Goal: Information Seeking & Learning: Learn about a topic

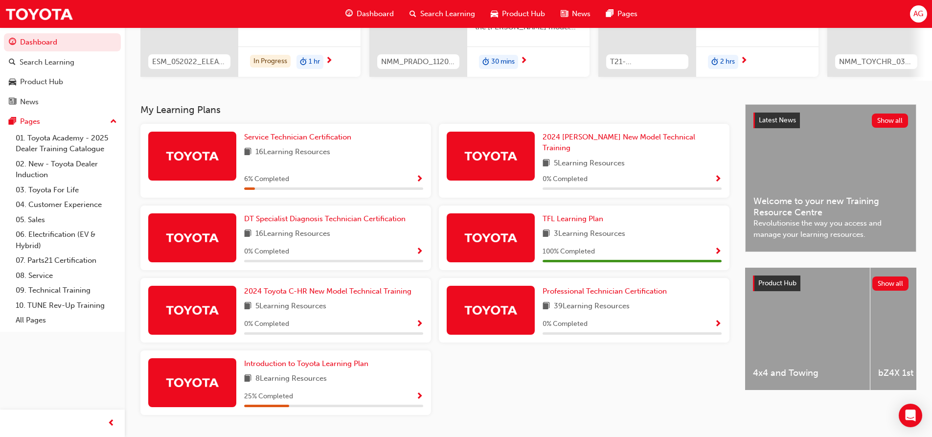
scroll to position [147, 0]
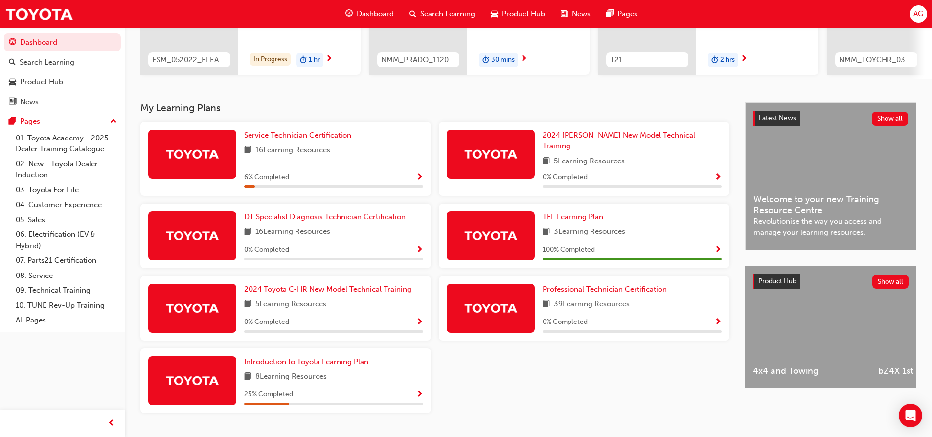
click at [306, 357] on span "Introduction to Toyota Learning Plan" at bounding box center [306, 361] width 124 height 9
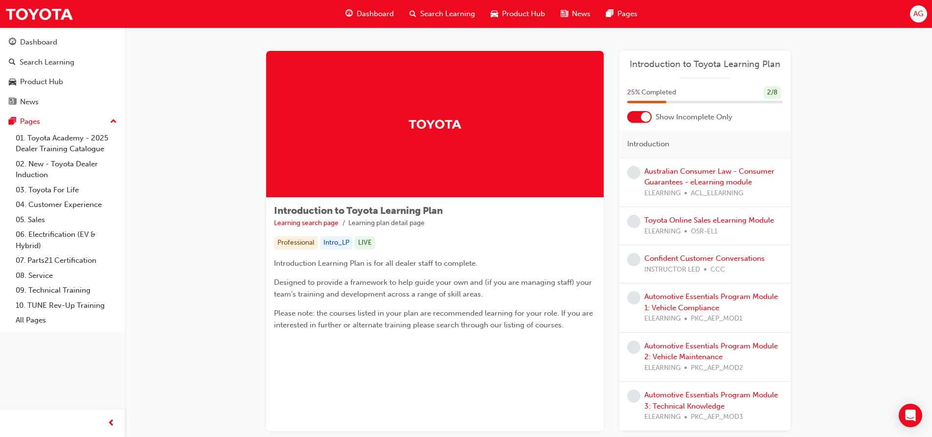
click at [644, 115] on div at bounding box center [646, 117] width 10 height 10
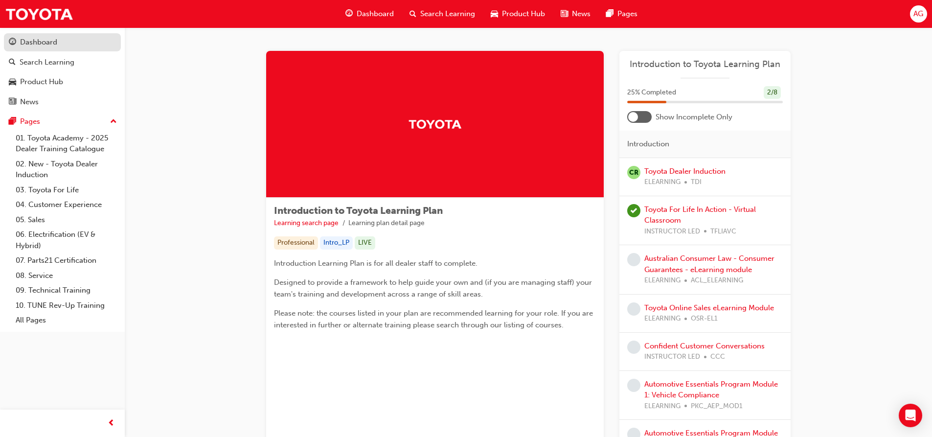
click at [54, 45] on div "Dashboard" at bounding box center [38, 42] width 37 height 11
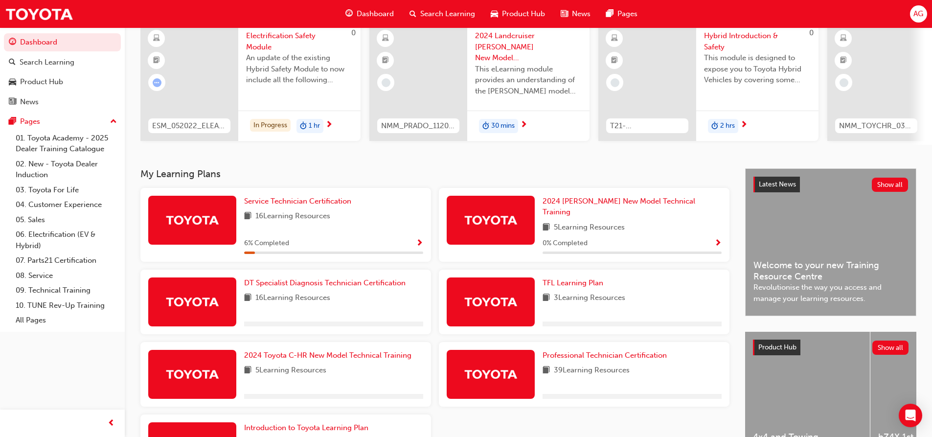
scroll to position [98, 0]
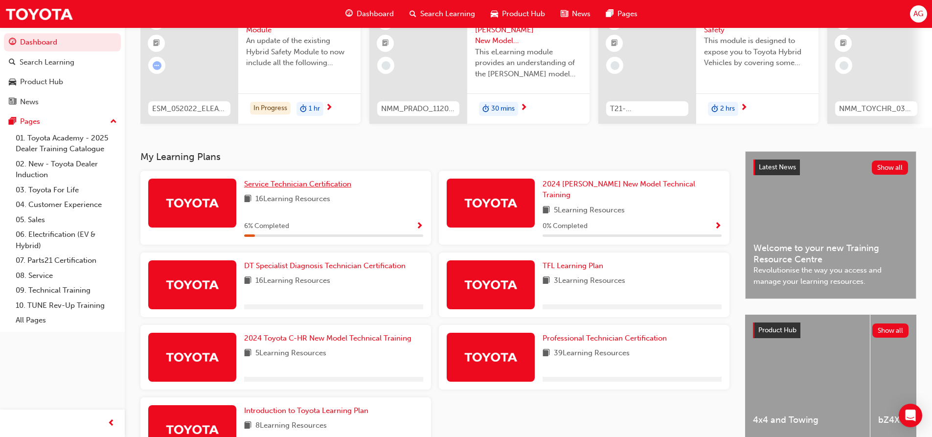
click at [313, 188] on span "Service Technician Certification" at bounding box center [297, 184] width 107 height 9
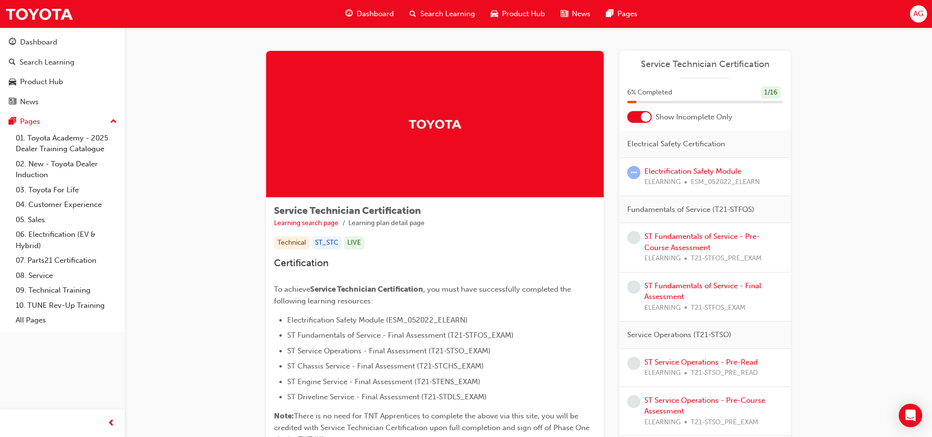
click at [642, 120] on div at bounding box center [646, 117] width 10 height 10
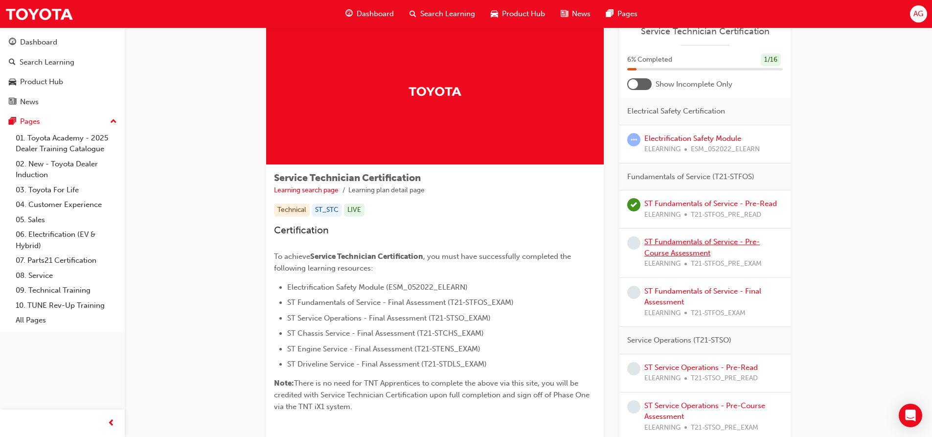
scroll to position [49, 0]
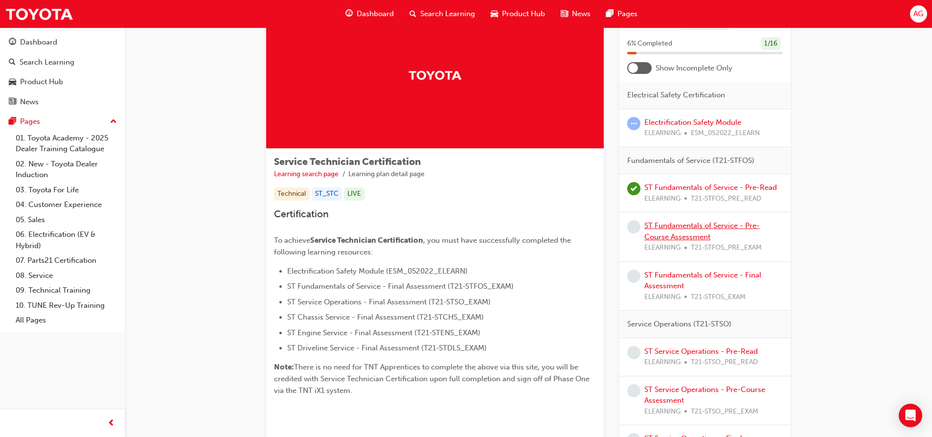
click at [679, 227] on link "ST Fundamentals of Service - Pre-Course Assessment" at bounding box center [701, 231] width 115 height 20
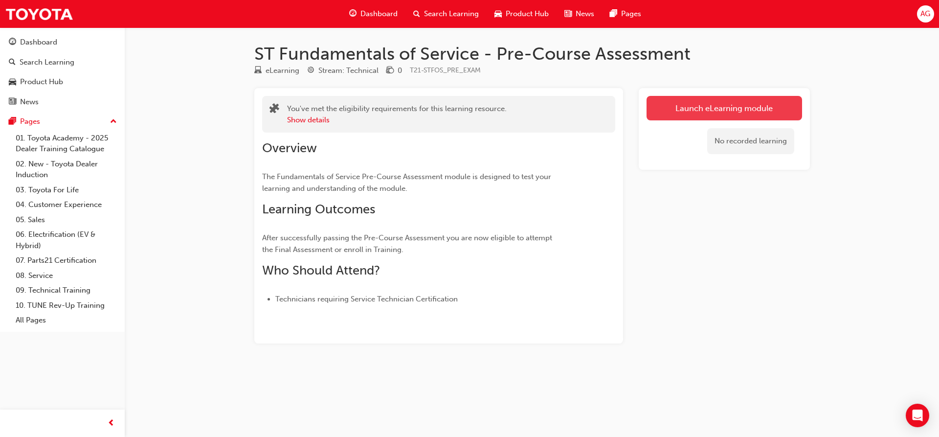
click at [679, 114] on link "Launch eLearning module" at bounding box center [725, 108] width 156 height 24
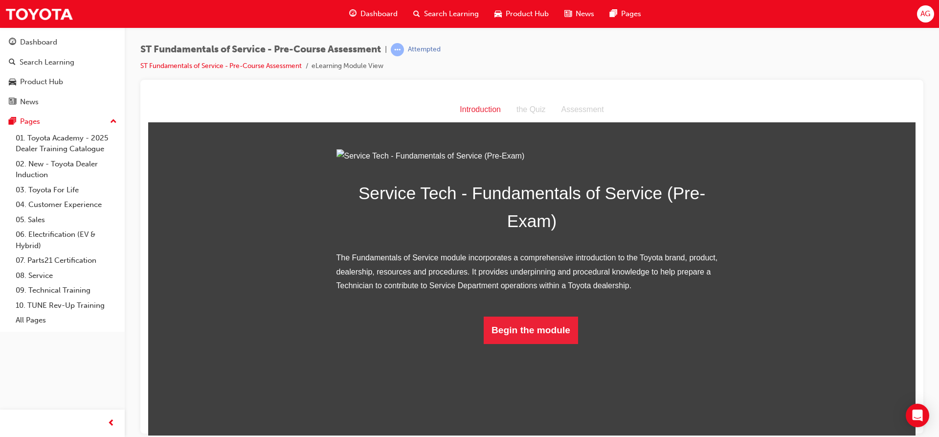
scroll to position [16, 0]
click at [565, 343] on button "Begin the module" at bounding box center [531, 329] width 94 height 27
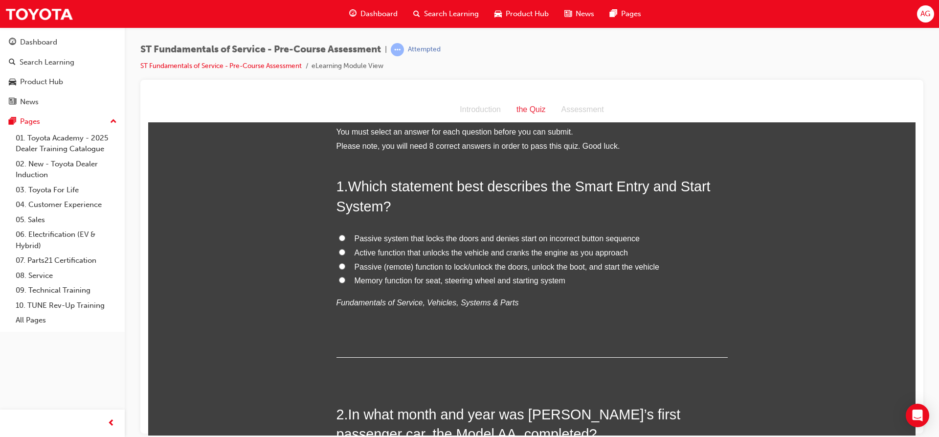
scroll to position [0, 0]
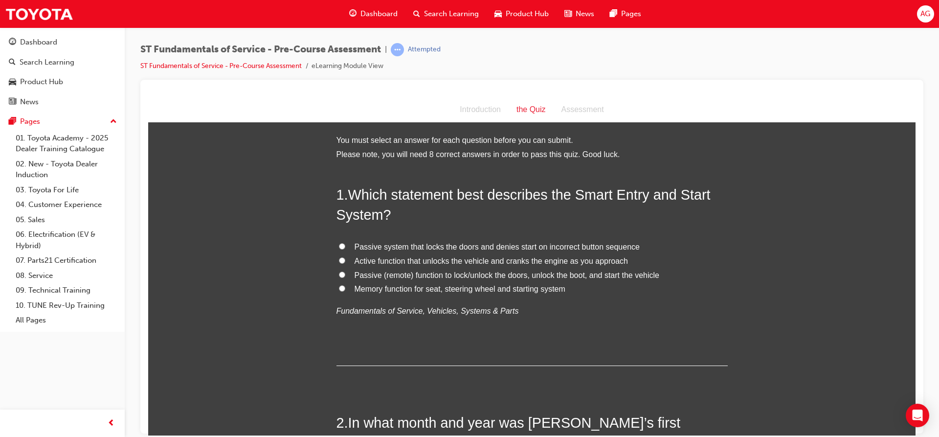
click at [339, 244] on input "Passive system that locks the doors and denies start on incorrect button sequen…" at bounding box center [342, 246] width 6 height 6
radio input "true"
click at [339, 244] on input "Passive system that locks the doors and denies start on incorrect button sequen…" at bounding box center [342, 246] width 6 height 6
click at [339, 260] on input "Active function that unlocks the vehicle and cranks the engine as you approach" at bounding box center [342, 260] width 6 height 6
radio input "true"
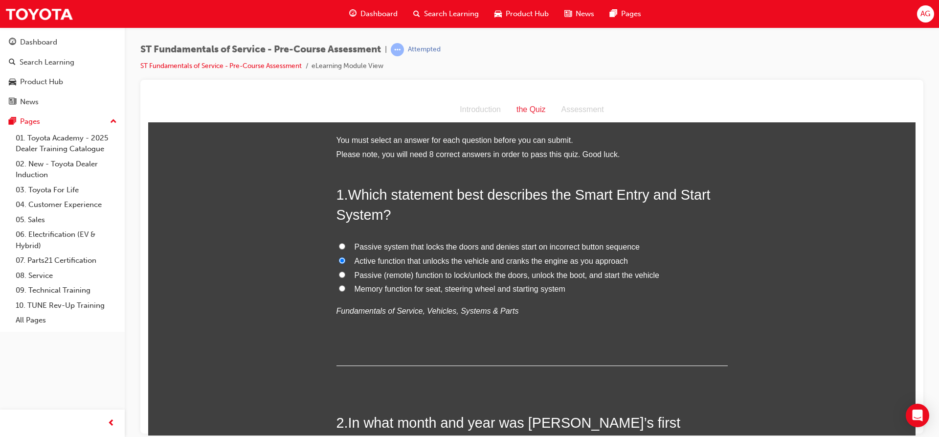
click at [339, 271] on input "Passive (remote) function to lock/unlock the doors, unlock the boot, and start …" at bounding box center [342, 274] width 6 height 6
radio input "true"
click at [467, 113] on div "Introduction" at bounding box center [480, 109] width 57 height 14
click at [340, 261] on input "Active function that unlocks the vehicle and cranks the engine as you approach" at bounding box center [342, 260] width 6 height 6
radio input "true"
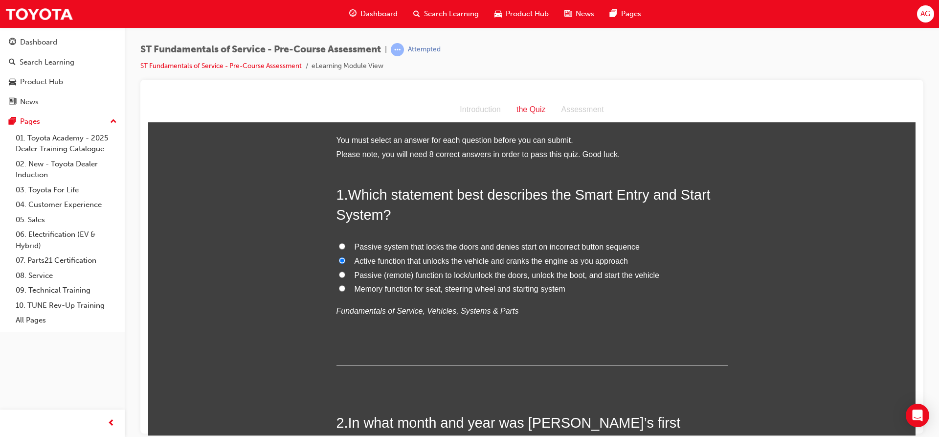
click at [357, 272] on span "Passive (remote) function to lock/unlock the doors, unlock the boot, and start …" at bounding box center [507, 275] width 305 height 8
click at [345, 272] on input "Passive (remote) function to lock/unlock the doors, unlock the boot, and start …" at bounding box center [342, 274] width 6 height 6
radio input "true"
click at [478, 113] on div "Introduction" at bounding box center [480, 109] width 57 height 14
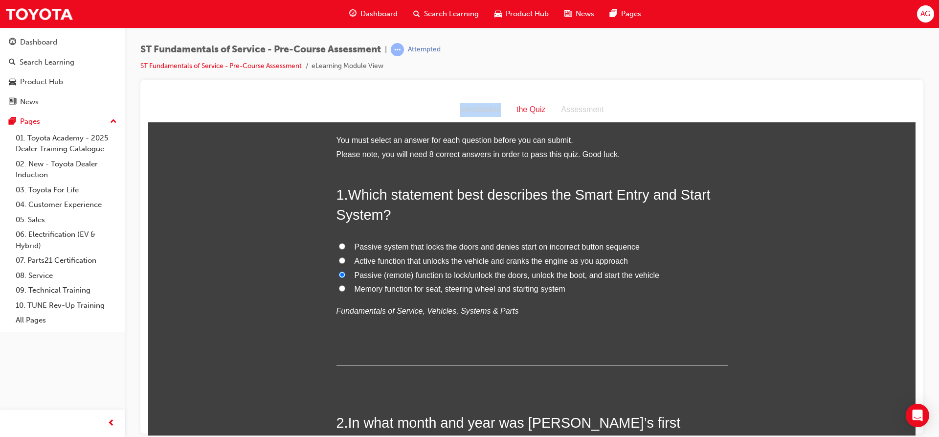
click at [478, 113] on div "Introduction" at bounding box center [480, 109] width 57 height 14
click at [478, 112] on div "Introduction" at bounding box center [480, 109] width 57 height 14
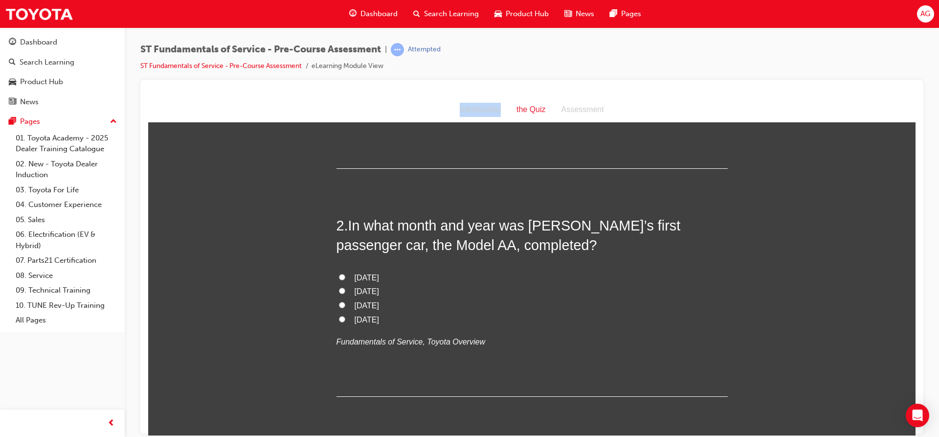
scroll to position [231, 0]
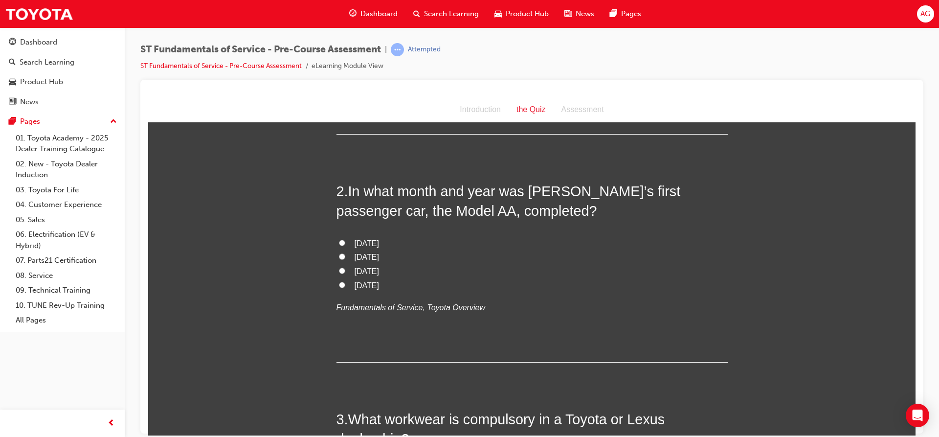
click at [369, 271] on span "[DATE]" at bounding box center [367, 271] width 24 height 8
click at [345, 271] on input "[DATE]" at bounding box center [342, 270] width 6 height 6
radio input "true"
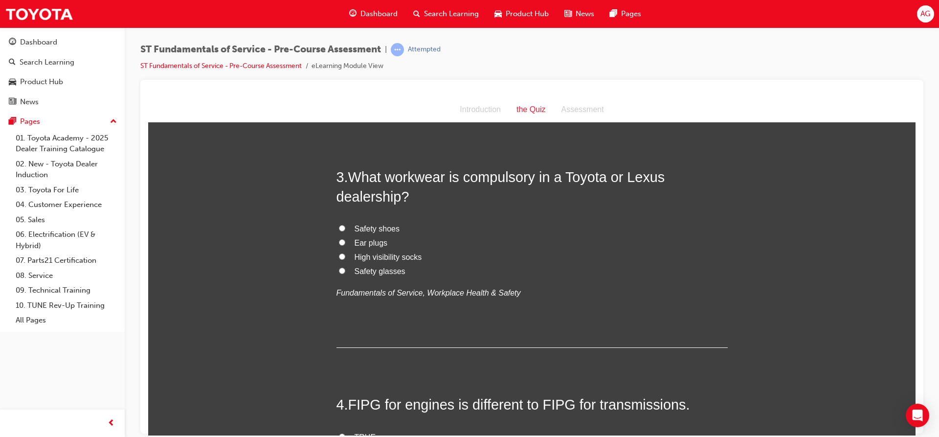
scroll to position [476, 0]
click at [344, 223] on label "Safety shoes" at bounding box center [532, 226] width 391 height 14
click at [344, 223] on input "Safety shoes" at bounding box center [342, 225] width 6 height 6
radio input "true"
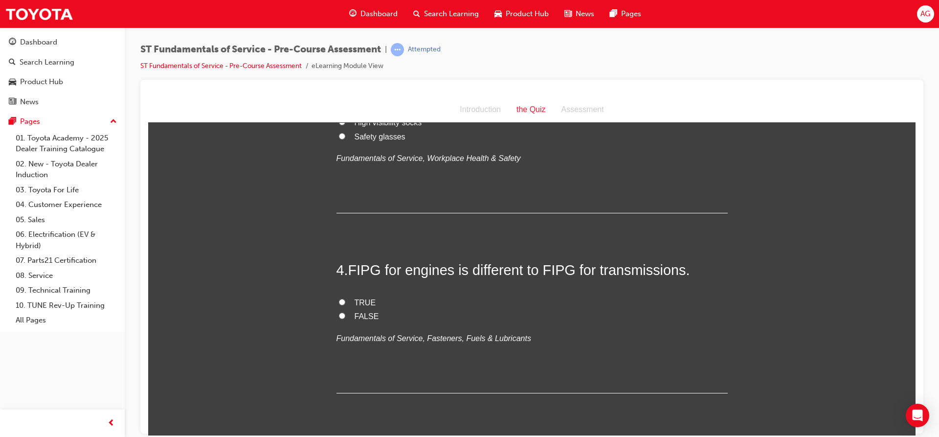
scroll to position [623, 0]
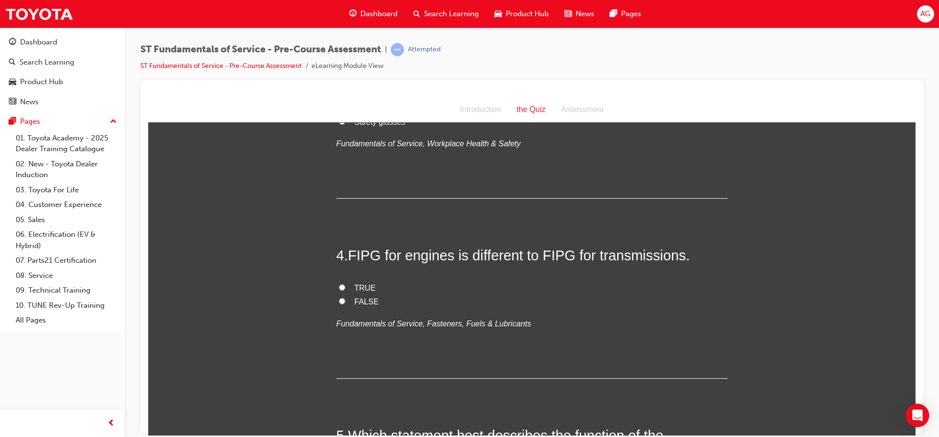
click at [339, 288] on input "TRUE" at bounding box center [342, 287] width 6 height 6
radio input "true"
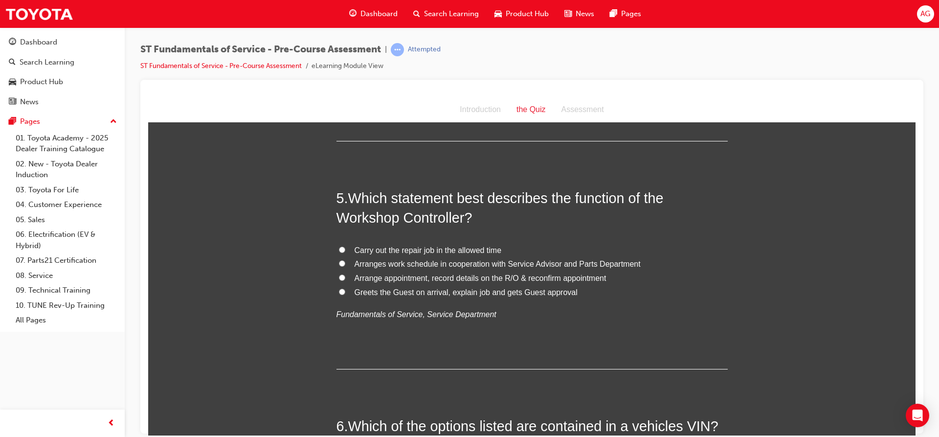
scroll to position [867, 0]
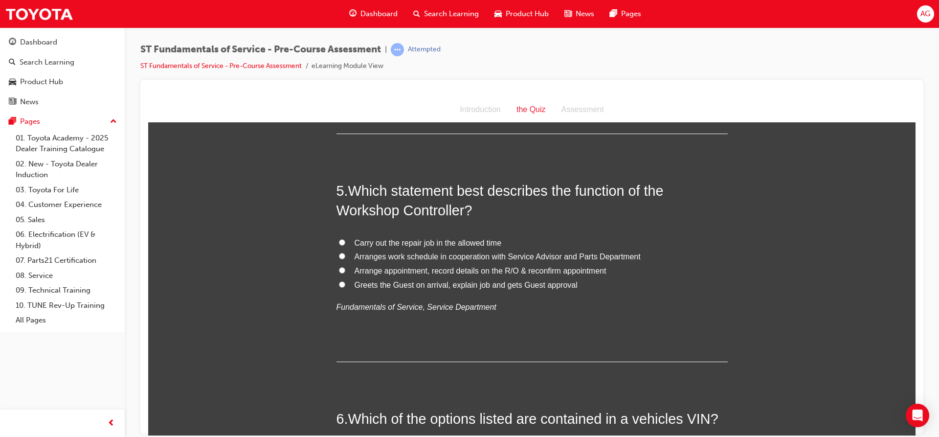
click at [341, 271] on input "Arrange appointment, record details on the R/O & reconfirm appointment" at bounding box center [342, 270] width 6 height 6
radio input "true"
click at [340, 256] on input "Arranges work schedule in cooperation with Service Advisor and Parts Department" at bounding box center [342, 255] width 6 height 6
radio input "true"
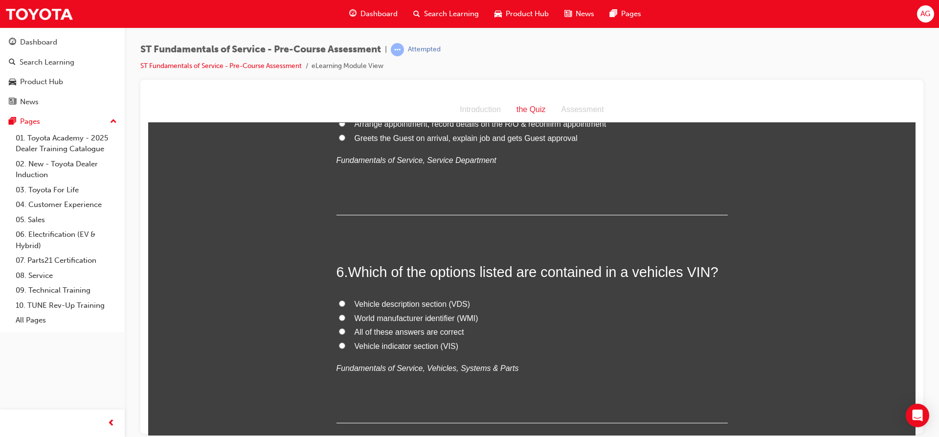
scroll to position [1112, 0]
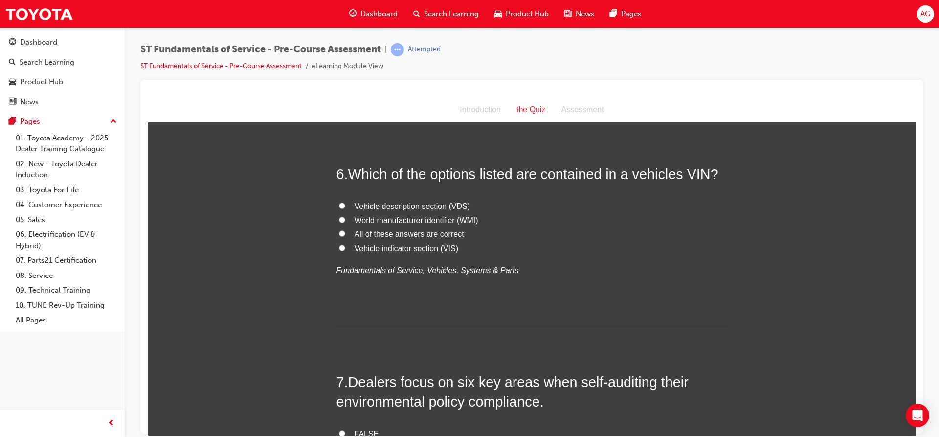
click at [339, 232] on input "All of these answers are correct" at bounding box center [342, 233] width 6 height 6
radio input "true"
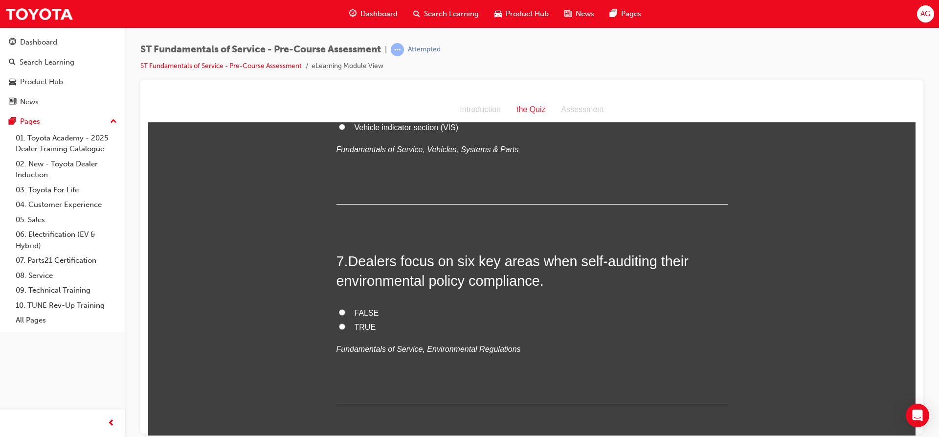
scroll to position [1308, 0]
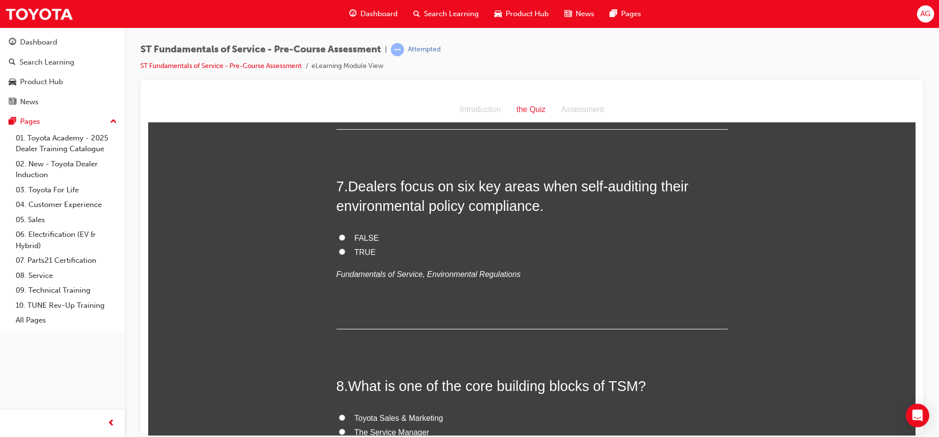
click at [338, 254] on label "TRUE" at bounding box center [532, 252] width 391 height 14
click at [339, 254] on input "TRUE" at bounding box center [342, 251] width 6 height 6
radio input "true"
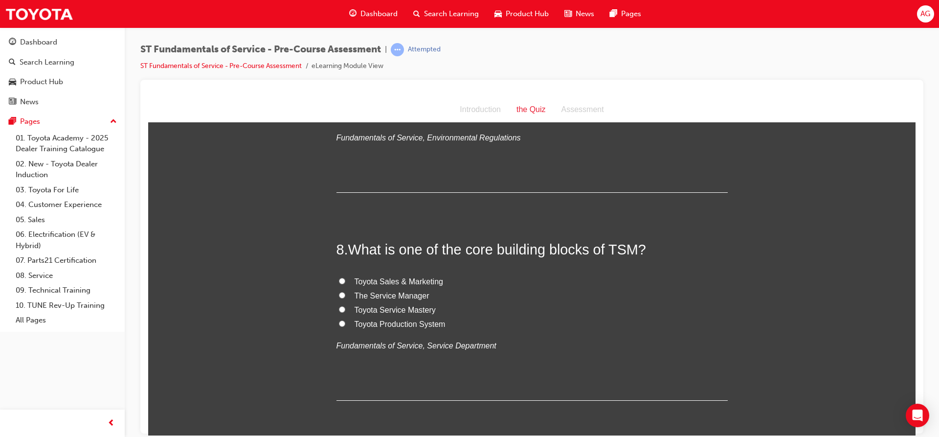
scroll to position [1485, 0]
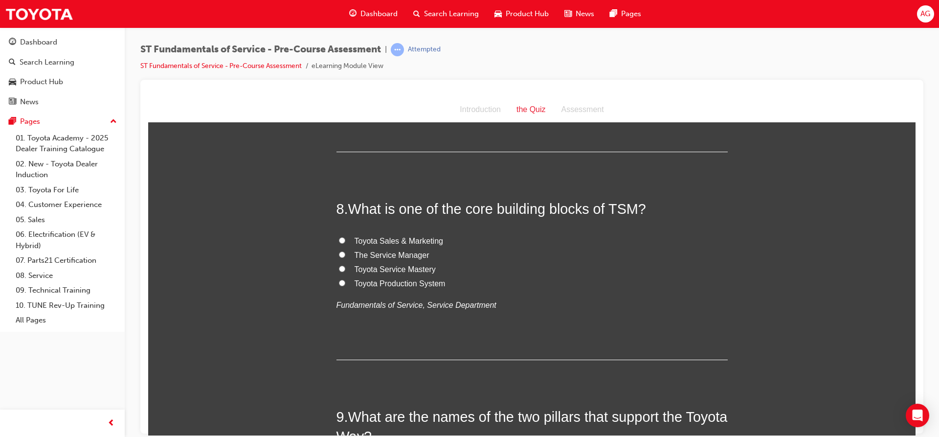
click at [409, 255] on span "The Service Manager" at bounding box center [392, 255] width 75 height 8
click at [345, 255] on input "The Service Manager" at bounding box center [342, 254] width 6 height 6
radio input "true"
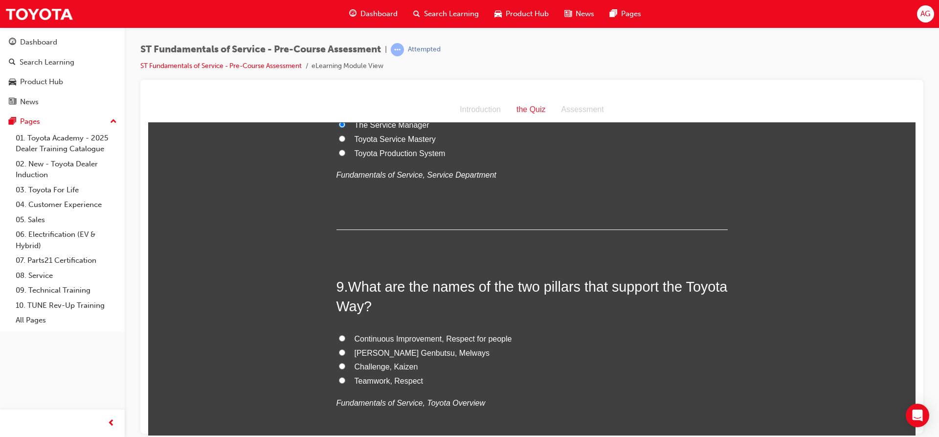
scroll to position [1632, 0]
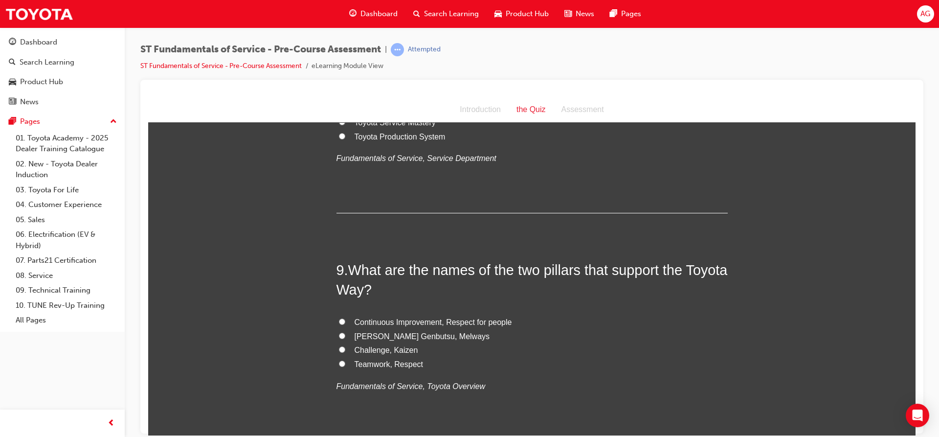
click at [339, 335] on input "[PERSON_NAME] Genbutsu, Melways" at bounding box center [342, 335] width 6 height 6
radio input "true"
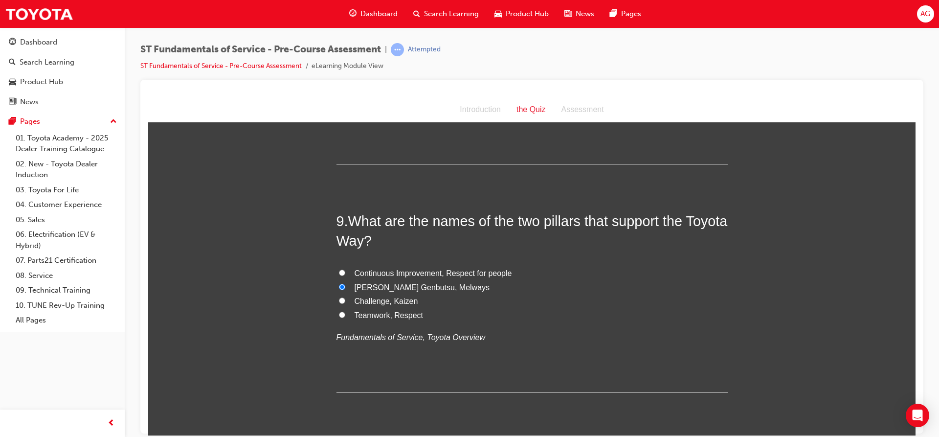
click at [400, 314] on span "Teamwork, Respect" at bounding box center [389, 315] width 69 height 8
click at [345, 314] on input "Teamwork, Respect" at bounding box center [342, 314] width 6 height 6
radio input "true"
click at [471, 270] on span "Continuous Improvement, Respect for people" at bounding box center [434, 273] width 158 height 8
click at [345, 270] on input "Continuous Improvement, Respect for people" at bounding box center [342, 272] width 6 height 6
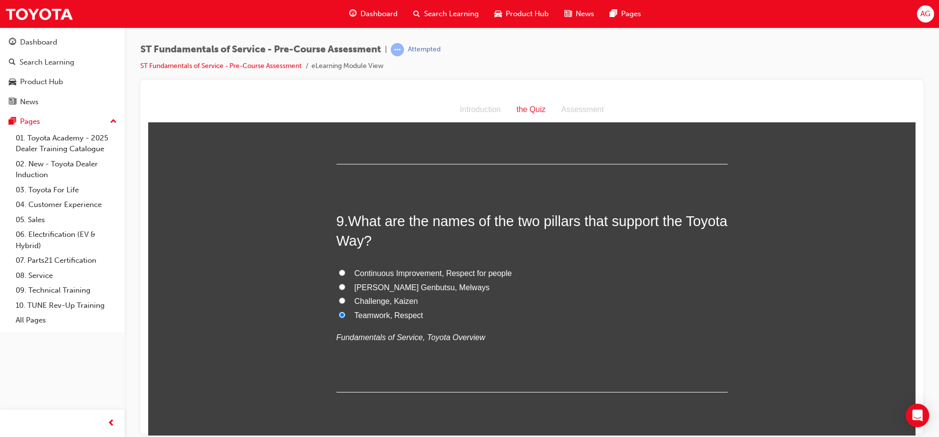
radio input "true"
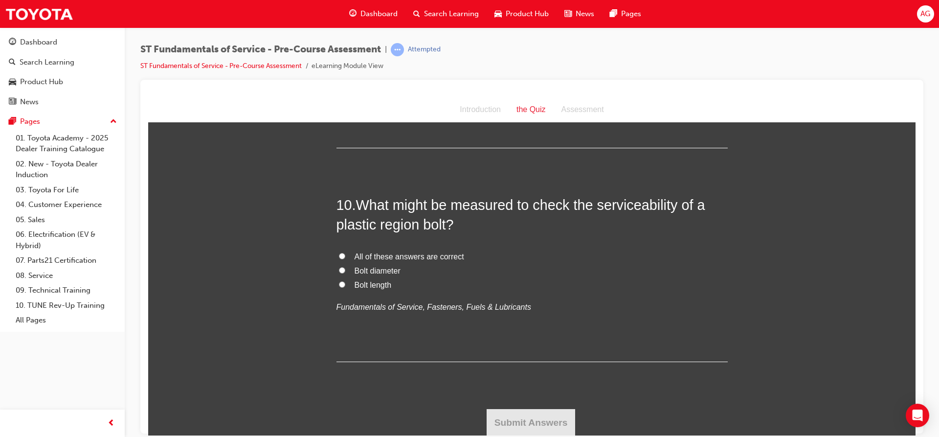
scroll to position [1925, 0]
click at [427, 256] on span "All of these answers are correct" at bounding box center [410, 255] width 110 height 8
click at [345, 256] on input "All of these answers are correct" at bounding box center [342, 255] width 6 height 6
radio input "true"
click at [495, 421] on button "Submit Answers" at bounding box center [531, 421] width 89 height 27
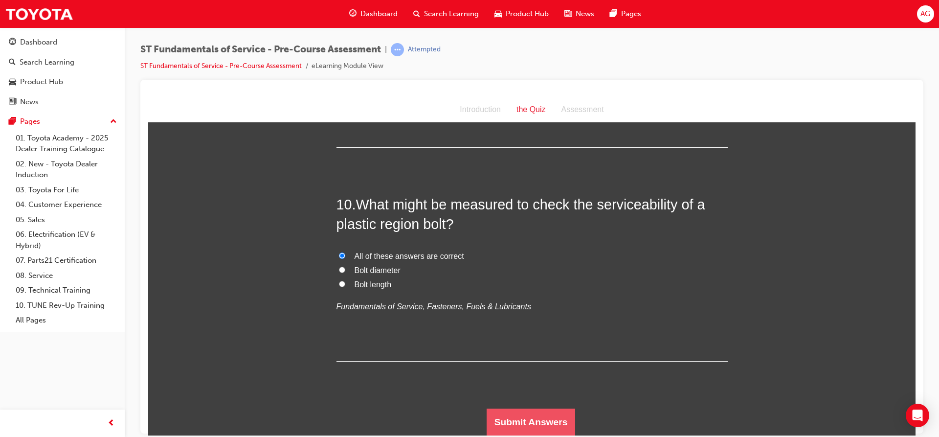
scroll to position [0, 0]
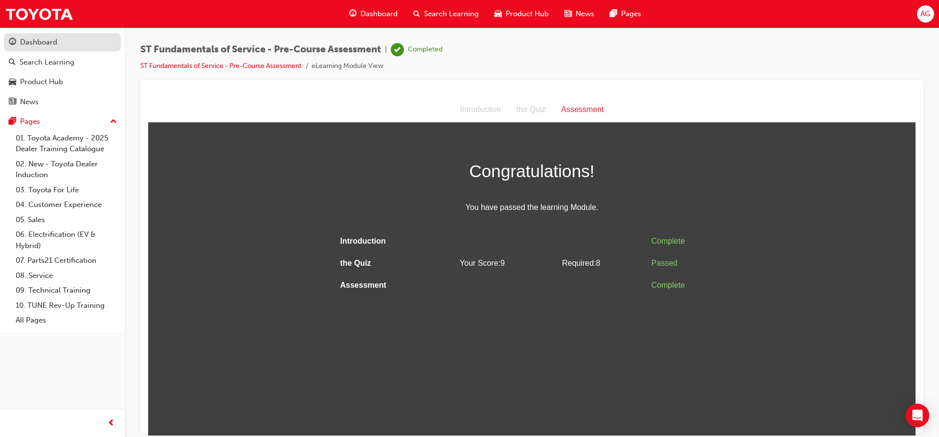
click at [59, 47] on div "Dashboard" at bounding box center [62, 42] width 107 height 12
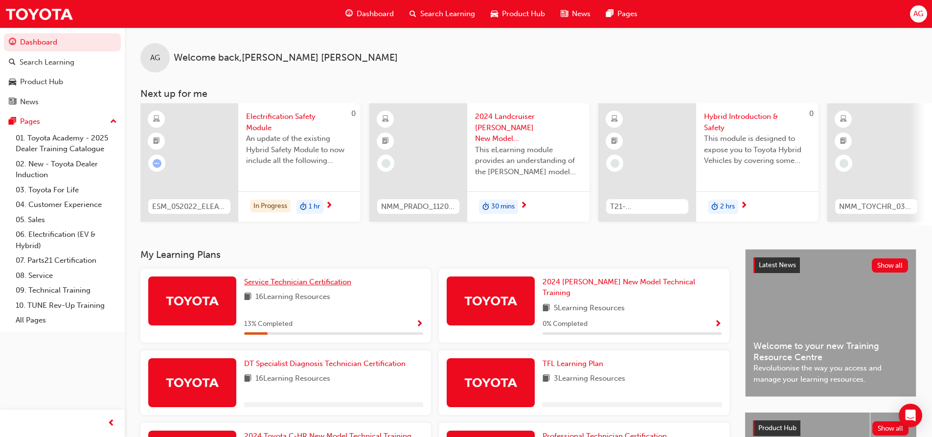
click at [300, 286] on span "Service Technician Certification" at bounding box center [297, 281] width 107 height 9
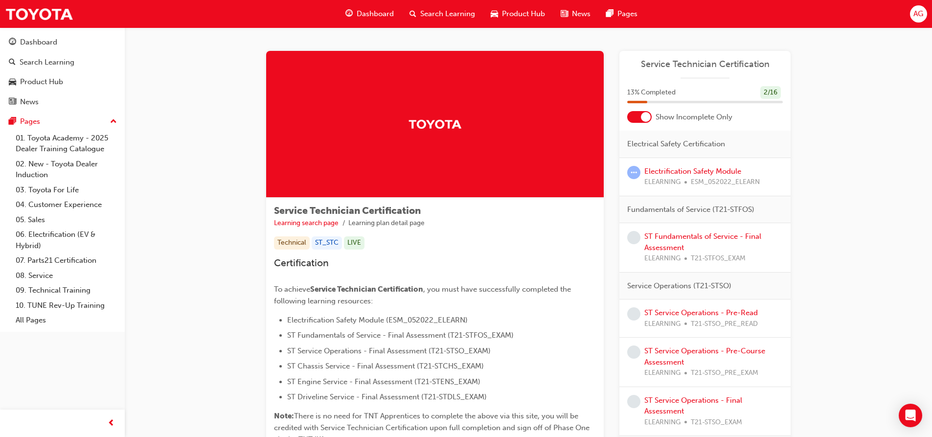
click at [635, 117] on div at bounding box center [639, 117] width 24 height 12
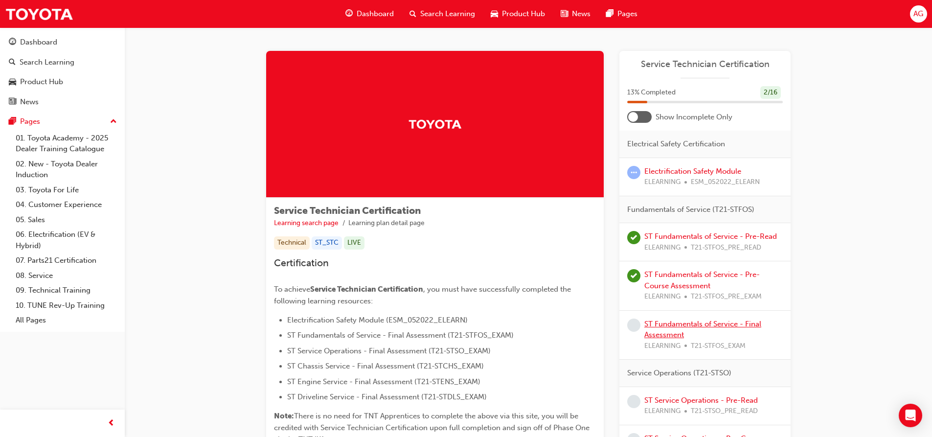
click at [686, 325] on link "ST Fundamentals of Service - Final Assessment" at bounding box center [702, 329] width 117 height 20
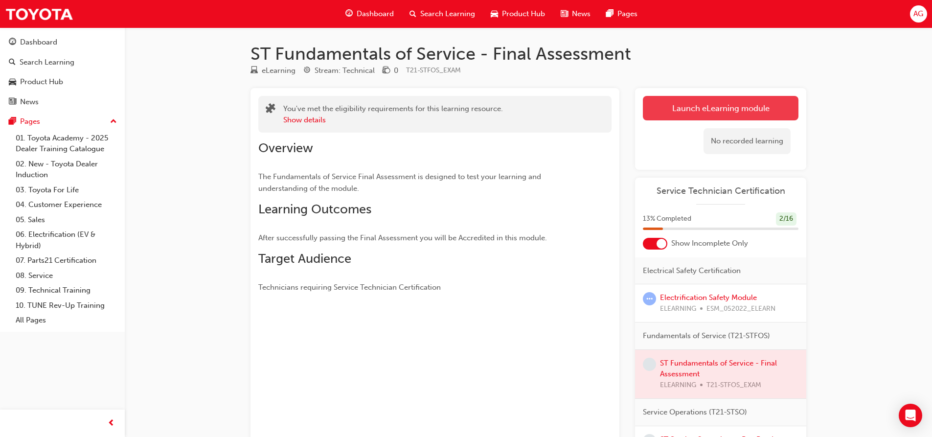
click at [670, 111] on link "Launch eLearning module" at bounding box center [721, 108] width 156 height 24
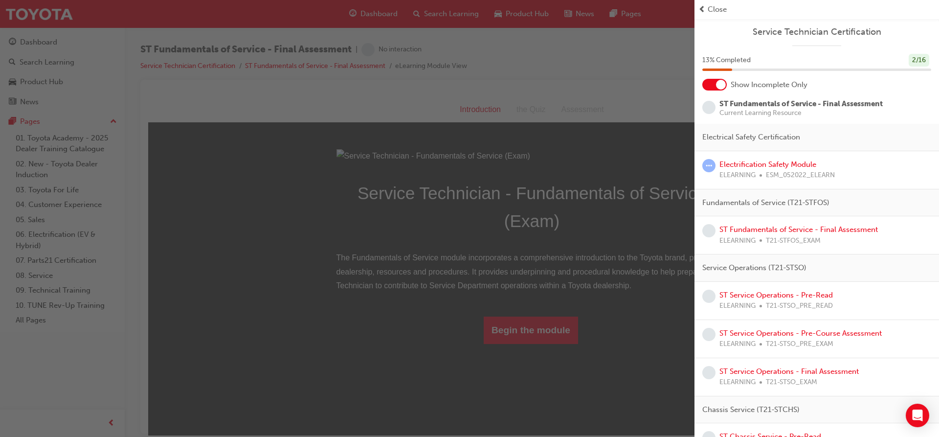
click at [662, 238] on div "button" at bounding box center [347, 218] width 695 height 437
drag, startPoint x: 580, startPoint y: 265, endPoint x: 463, endPoint y: 157, distance: 159.2
click at [580, 265] on div "button" at bounding box center [347, 218] width 695 height 437
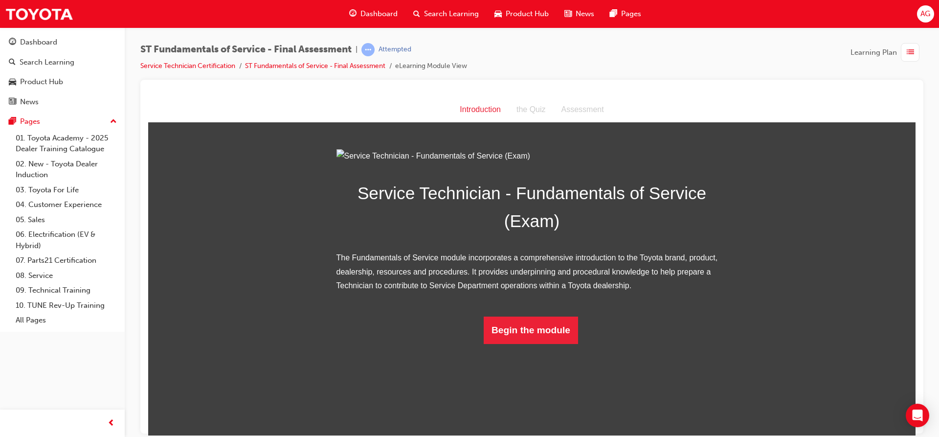
scroll to position [16, 0]
click at [516, 343] on button "Begin the module" at bounding box center [531, 329] width 94 height 27
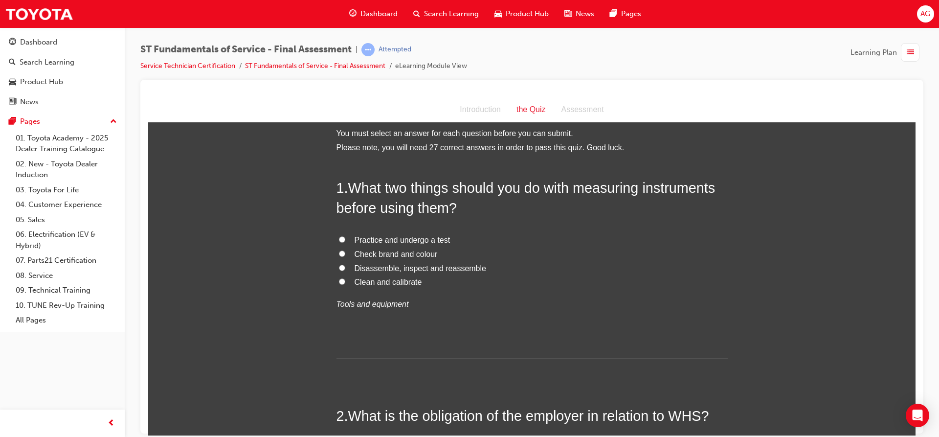
scroll to position [0, 0]
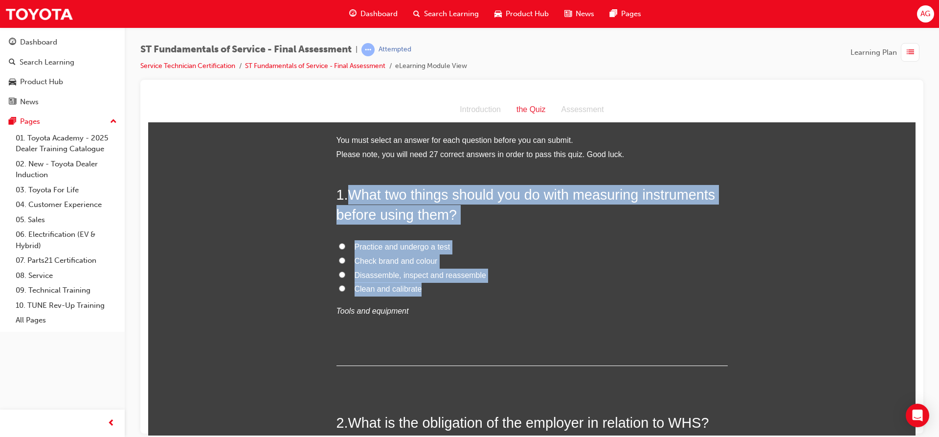
drag, startPoint x: 349, startPoint y: 190, endPoint x: 556, endPoint y: 285, distance: 227.7
click at [556, 285] on div "1 . What two things should you do with measuring instruments before using them?…" at bounding box center [532, 274] width 391 height 181
copy div "What two things should you do with measuring instruments before using them? Pra…"
click at [355, 291] on span "Clean and calibrate" at bounding box center [389, 288] width 68 height 8
click at [345, 291] on input "Clean and calibrate" at bounding box center [342, 288] width 6 height 6
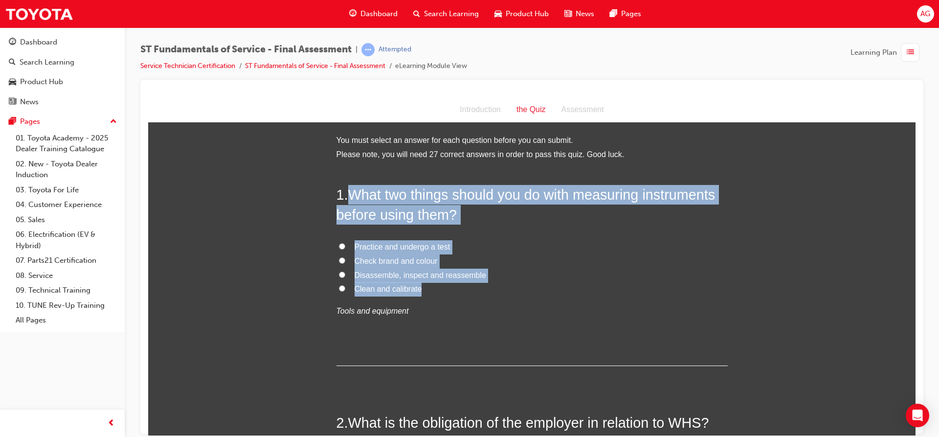
radio input "true"
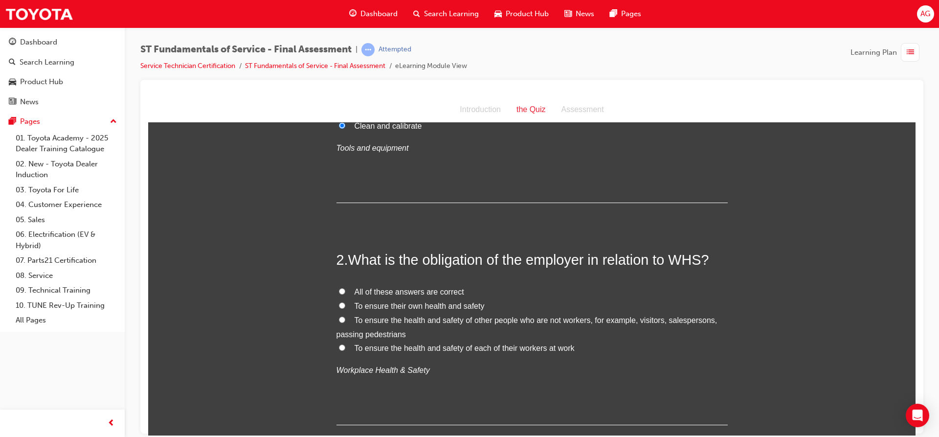
scroll to position [196, 0]
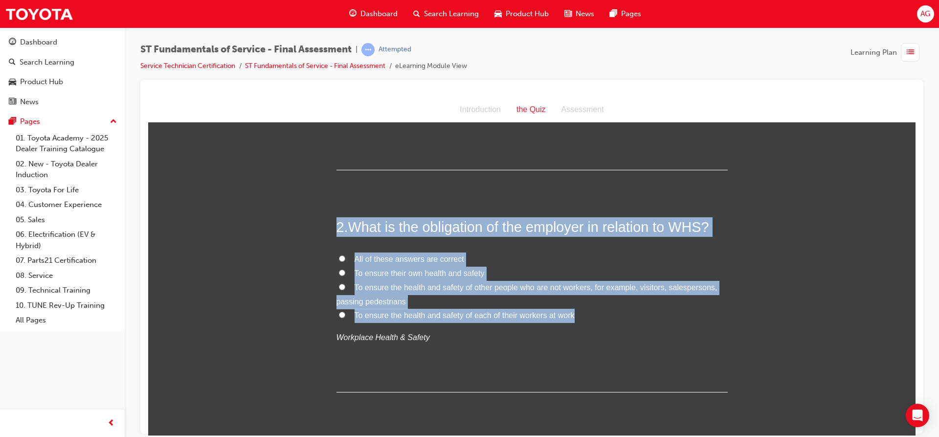
drag, startPoint x: 335, startPoint y: 229, endPoint x: 584, endPoint y: 315, distance: 262.7
click at [573, 316] on div "2 . What is the obligation of the employer in relation to WHS? All of these ans…" at bounding box center [532, 304] width 391 height 175
copy div "2 . What is the obligation of the employer in relation to WHS? All of these ans…"
click at [339, 259] on input "All of these answers are correct" at bounding box center [342, 258] width 6 height 6
radio input "true"
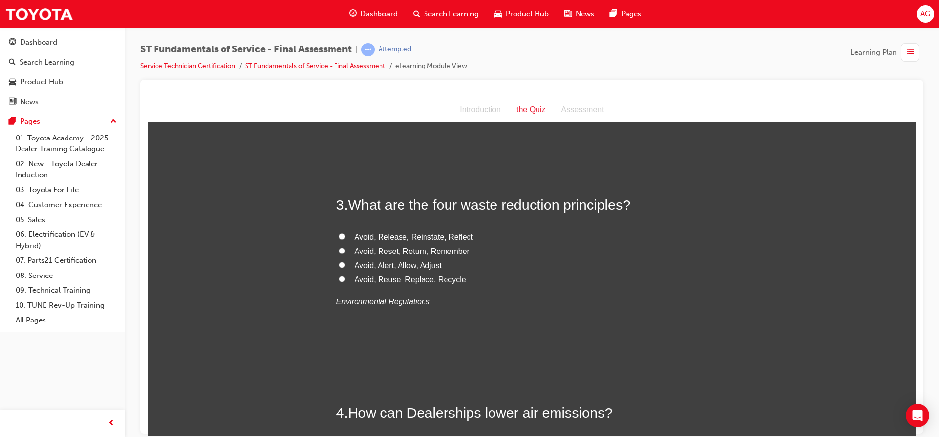
scroll to position [440, 0]
click at [417, 279] on span "Avoid, Reuse, Replace, Recycle" at bounding box center [411, 278] width 112 height 8
click at [345, 279] on input "Avoid, Reuse, Replace, Recycle" at bounding box center [342, 278] width 6 height 6
radio input "true"
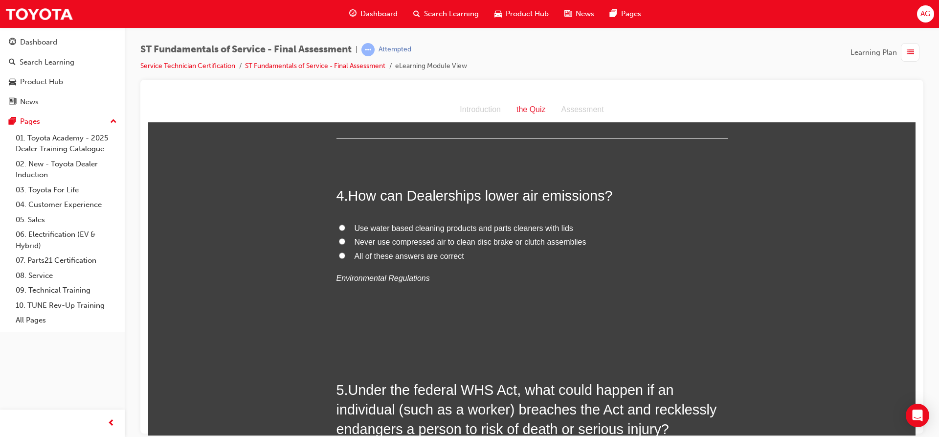
scroll to position [685, 0]
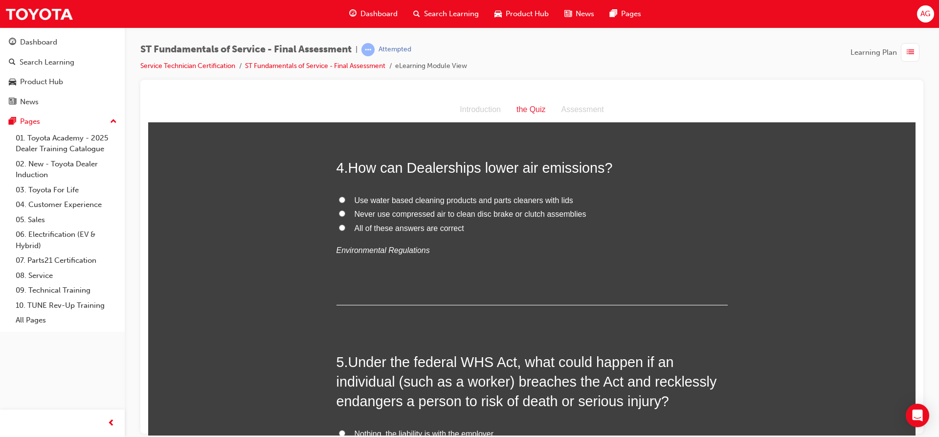
click at [394, 228] on span "All of these answers are correct" at bounding box center [410, 228] width 110 height 8
click at [345, 228] on input "All of these answers are correct" at bounding box center [342, 227] width 6 height 6
radio input "true"
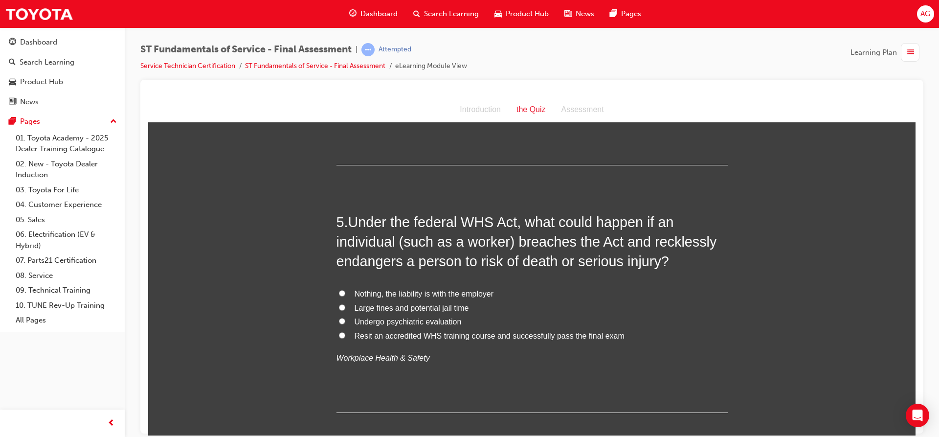
scroll to position [881, 0]
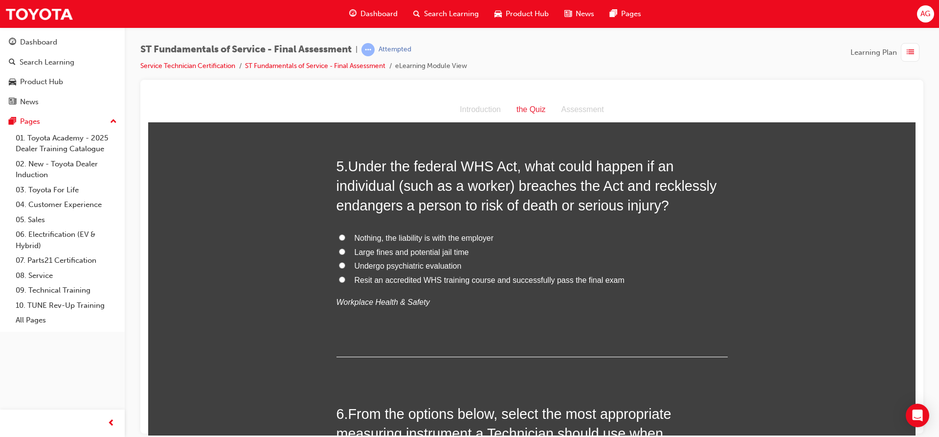
click at [405, 251] on span "Large fines and potential jail time" at bounding box center [412, 252] width 114 height 8
click at [345, 251] on input "Large fines and potential jail time" at bounding box center [342, 251] width 6 height 6
radio input "true"
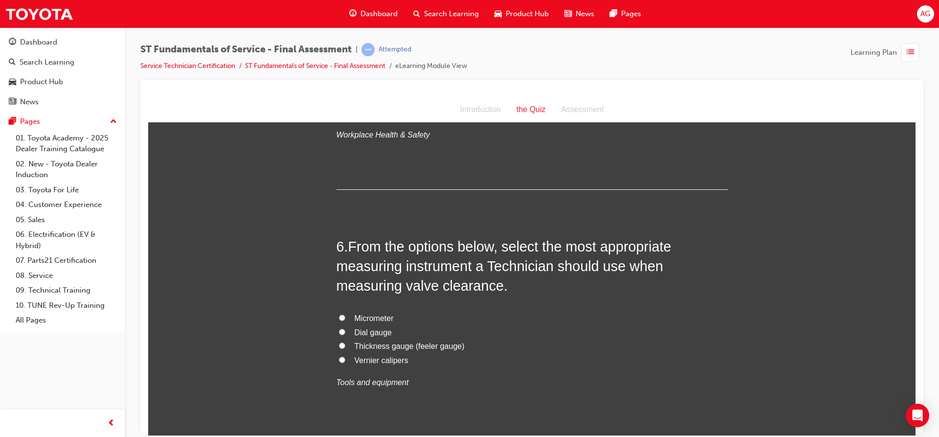
scroll to position [1076, 0]
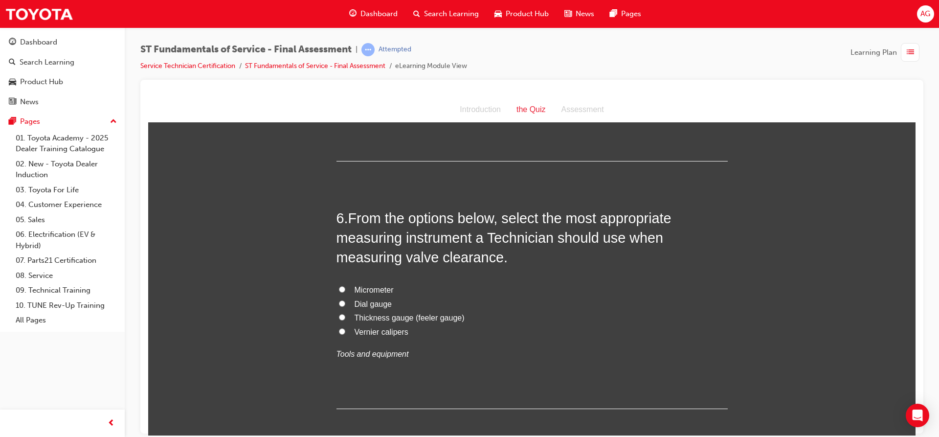
click at [337, 316] on label "Thickness gauge (feeler gauge)" at bounding box center [532, 318] width 391 height 14
click at [339, 316] on input "Thickness gauge (feeler gauge)" at bounding box center [342, 317] width 6 height 6
radio input "true"
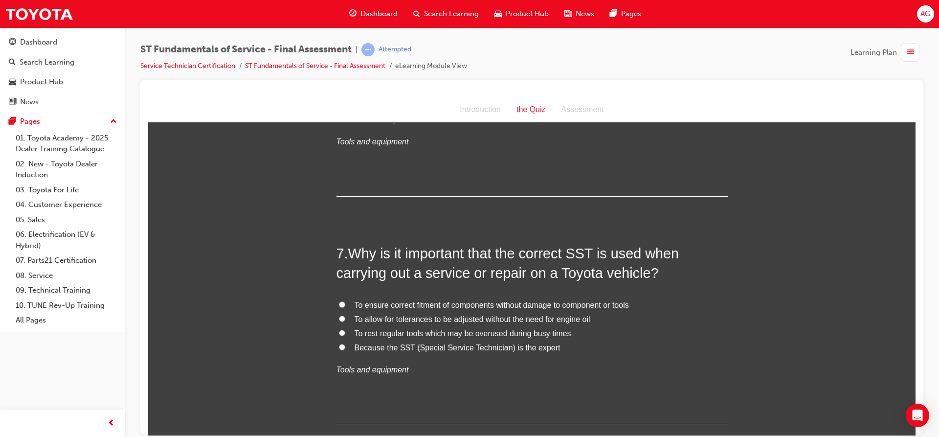
scroll to position [1272, 0]
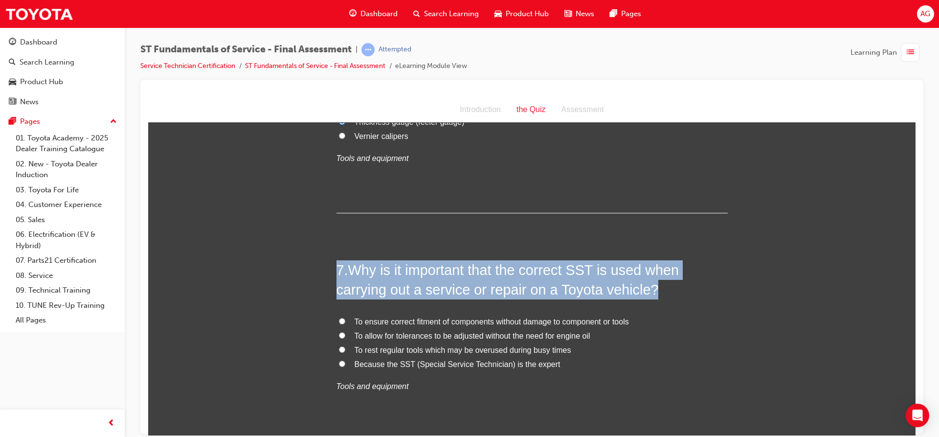
drag, startPoint x: 334, startPoint y: 276, endPoint x: 437, endPoint y: 411, distance: 170.0
click at [436, 412] on div "7 . Why is it important that the correct SST is used when carrying out a servic…" at bounding box center [532, 350] width 391 height 181
copy h2 "7 . Why is it important that the correct SST is used when carrying out a servic…"
click at [353, 309] on div "7 . Why is it important that the correct SST is used when carrying out a servic…" at bounding box center [532, 350] width 391 height 181
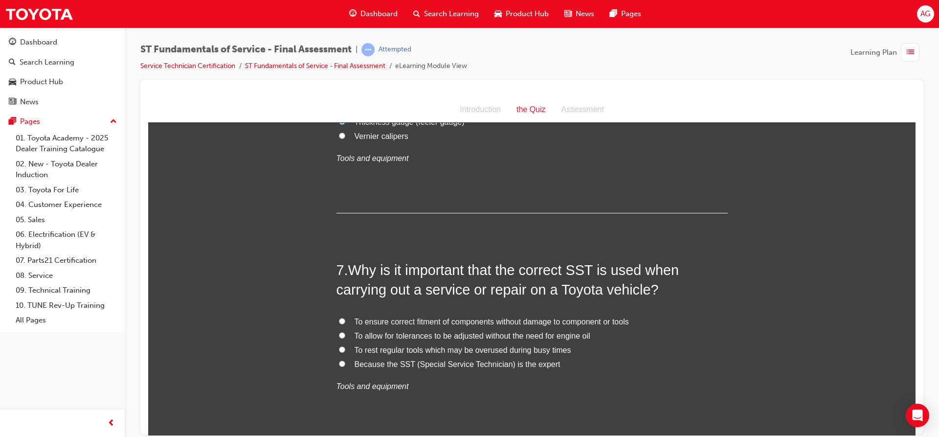
click at [342, 318] on label "To ensure correct fitment of components without damage to component or tools" at bounding box center [532, 322] width 391 height 14
click at [342, 318] on input "To ensure correct fitment of components without damage to component or tools" at bounding box center [342, 321] width 6 height 6
radio input "true"
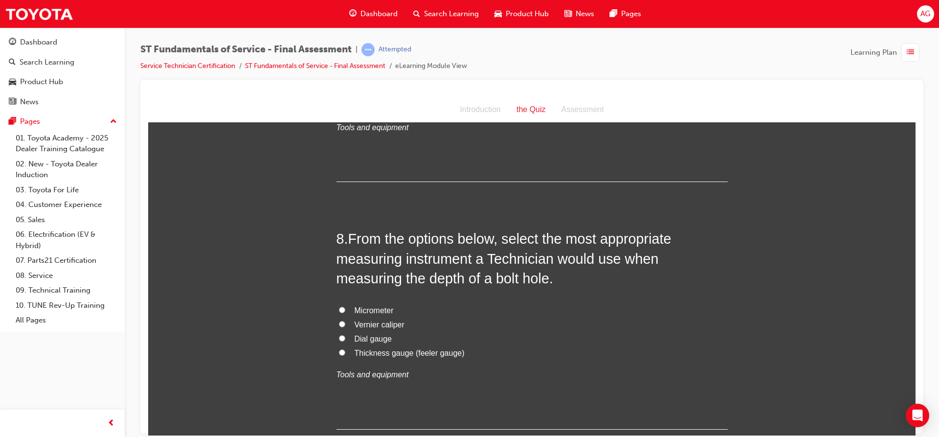
scroll to position [1517, 0]
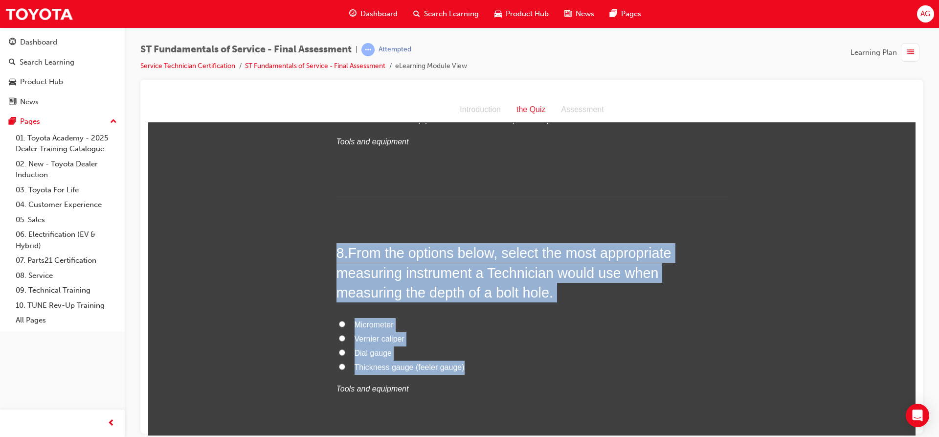
drag, startPoint x: 330, startPoint y: 251, endPoint x: 457, endPoint y: 363, distance: 169.9
copy div "8 . From the options below, select the most appropriate measuring instrument a …"
click at [388, 329] on label "Micrometer" at bounding box center [532, 325] width 391 height 14
click at [345, 327] on input "Micrometer" at bounding box center [342, 323] width 6 height 6
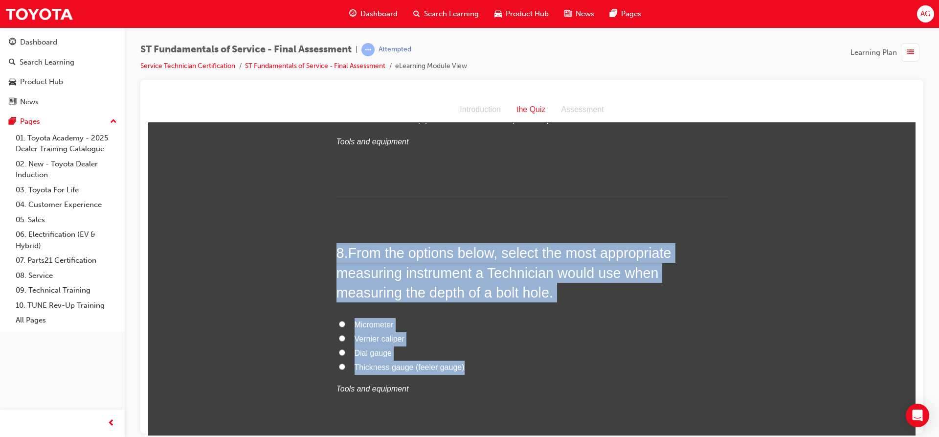
radio input "true"
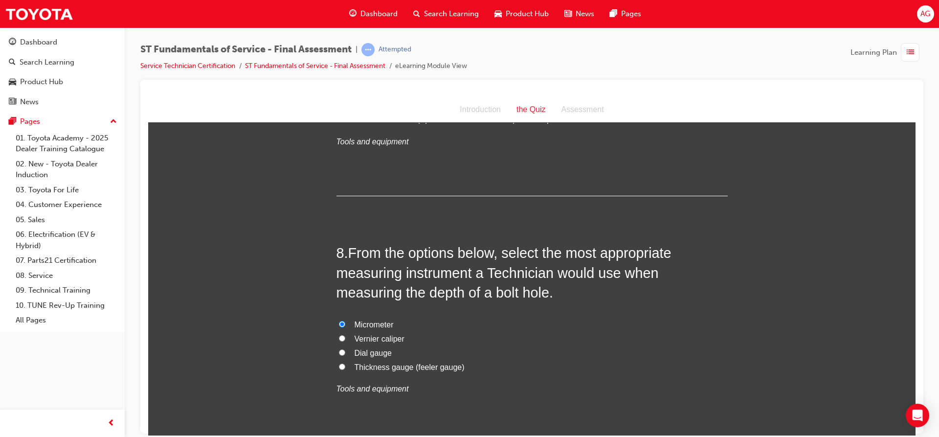
click at [357, 339] on span "Vernier caliper" at bounding box center [380, 338] width 50 height 8
click at [345, 339] on input "Vernier caliper" at bounding box center [342, 338] width 6 height 6
radio input "true"
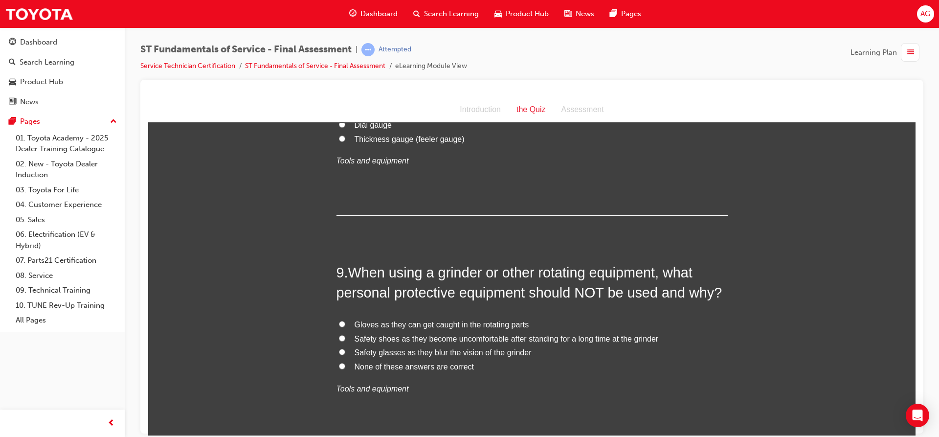
scroll to position [1761, 0]
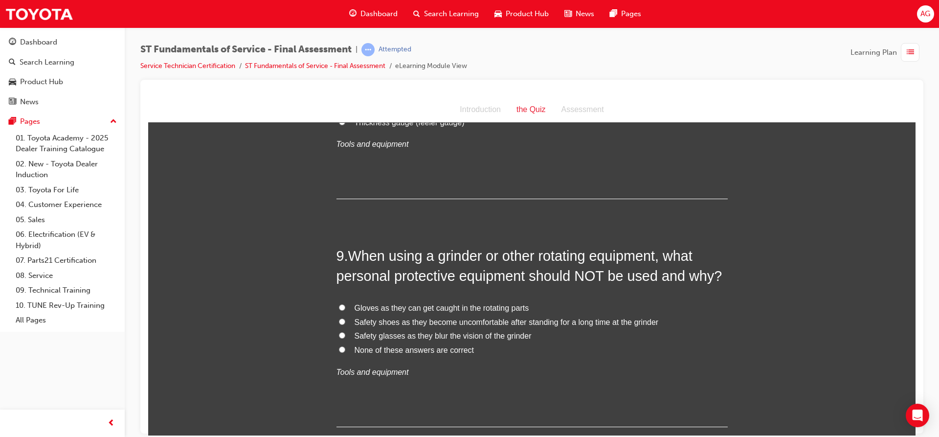
click at [429, 308] on span "Gloves as they can get caught in the rotating parts" at bounding box center [442, 307] width 175 height 8
click at [345, 308] on input "Gloves as they can get caught in the rotating parts" at bounding box center [342, 307] width 6 height 6
radio input "true"
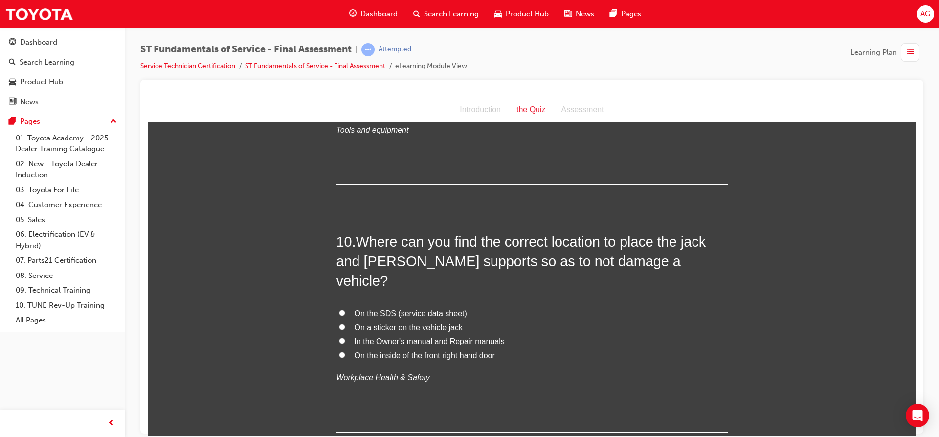
scroll to position [2006, 0]
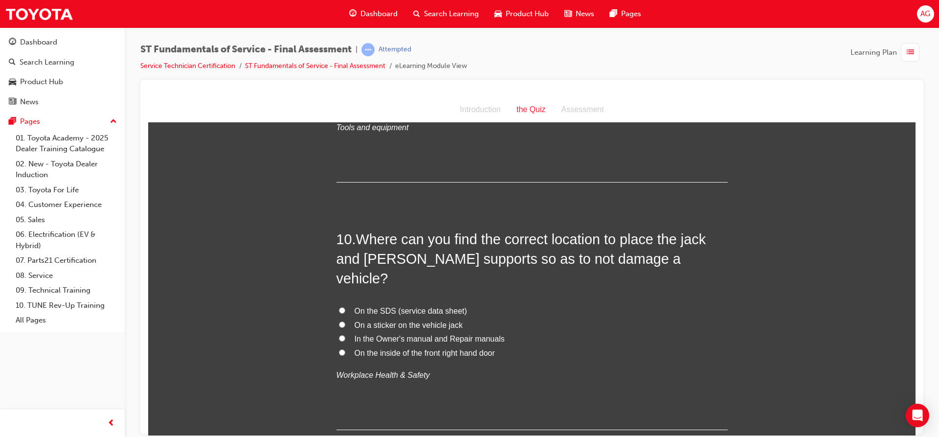
click at [360, 334] on span "In the Owner's manual and Repair manuals" at bounding box center [430, 338] width 150 height 8
click at [345, 335] on input "In the Owner's manual and Repair manuals" at bounding box center [342, 338] width 6 height 6
radio input "true"
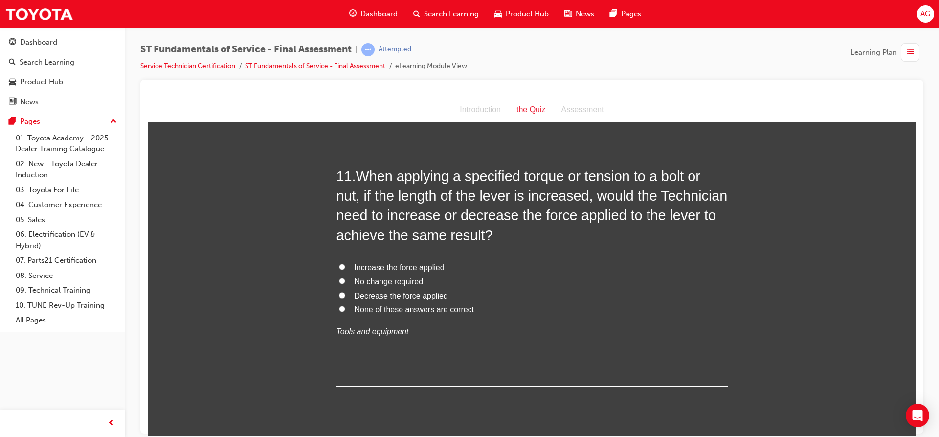
scroll to position [2300, 0]
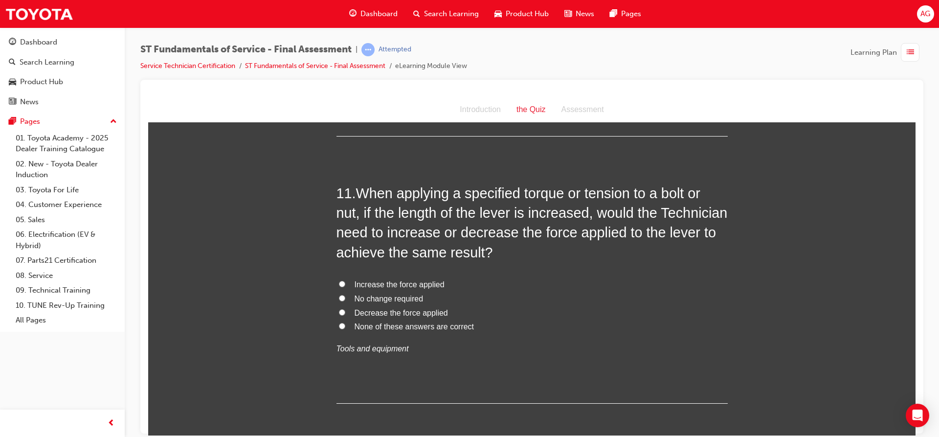
click at [422, 280] on span "Increase the force applied" at bounding box center [400, 284] width 90 height 8
click at [345, 280] on input "Increase the force applied" at bounding box center [342, 283] width 6 height 6
radio input "true"
click at [433, 308] on span "Decrease the force applied" at bounding box center [401, 312] width 93 height 8
click at [345, 309] on input "Decrease the force applied" at bounding box center [342, 312] width 6 height 6
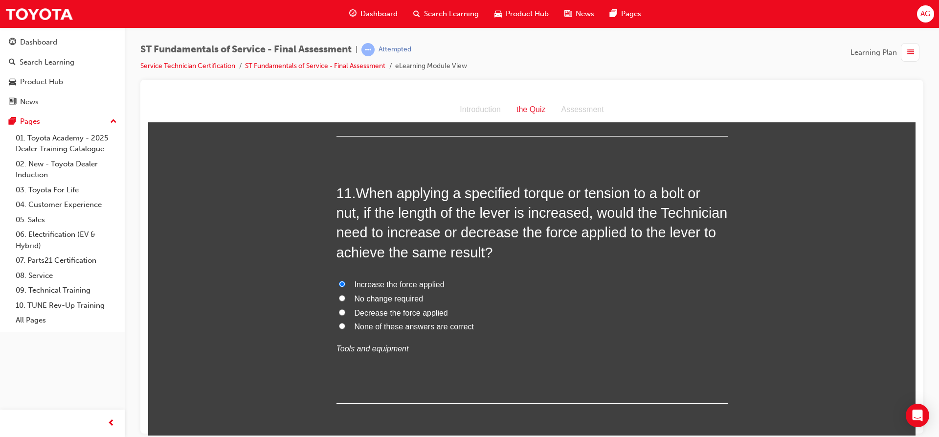
radio input "true"
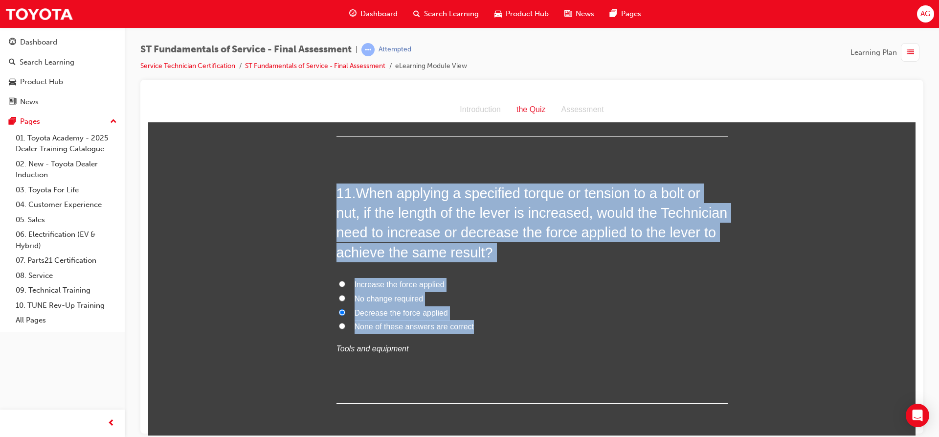
drag, startPoint x: 324, startPoint y: 174, endPoint x: 471, endPoint y: 306, distance: 197.1
copy div "11 . When applying a specified torque or tension to a bolt or nut, if the lengt…"
click at [415, 308] on span "Decrease the force applied" at bounding box center [401, 312] width 93 height 8
click at [345, 309] on input "Decrease the force applied" at bounding box center [342, 312] width 6 height 6
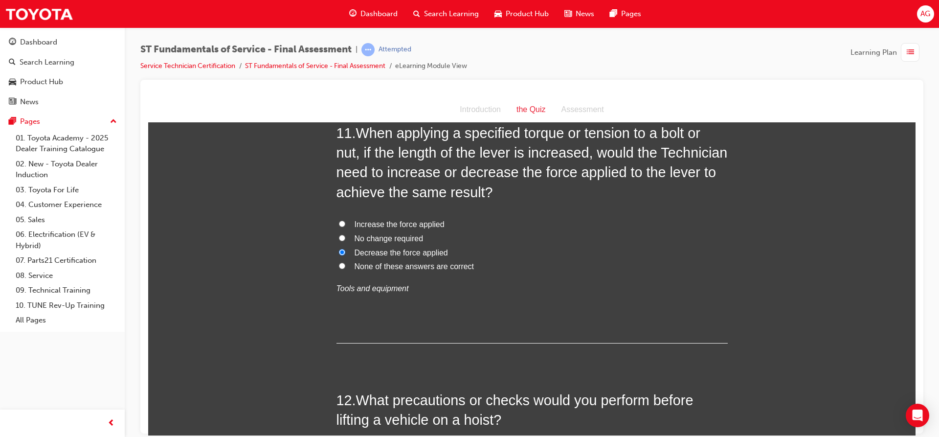
scroll to position [2544, 0]
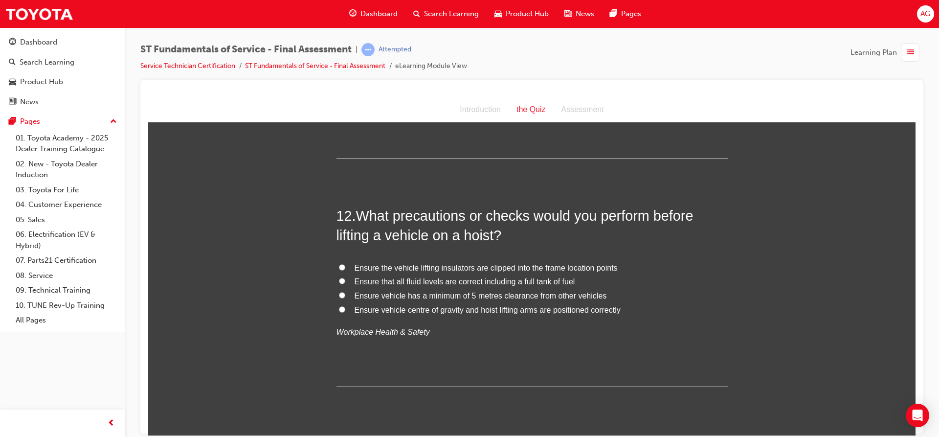
click at [433, 305] on span "Ensure vehicle centre of gravity and hoist lifting arms are positioned correctly" at bounding box center [488, 309] width 266 height 8
click at [345, 306] on input "Ensure vehicle centre of gravity and hoist lifting arms are positioned correctly" at bounding box center [342, 309] width 6 height 6
radio input "true"
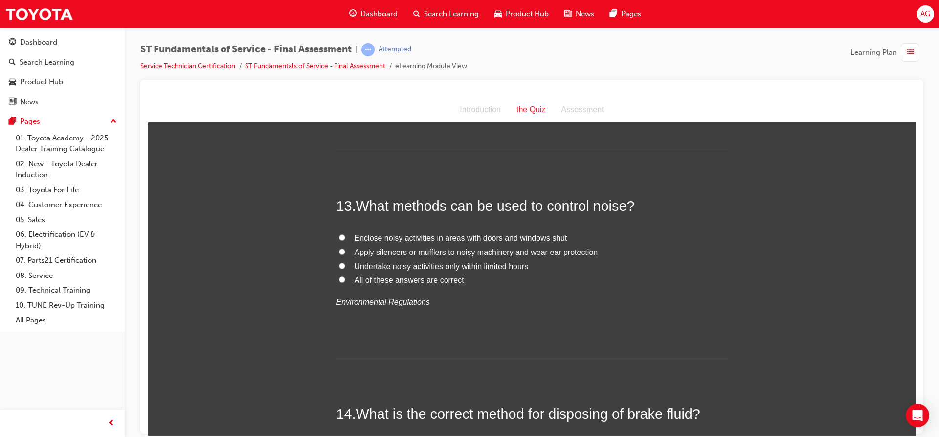
scroll to position [2740, 0]
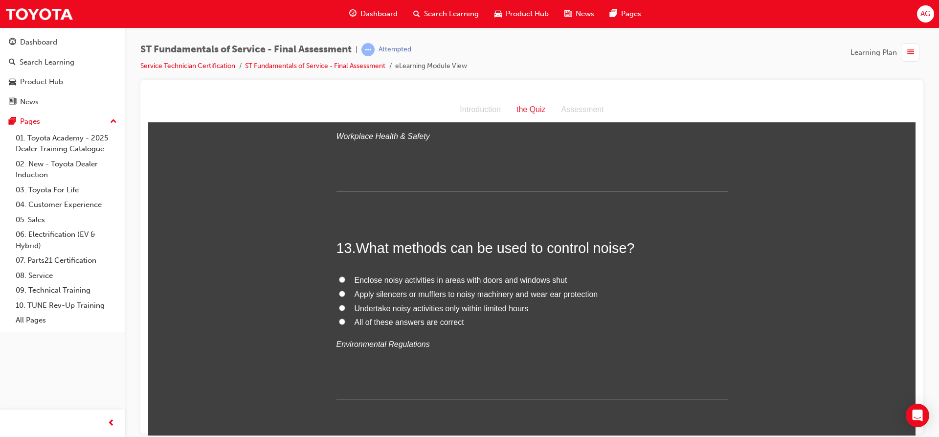
click at [444, 290] on span "Apply silencers or mufflers to noisy machinery and wear ear protection" at bounding box center [477, 294] width 244 height 8
click at [345, 290] on input "Apply silencers or mufflers to noisy machinery and wear ear protection" at bounding box center [342, 293] width 6 height 6
radio input "true"
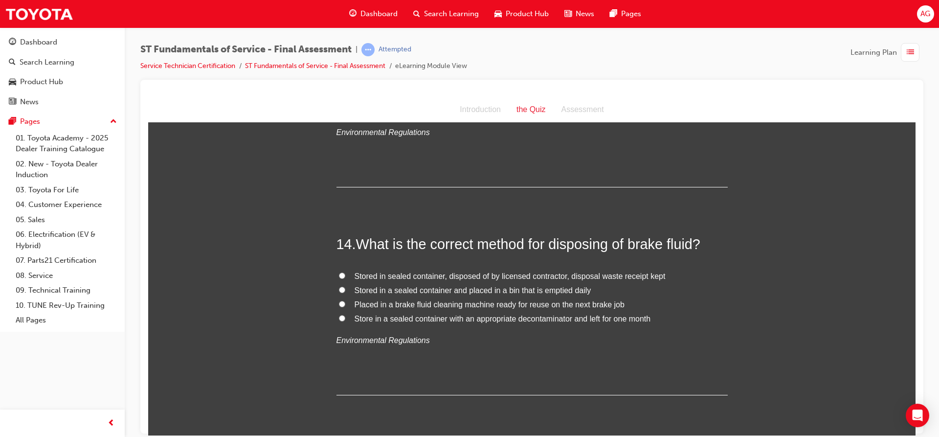
scroll to position [3001, 0]
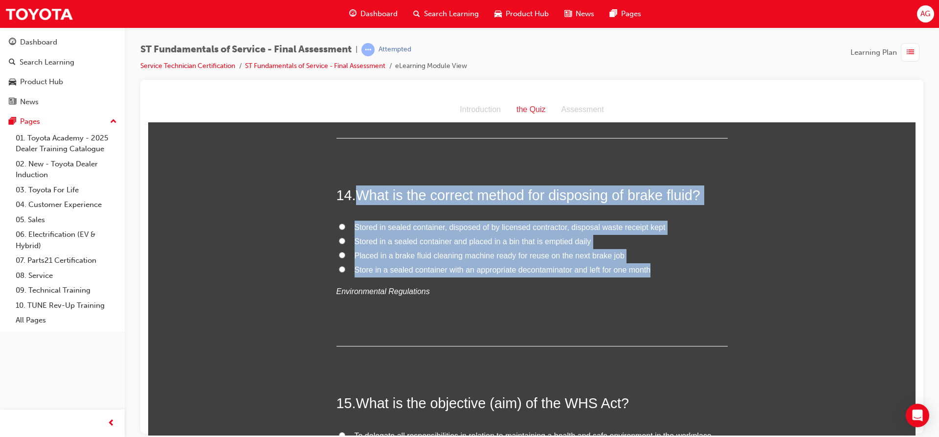
drag, startPoint x: 353, startPoint y: 178, endPoint x: 649, endPoint y: 251, distance: 304.5
click at [649, 251] on div "14 . What is the correct method for disposing of brake fluid? Stored in sealed …" at bounding box center [532, 265] width 391 height 161
copy div "What is the correct method for disposing of brake fluid? Stored in sealed conta…"
click at [547, 223] on span "Stored in sealed container, disposed of by licensed contractor, disposal waste …" at bounding box center [510, 227] width 311 height 8
click at [345, 223] on input "Stored in sealed container, disposed of by licensed contractor, disposal waste …" at bounding box center [342, 226] width 6 height 6
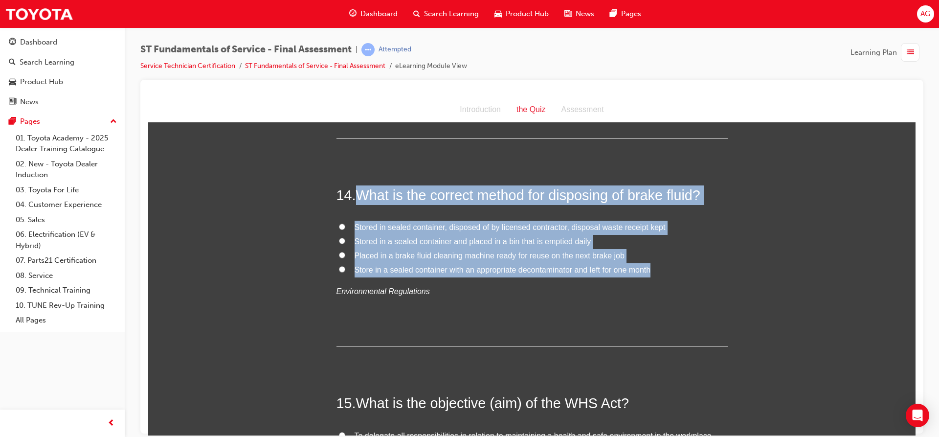
radio input "true"
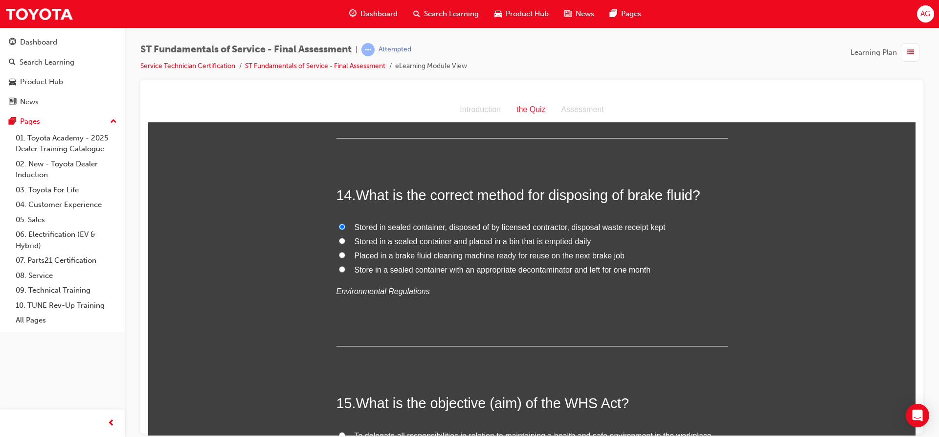
click at [549, 223] on span "Stored in sealed container, disposed of by licensed contractor, disposal waste …" at bounding box center [510, 227] width 311 height 8
click at [345, 223] on input "Stored in sealed container, disposed of by licensed contractor, disposal waste …" at bounding box center [342, 226] width 6 height 6
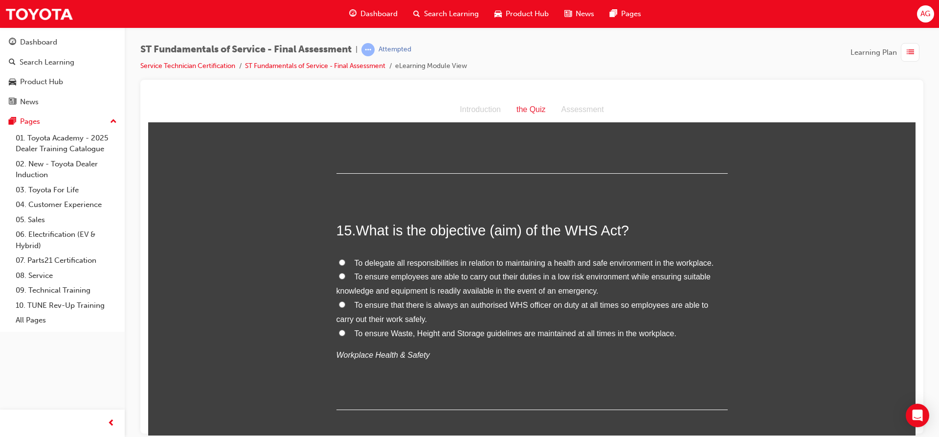
scroll to position [3196, 0]
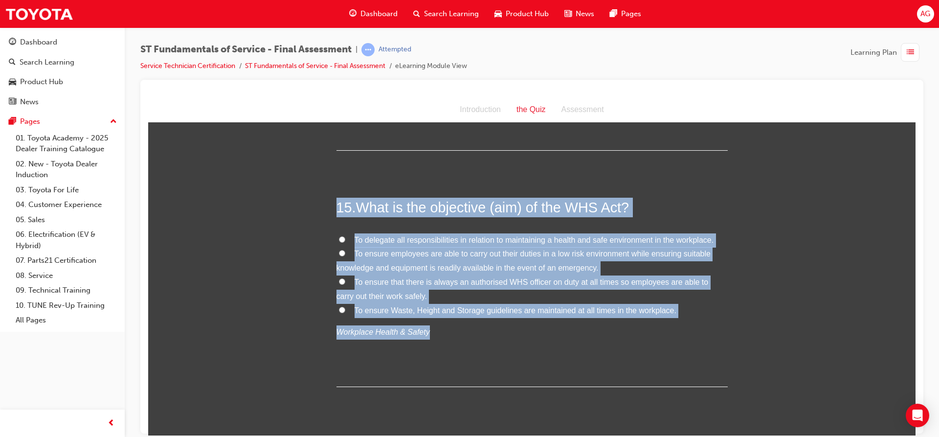
drag, startPoint x: 336, startPoint y: 189, endPoint x: 464, endPoint y: 308, distance: 175.5
click at [464, 308] on div "15 . What is the objective (aim) of the WHS Act? To delegate all responsibiliti…" at bounding box center [532, 291] width 391 height 189
copy div "15 . What is the objective (aim) of the WHS Act? To delegate all responsibiliti…"
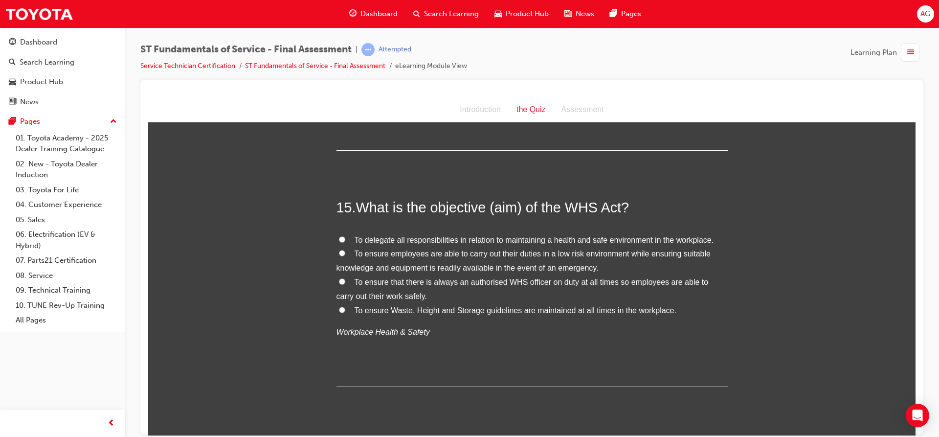
click at [519, 341] on div "15 . What is the objective (aim) of the WHS Act? To delegate all responsibiliti…" at bounding box center [532, 291] width 391 height 189
click at [373, 249] on span "To ensure employees are able to carry out their duties in a low risk environmen…" at bounding box center [524, 260] width 374 height 23
click at [345, 250] on input "To ensure employees are able to carry out their duties in a low risk environmen…" at bounding box center [342, 253] width 6 height 6
radio input "true"
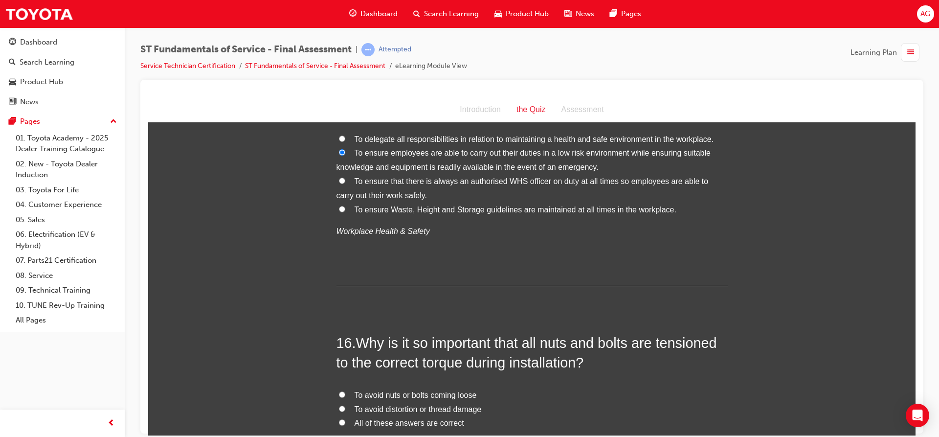
scroll to position [3441, 0]
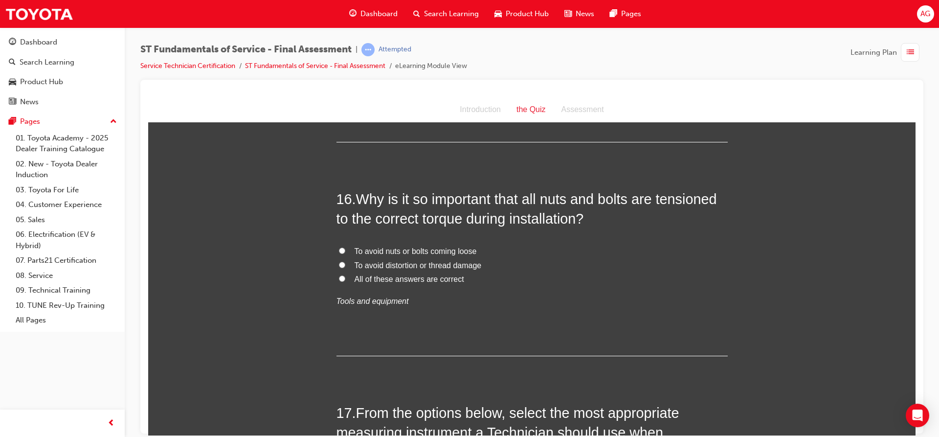
click at [448, 247] on span "To avoid nuts or bolts coming loose" at bounding box center [416, 251] width 122 height 8
click at [345, 247] on input "To avoid nuts or bolts coming loose" at bounding box center [342, 250] width 6 height 6
radio input "true"
click at [438, 274] on span "All of these answers are correct" at bounding box center [410, 278] width 110 height 8
click at [345, 275] on input "All of these answers are correct" at bounding box center [342, 278] width 6 height 6
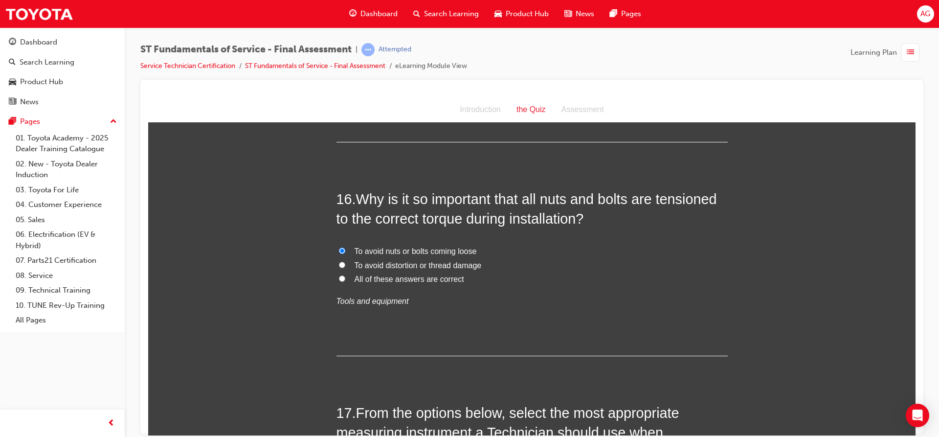
radio input "true"
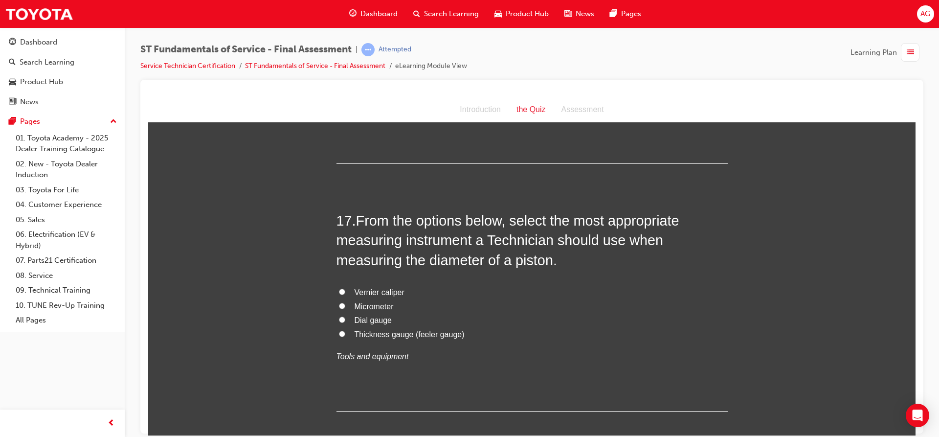
scroll to position [3637, 0]
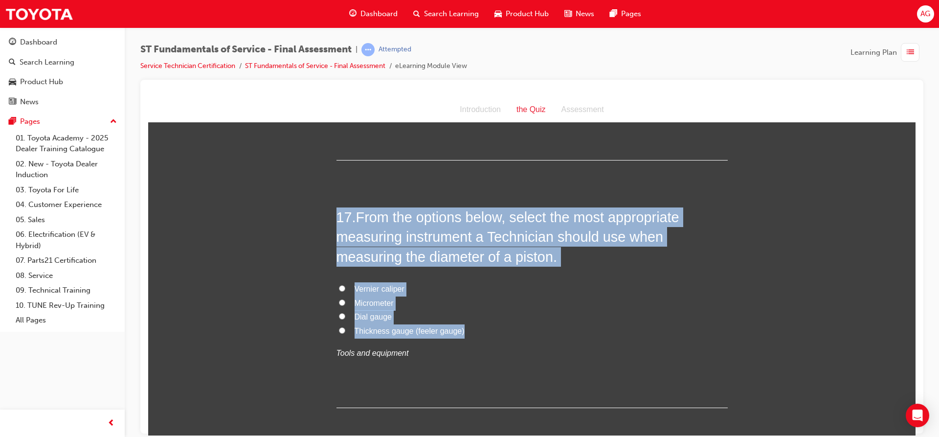
drag, startPoint x: 334, startPoint y: 194, endPoint x: 505, endPoint y: 307, distance: 204.8
click at [505, 307] on div "17 . From the options below, select the most appropriate measuring instrument a…" at bounding box center [532, 307] width 391 height 201
copy div "17 . From the options below, select the most appropriate measuring instrument a…"
click at [349, 296] on label "Micrometer" at bounding box center [532, 303] width 391 height 14
click at [345, 299] on input "Micrometer" at bounding box center [342, 302] width 6 height 6
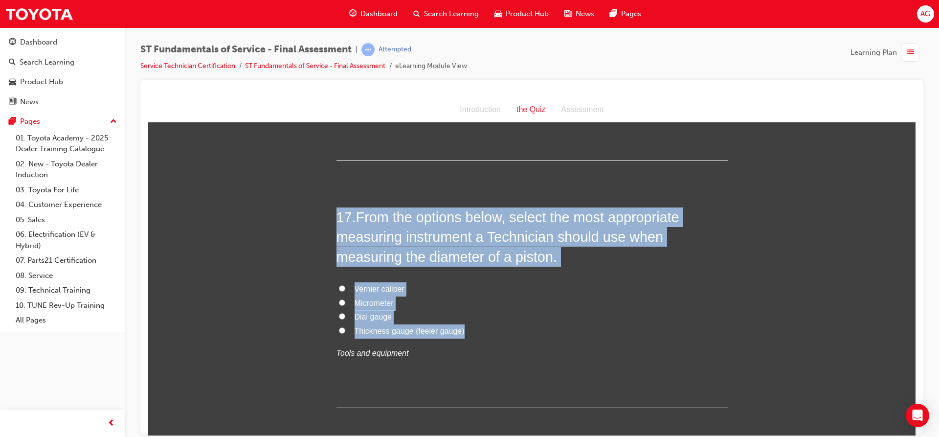
radio input "true"
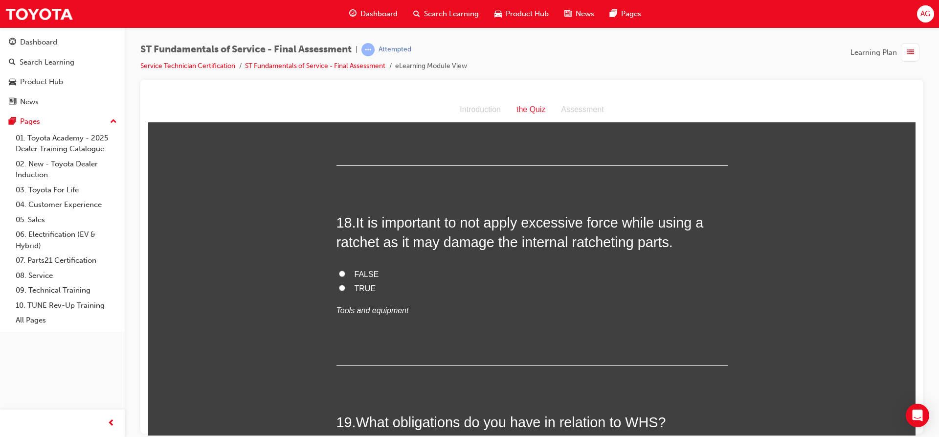
scroll to position [3881, 0]
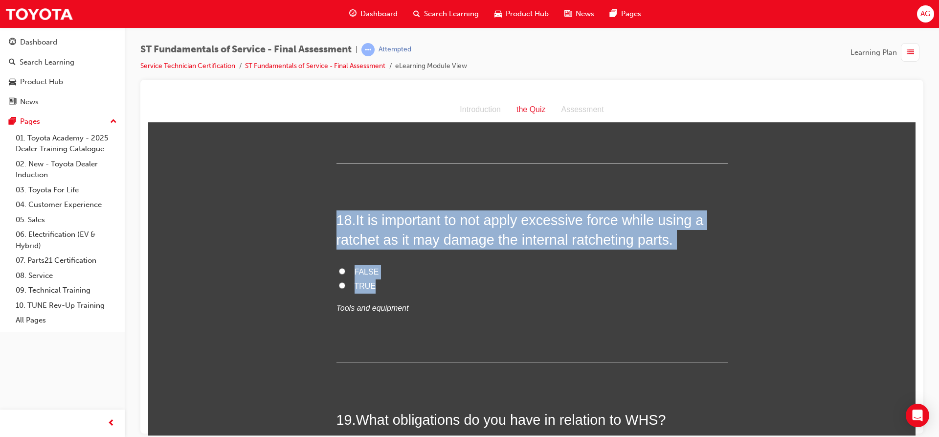
drag, startPoint x: 368, startPoint y: 264, endPoint x: 319, endPoint y: 200, distance: 81.2
click at [319, 200] on div "You must select an answer for each question before you can submit. Please note,…" at bounding box center [532, 68] width 768 height 7633
copy div "18 . It is important to not apply excessive force while using a ratchet as it m…"
click at [340, 282] on input "TRUE" at bounding box center [342, 285] width 6 height 6
radio input "true"
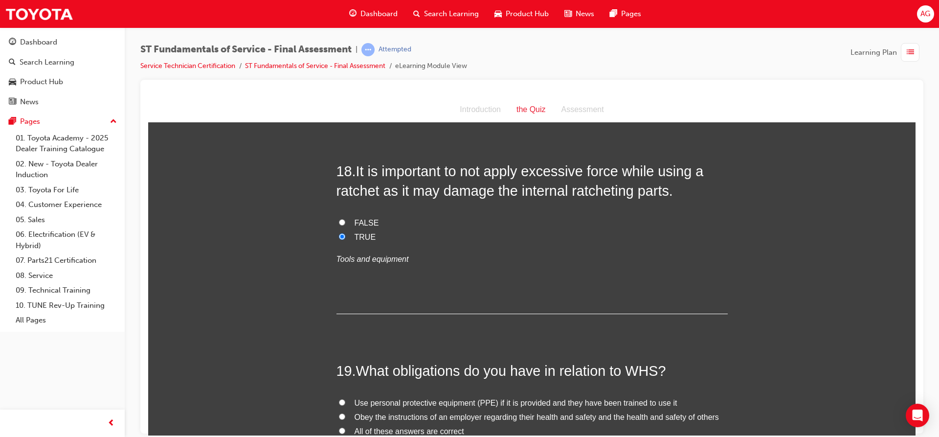
click at [457, 305] on div "1 . What two things should you do with measuring instruments before using them?…" at bounding box center [532, 7] width 391 height 7507
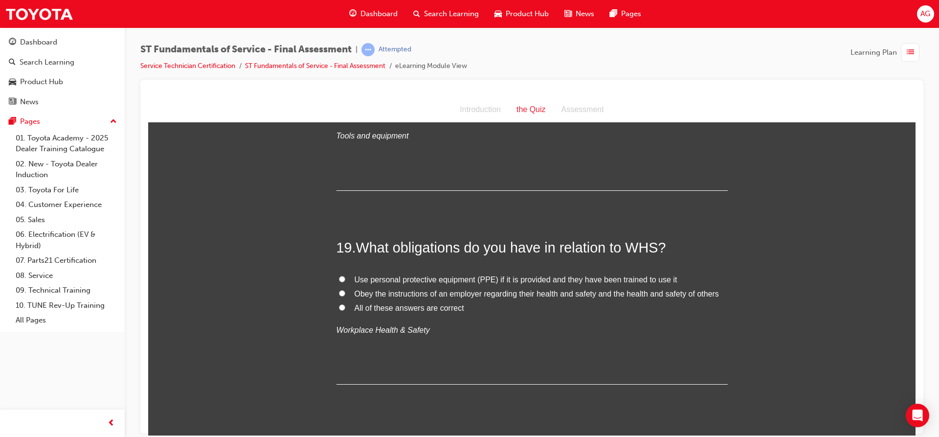
scroll to position [4077, 0]
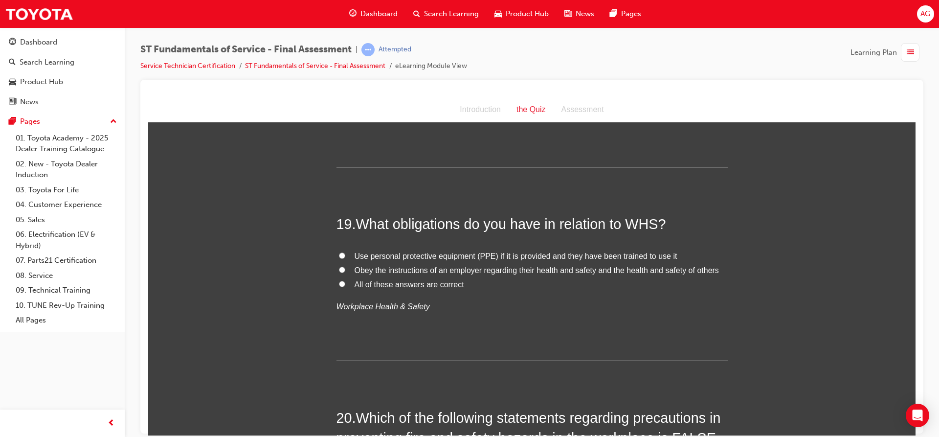
click at [434, 280] on span "All of these answers are correct" at bounding box center [410, 284] width 110 height 8
click at [345, 280] on input "All of these answers are correct" at bounding box center [342, 283] width 6 height 6
radio input "true"
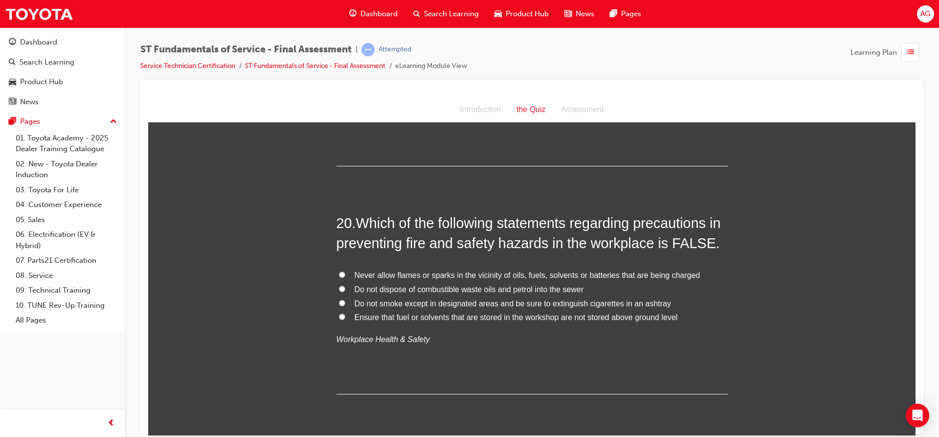
scroll to position [4273, 0]
click at [680, 267] on label "Never allow flames or sparks in the vicinity of oils, fuels, solvents or batter…" at bounding box center [532, 274] width 391 height 14
click at [345, 270] on input "Never allow flames or sparks in the vicinity of oils, fuels, solvents or batter…" at bounding box center [342, 273] width 6 height 6
radio input "true"
click at [339, 270] on input "Never allow flames or sparks in the vicinity of oils, fuels, solvents or batter…" at bounding box center [342, 273] width 6 height 6
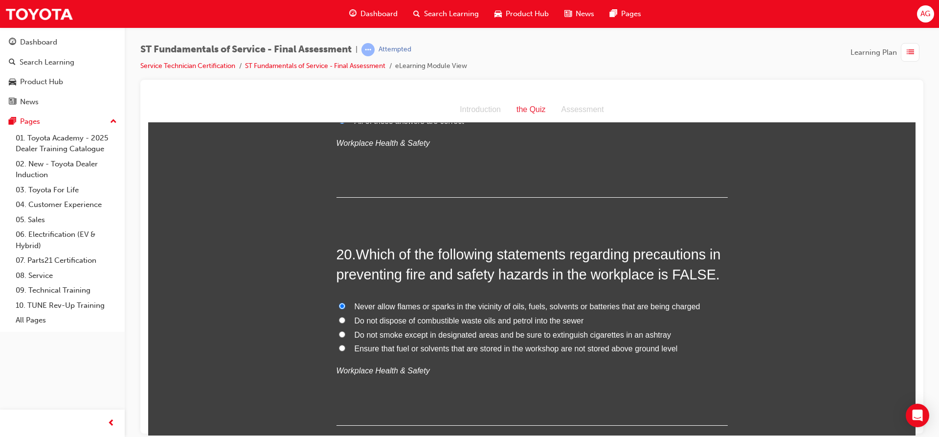
scroll to position [4224, 0]
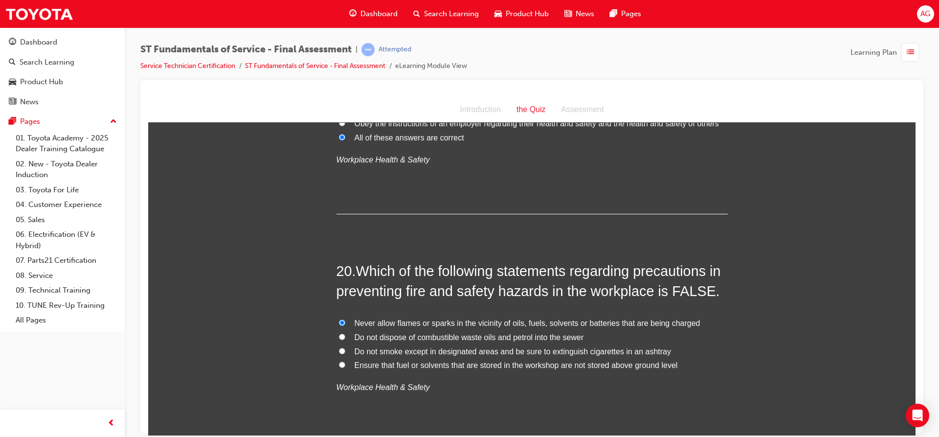
click at [621, 361] on span "Ensure that fuel or solvents that are stored in the workshop are not stored abo…" at bounding box center [516, 365] width 323 height 8
click at [345, 361] on input "Ensure that fuel or solvents that are stored in the workshop are not stored abo…" at bounding box center [342, 364] width 6 height 6
radio input "true"
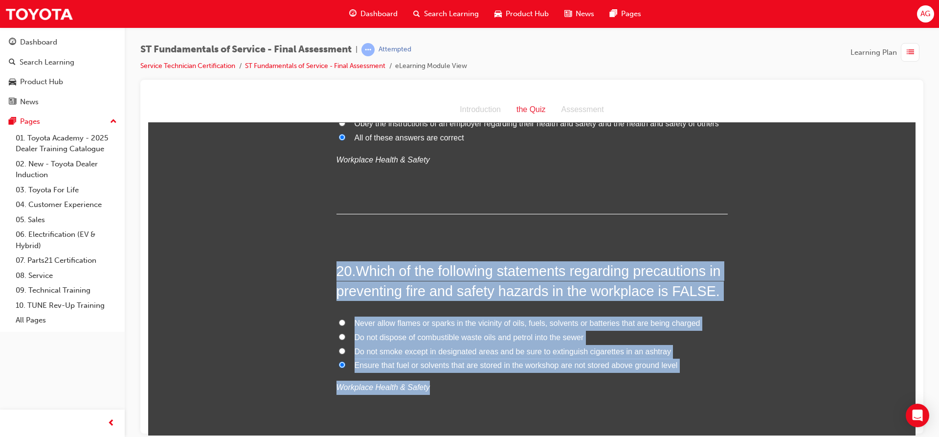
drag, startPoint x: 335, startPoint y: 246, endPoint x: 757, endPoint y: 359, distance: 437.7
copy div "20 . Which of the following statements regarding precautions in preventing fire…"
click at [523, 380] on p "Workplace Health & Safety" at bounding box center [532, 387] width 391 height 14
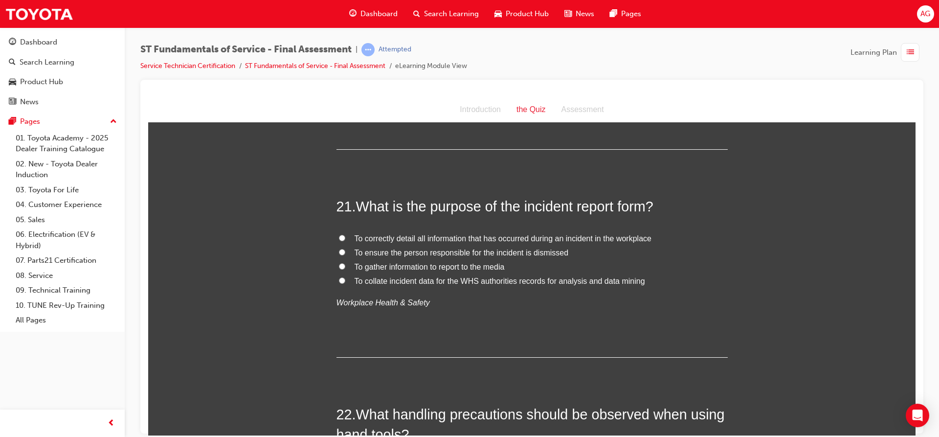
scroll to position [4517, 0]
click at [365, 233] on span "To correctly detail all information that has occurred during an incident in the…" at bounding box center [503, 237] width 297 height 8
click at [345, 233] on input "To correctly detail all information that has occurred during an incident in the…" at bounding box center [342, 236] width 6 height 6
radio input "true"
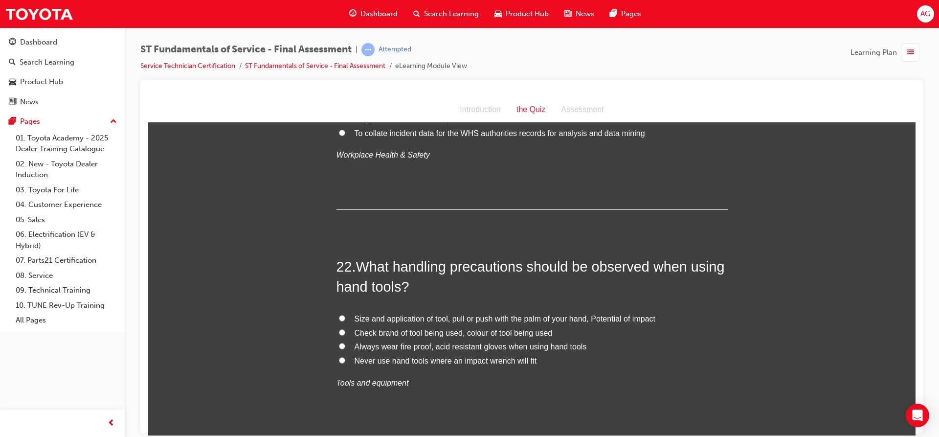
scroll to position [4713, 0]
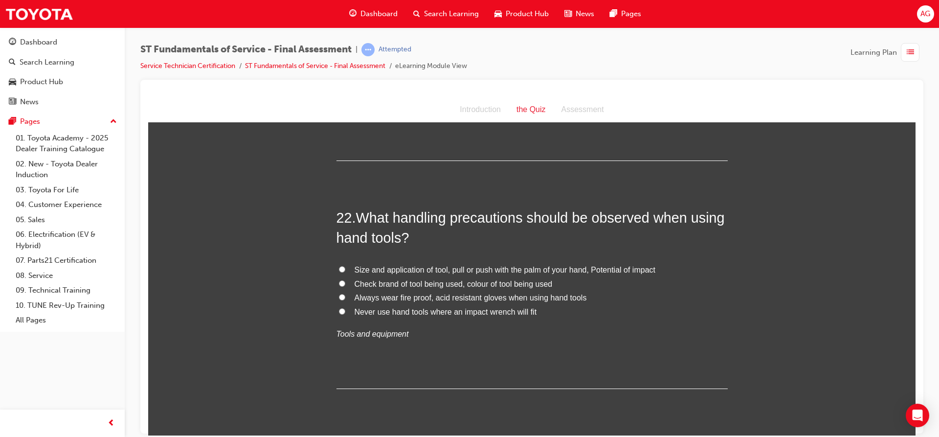
click at [344, 263] on label "Size and application of tool, pull or push with the palm of your hand, Potentia…" at bounding box center [532, 270] width 391 height 14
click at [344, 266] on input "Size and application of tool, pull or push with the palm of your hand, Potentia…" at bounding box center [342, 269] width 6 height 6
radio input "true"
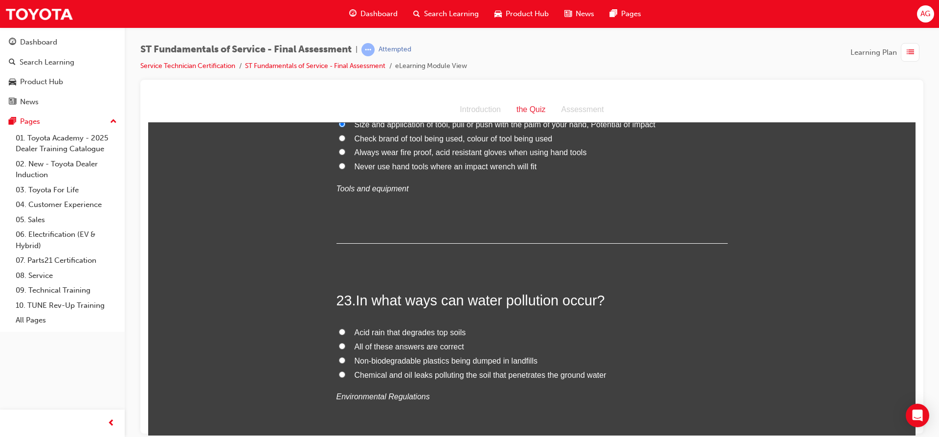
scroll to position [4958, 0]
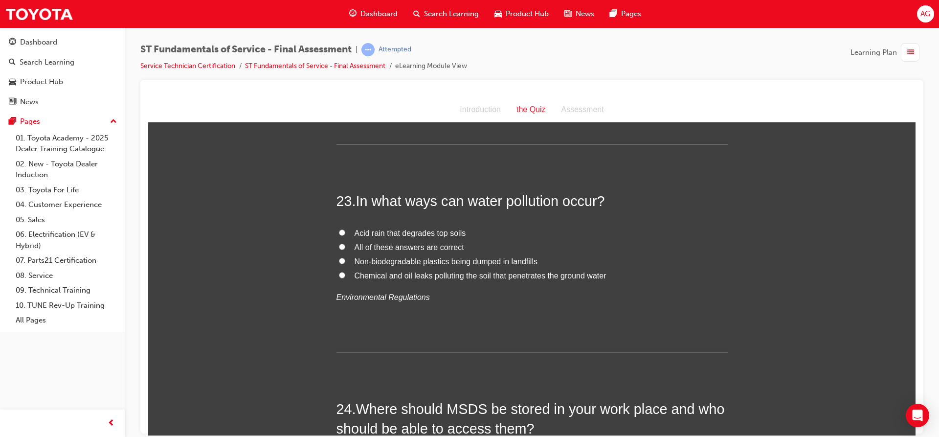
click at [421, 243] on span "All of these answers are correct" at bounding box center [410, 247] width 110 height 8
click at [345, 243] on input "All of these answers are correct" at bounding box center [342, 246] width 6 height 6
radio input "true"
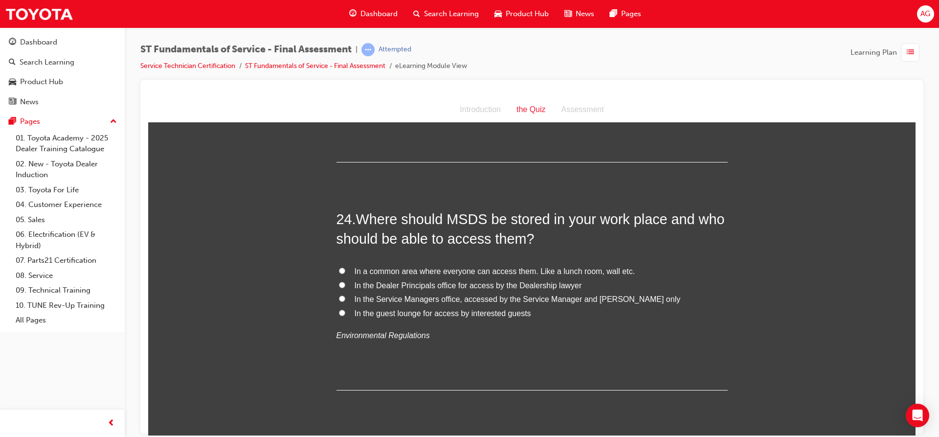
scroll to position [5153, 0]
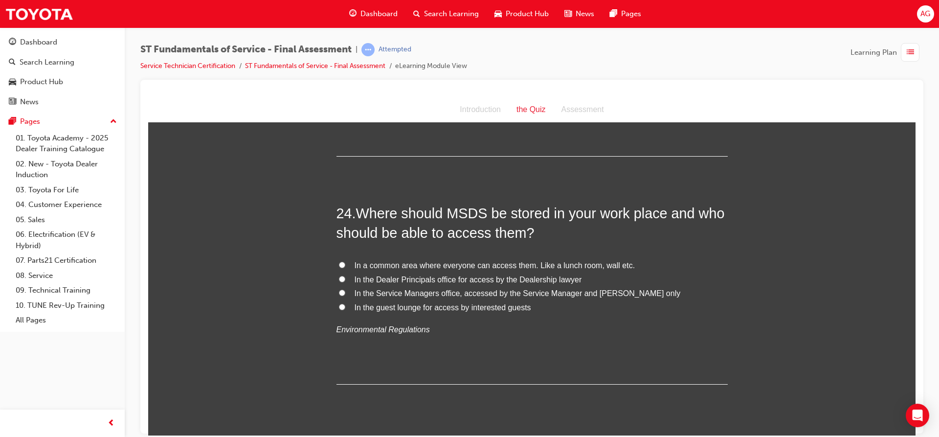
click at [465, 261] on span "In a common area where everyone can access them. Like a lunch room, wall etc." at bounding box center [495, 265] width 281 height 8
click at [345, 261] on input "In a common area where everyone can access them. Like a lunch room, wall etc." at bounding box center [342, 264] width 6 height 6
radio input "true"
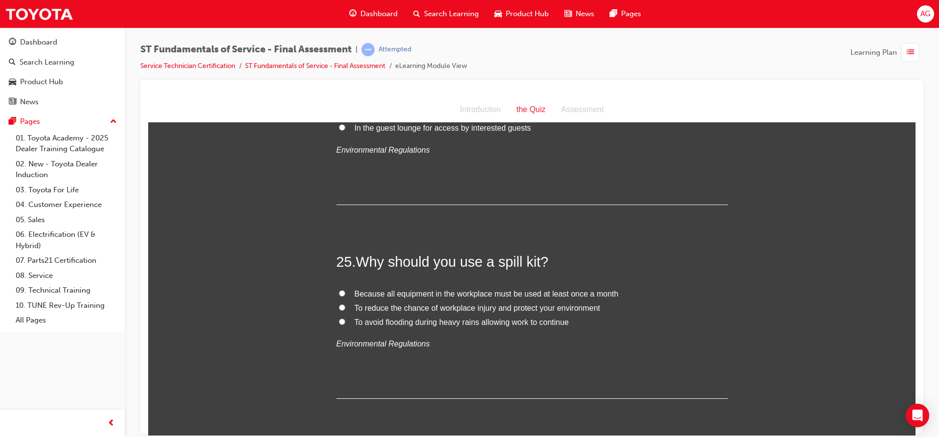
scroll to position [5349, 0]
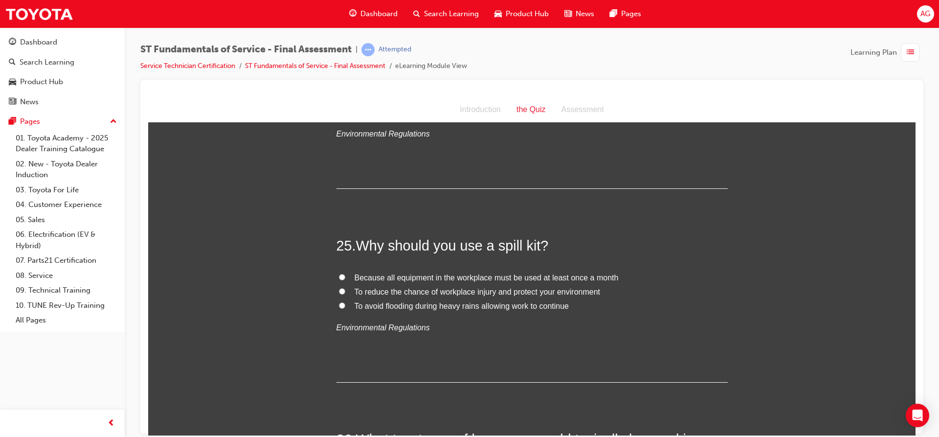
click at [524, 287] on span "To reduce the chance of workplace injury and protect your environment" at bounding box center [478, 291] width 246 height 8
click at [345, 288] on input "To reduce the chance of workplace injury and protect your environment" at bounding box center [342, 291] width 6 height 6
radio input "true"
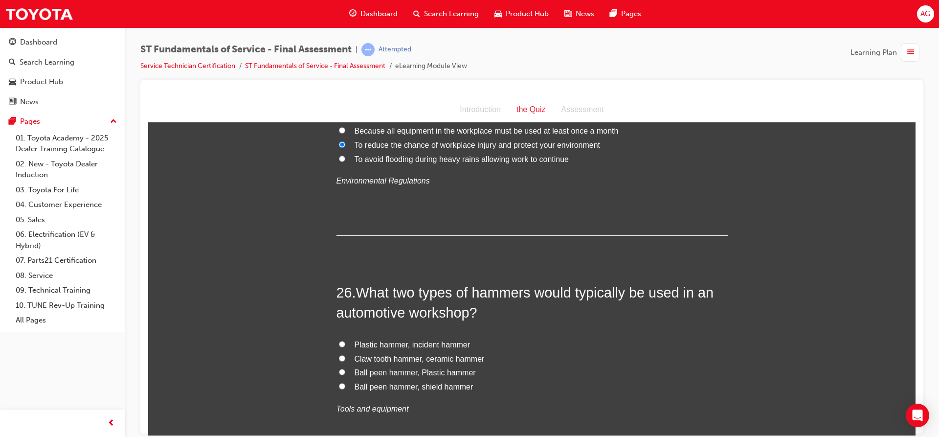
scroll to position [5545, 0]
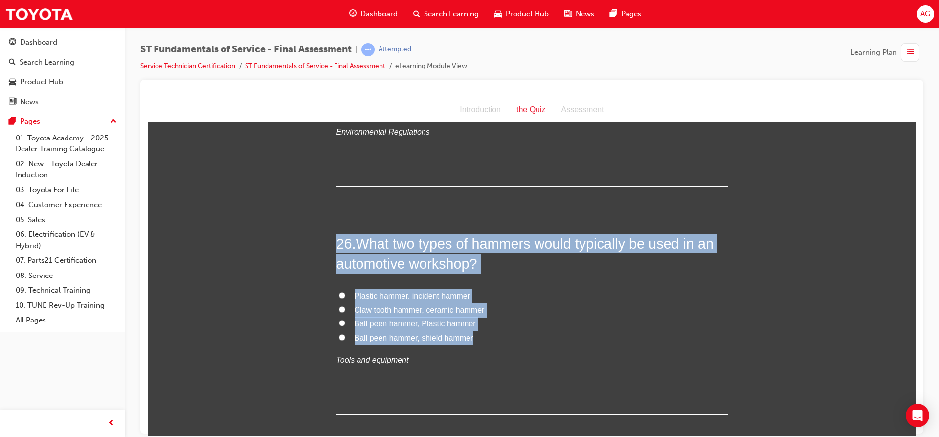
drag, startPoint x: 335, startPoint y: 224, endPoint x: 493, endPoint y: 321, distance: 186.0
click at [493, 321] on div "26 . What two types of hammers would typically be used in an automotive worksho…" at bounding box center [532, 323] width 391 height 181
click at [443, 319] on span "Ball peen hammer, Plastic hammer" at bounding box center [415, 323] width 121 height 8
click at [345, 319] on input "Ball peen hammer, Plastic hammer" at bounding box center [342, 322] width 6 height 6
radio input "true"
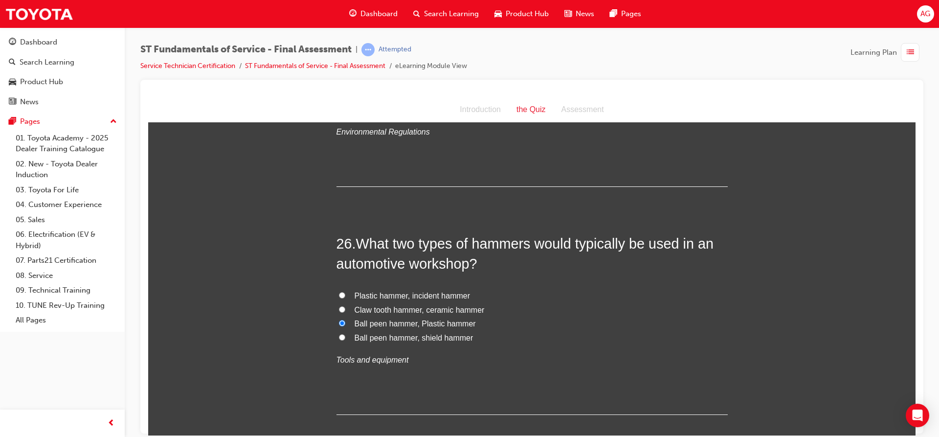
click at [386, 319] on span "Ball peen hammer, Plastic hammer" at bounding box center [415, 323] width 121 height 8
click at [345, 319] on input "Ball peen hammer, Plastic hammer" at bounding box center [342, 322] width 6 height 6
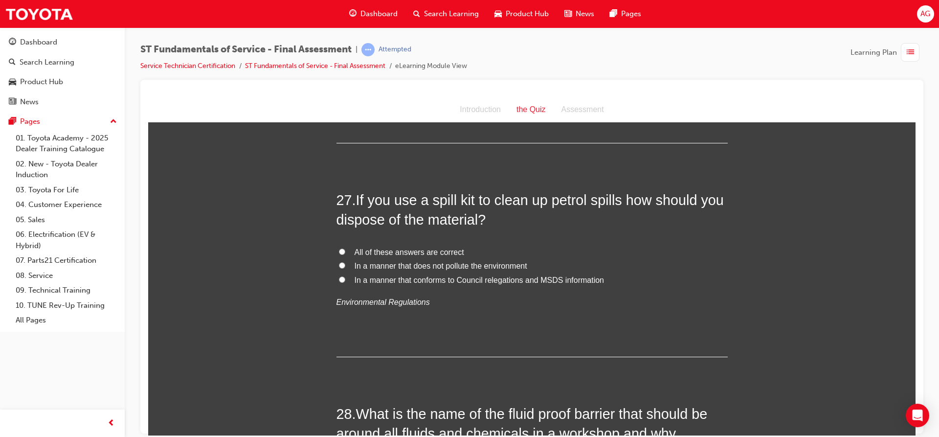
scroll to position [5838, 0]
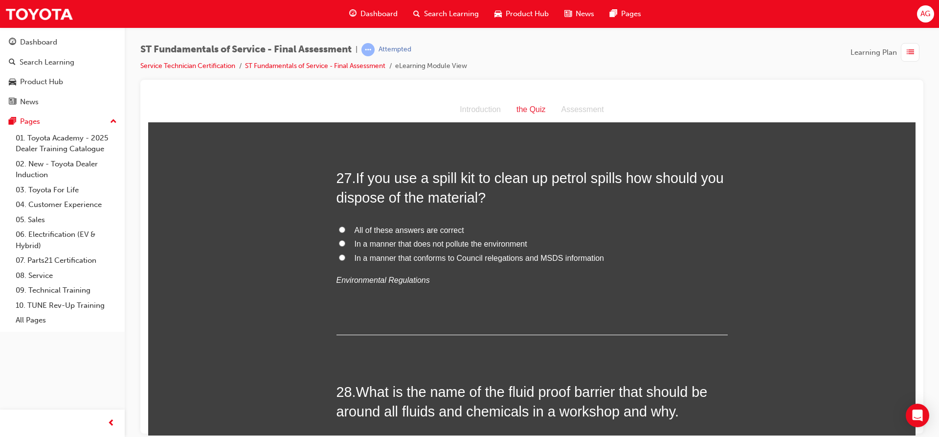
click at [407, 226] on span "All of these answers are correct" at bounding box center [410, 230] width 110 height 8
click at [345, 226] on input "All of these answers are correct" at bounding box center [342, 229] width 6 height 6
radio input "true"
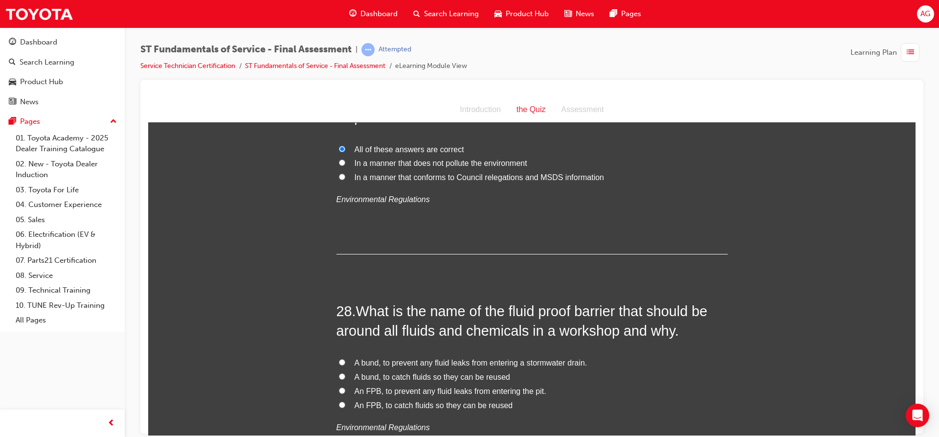
scroll to position [5936, 0]
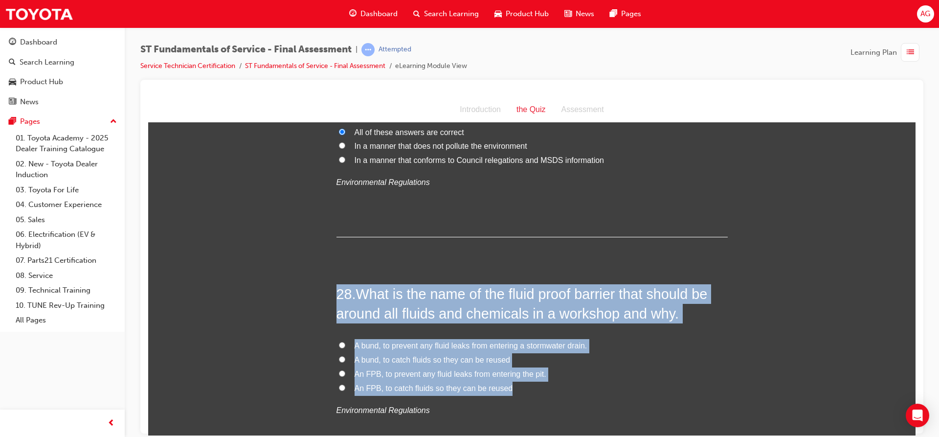
drag, startPoint x: 507, startPoint y: 365, endPoint x: 332, endPoint y: 275, distance: 196.5
click at [409, 341] on span "A bund, to prevent any fluid leaks from entering a stormwater drain." at bounding box center [471, 345] width 233 height 8
click at [345, 342] on input "A bund, to prevent any fluid leaks from entering a stormwater drain." at bounding box center [342, 345] width 6 height 6
radio input "true"
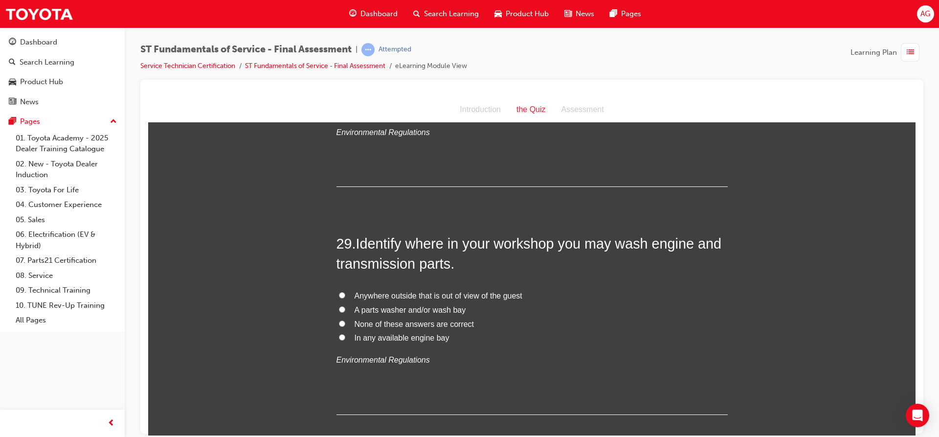
scroll to position [6230, 0]
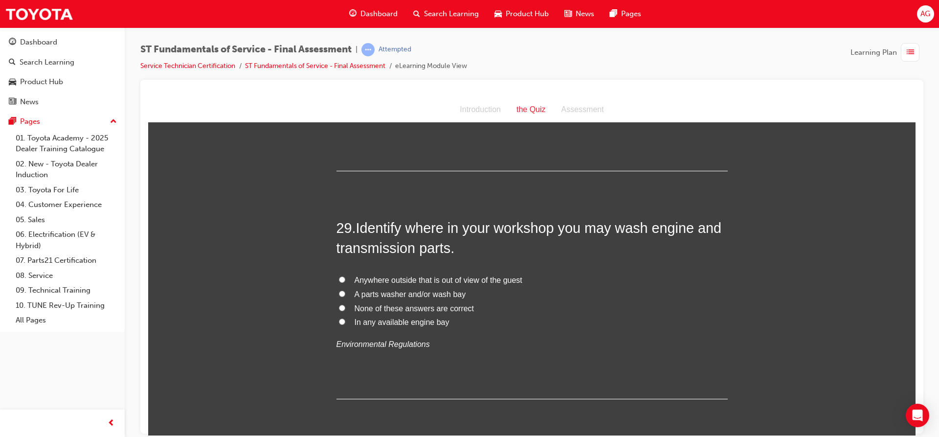
click at [384, 290] on span "A parts washer and/or wash bay" at bounding box center [411, 294] width 112 height 8
click at [345, 290] on input "A parts washer and/or wash bay" at bounding box center [342, 293] width 6 height 6
radio input "true"
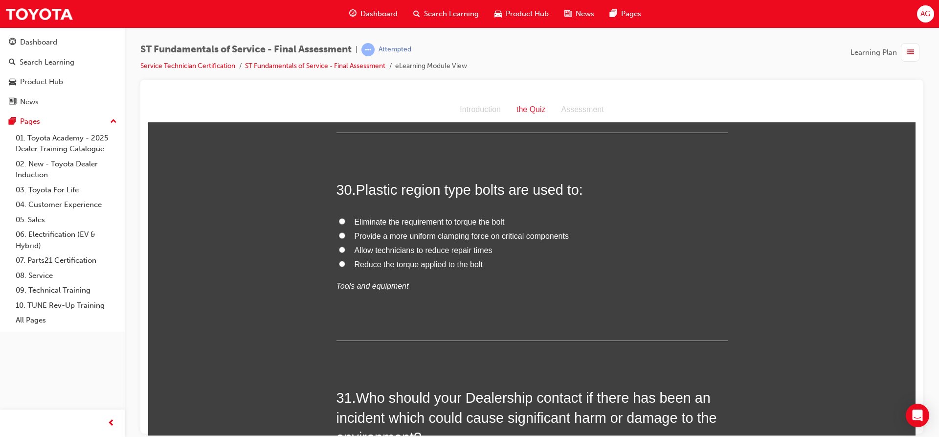
scroll to position [6474, 0]
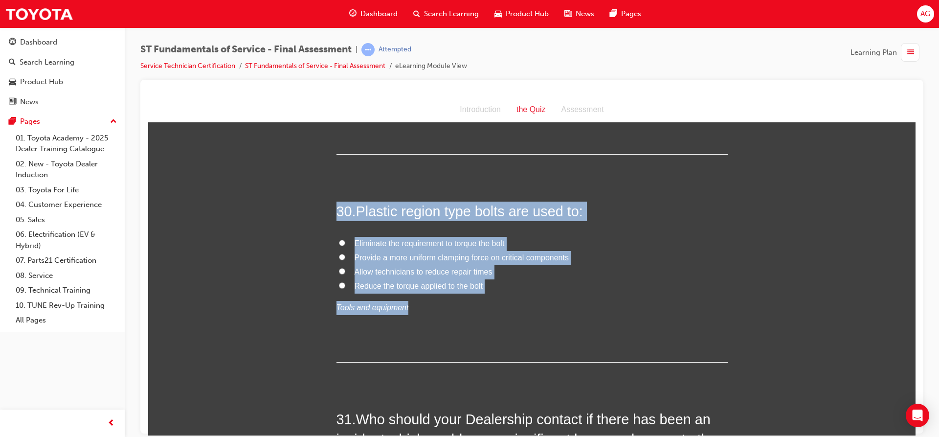
drag, startPoint x: 330, startPoint y: 191, endPoint x: 520, endPoint y: 278, distance: 208.9
click at [371, 251] on label "Provide a more uniform clamping force on critical components" at bounding box center [532, 258] width 391 height 14
click at [345, 253] on input "Provide a more uniform clamping force on critical components" at bounding box center [342, 256] width 6 height 6
radio input "true"
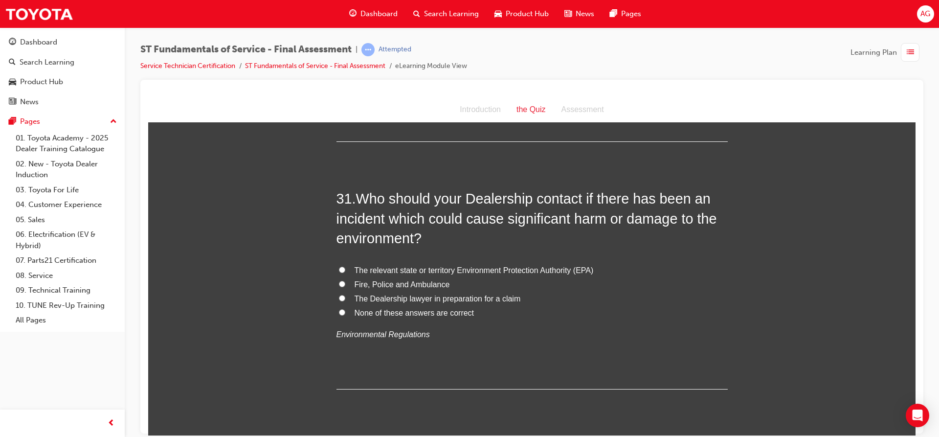
scroll to position [6719, 0]
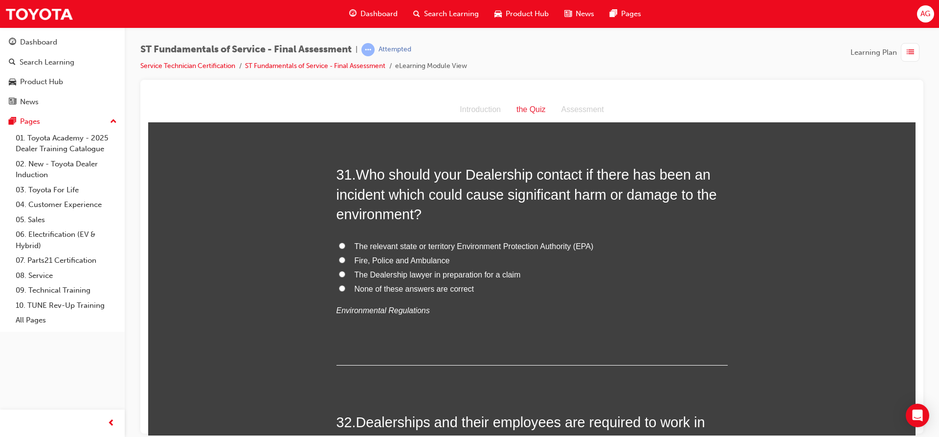
click at [428, 242] on span "The relevant state or territory Environment Protection Authority (EPA)" at bounding box center [474, 246] width 239 height 8
click at [345, 242] on input "The relevant state or territory Environment Protection Authority (EPA)" at bounding box center [342, 245] width 6 height 6
radio input "true"
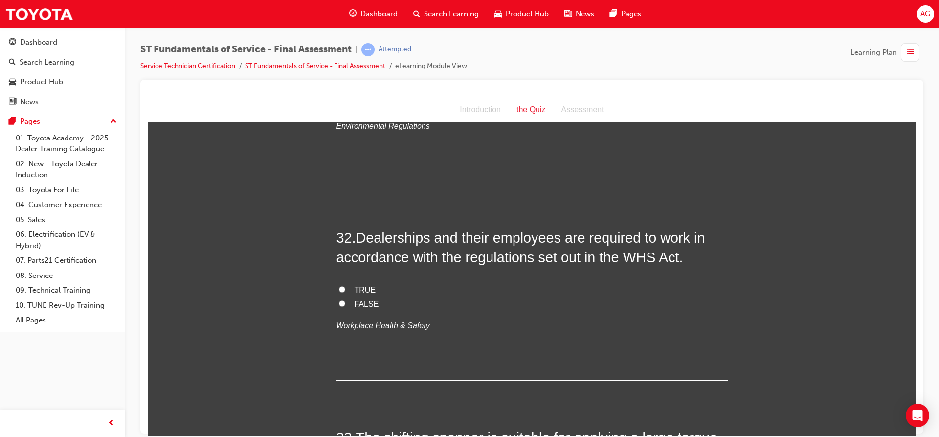
scroll to position [6915, 0]
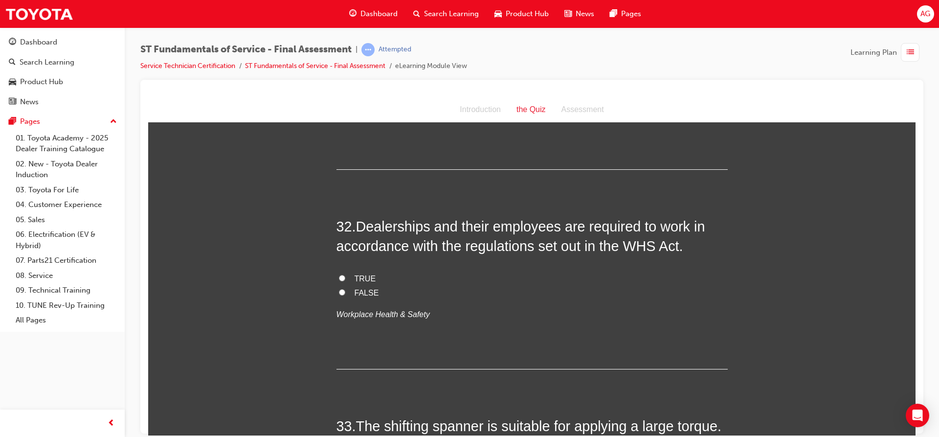
click at [358, 272] on label "TRUE" at bounding box center [532, 279] width 391 height 14
click at [345, 274] on input "TRUE" at bounding box center [342, 277] width 6 height 6
radio input "true"
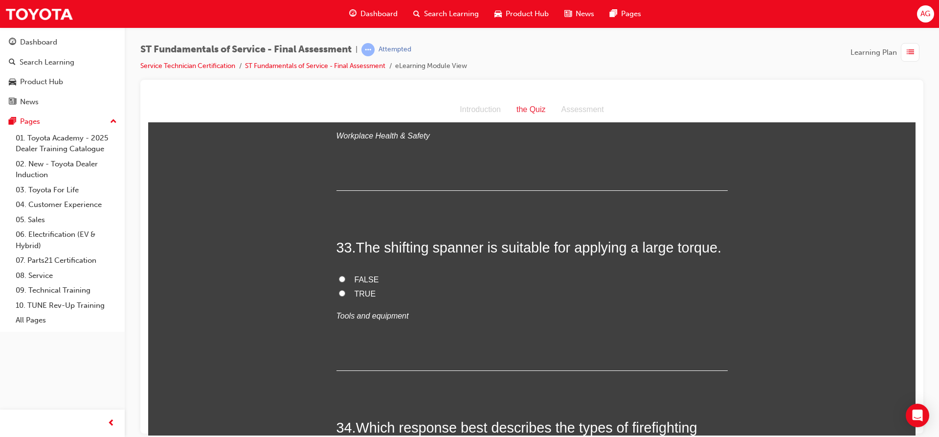
scroll to position [7110, 0]
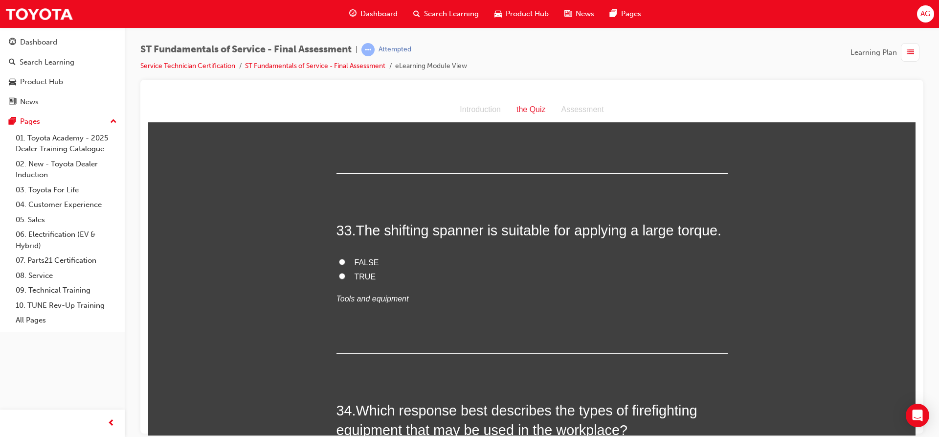
click at [364, 258] on span "FALSE" at bounding box center [367, 262] width 24 height 8
click at [345, 258] on input "FALSE" at bounding box center [342, 261] width 6 height 6
radio input "true"
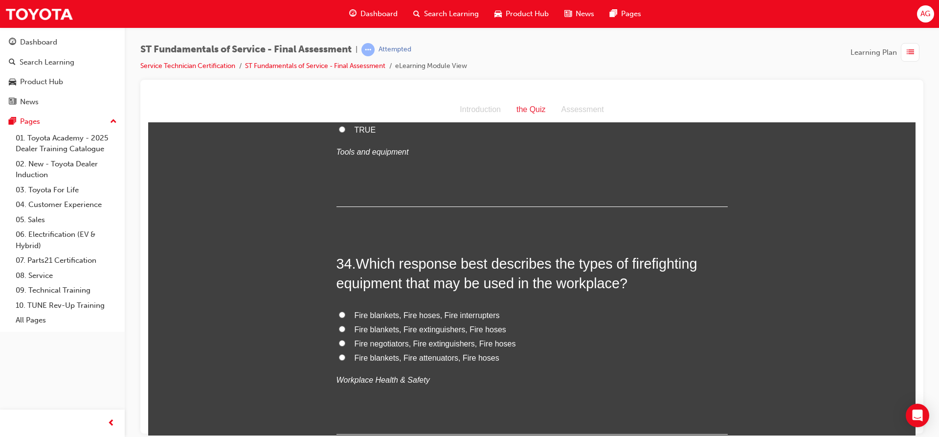
scroll to position [7306, 0]
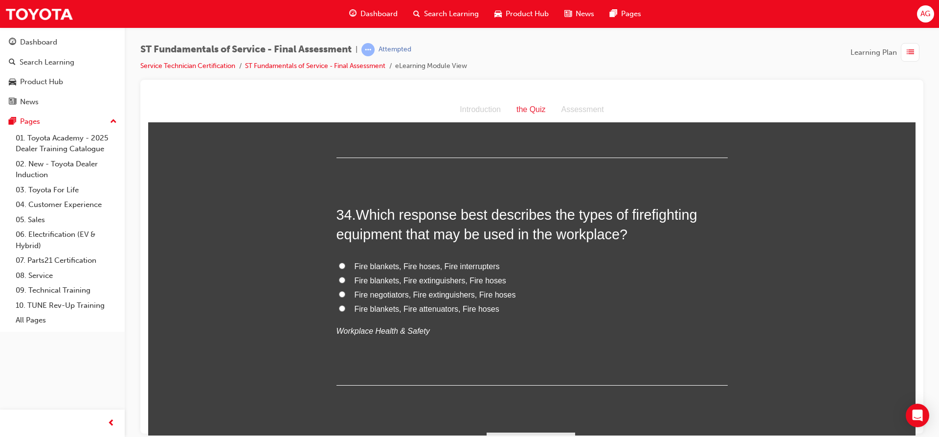
click at [437, 290] on span "Fire negotiators, Fire extinguishers, Fire hoses" at bounding box center [435, 294] width 161 height 8
click at [345, 291] on input "Fire negotiators, Fire extinguishers, Fire hoses" at bounding box center [342, 294] width 6 height 6
radio input "true"
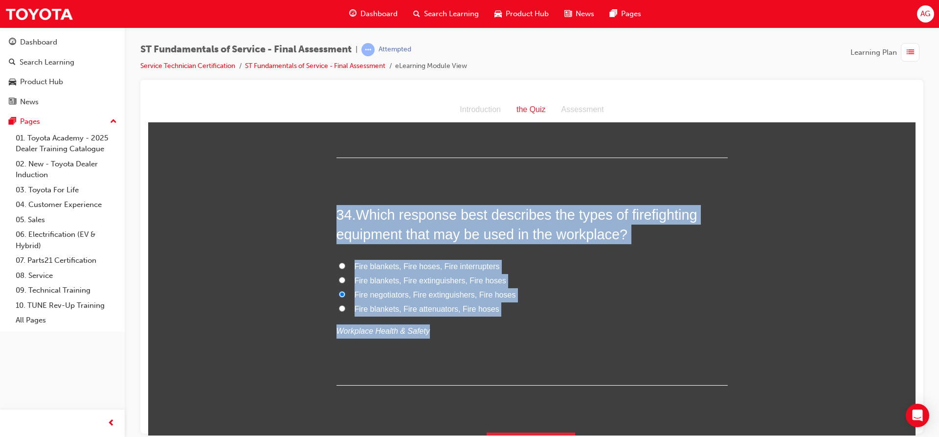
drag, startPoint x: 333, startPoint y: 196, endPoint x: 424, endPoint y: 305, distance: 142.0
click at [424, 305] on div "34 . Which response best describes the types of firefighting equipment that may…" at bounding box center [532, 295] width 391 height 181
click at [414, 276] on span "Fire blankets, Fire extinguishers, Fire hoses" at bounding box center [431, 280] width 152 height 8
click at [345, 276] on input "Fire blankets, Fire extinguishers, Fire hoses" at bounding box center [342, 279] width 6 height 6
radio input "true"
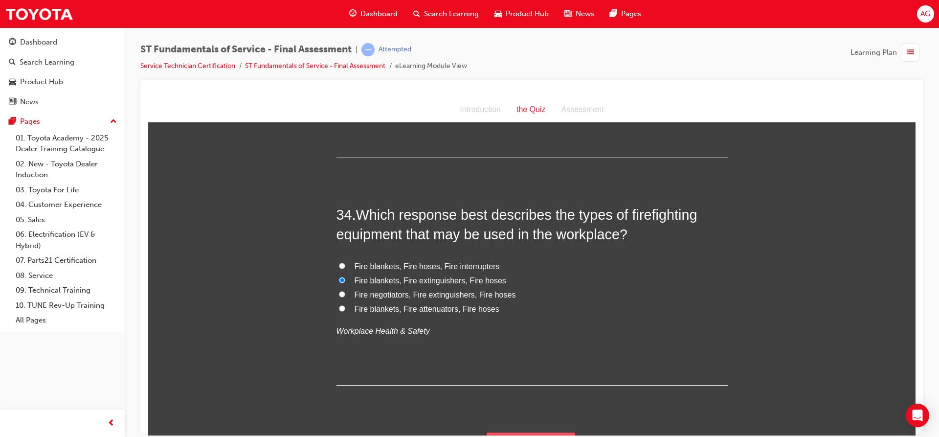
drag, startPoint x: 536, startPoint y: 425, endPoint x: 541, endPoint y: 429, distance: 5.9
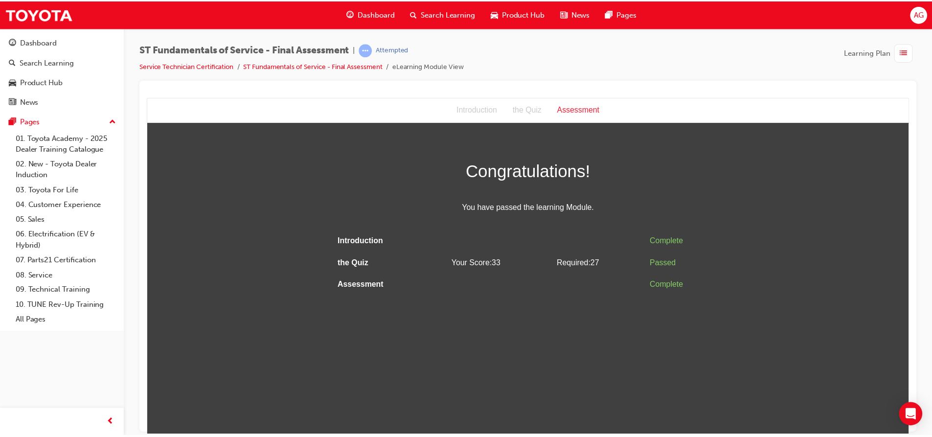
scroll to position [0, 0]
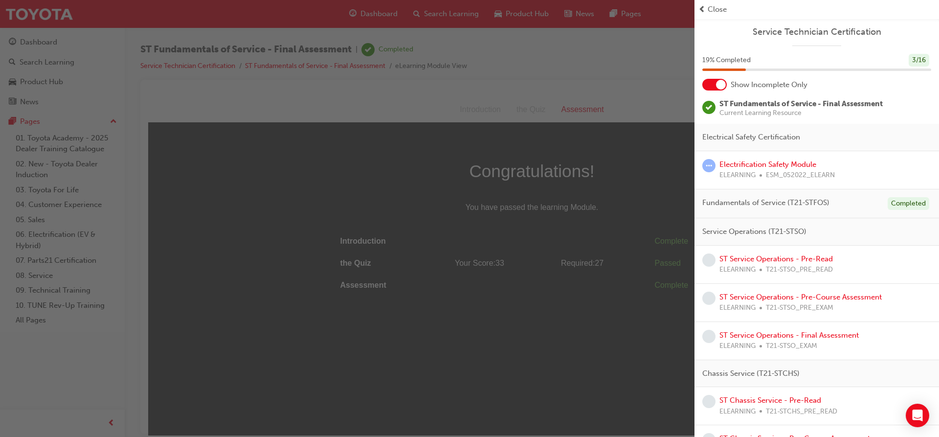
click at [490, 277] on div "button" at bounding box center [347, 218] width 695 height 437
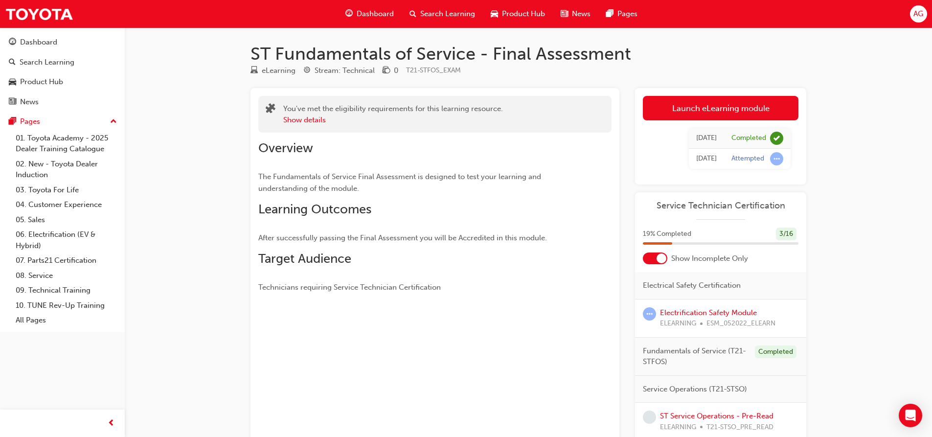
click at [657, 256] on div at bounding box center [662, 258] width 10 height 10
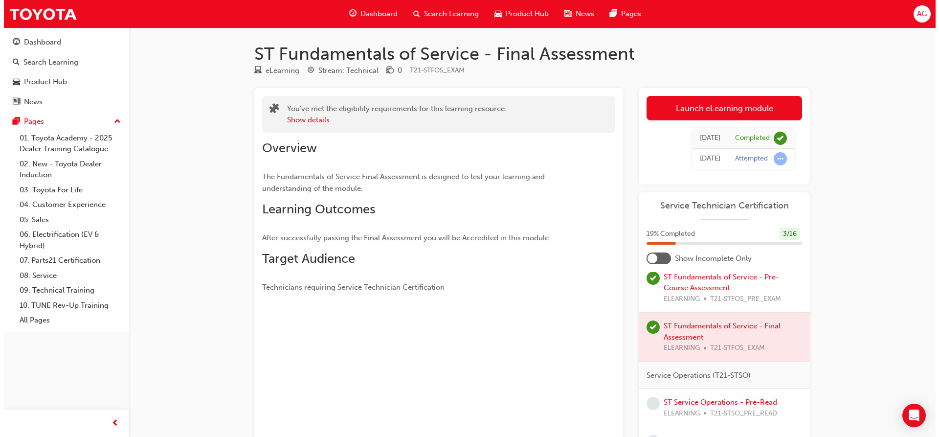
scroll to position [248, 0]
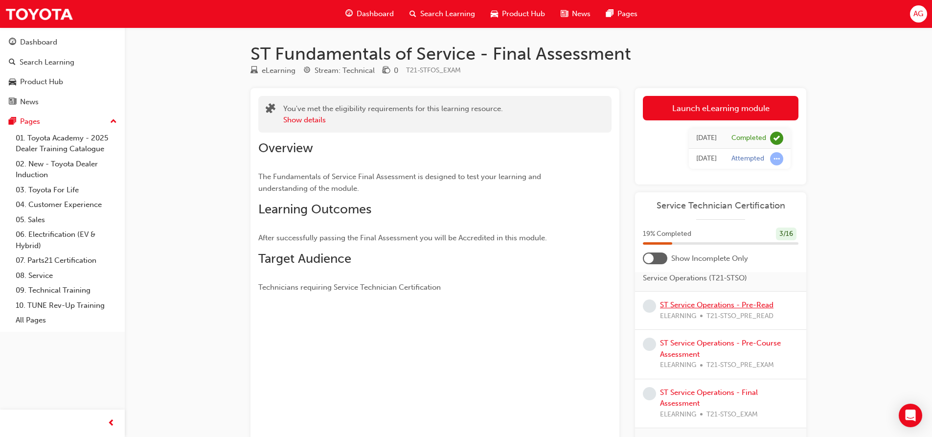
click at [673, 309] on link "ST Service Operations - Pre-Read" at bounding box center [717, 304] width 114 height 9
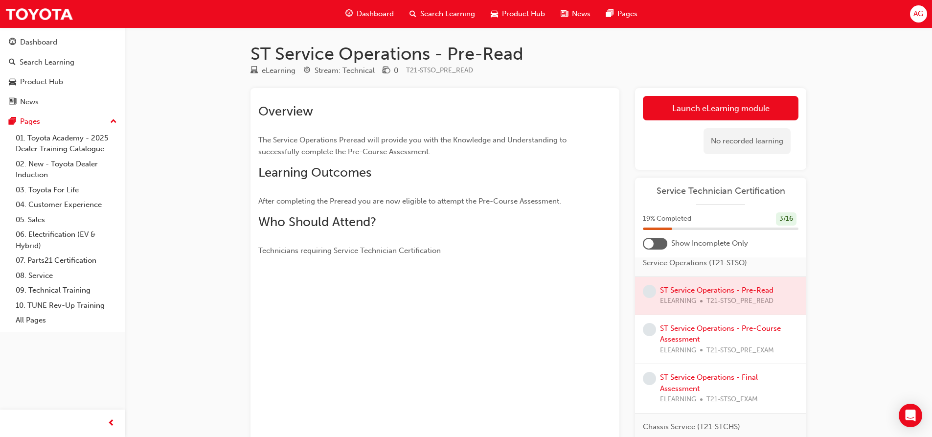
click at [703, 301] on div at bounding box center [720, 296] width 171 height 38
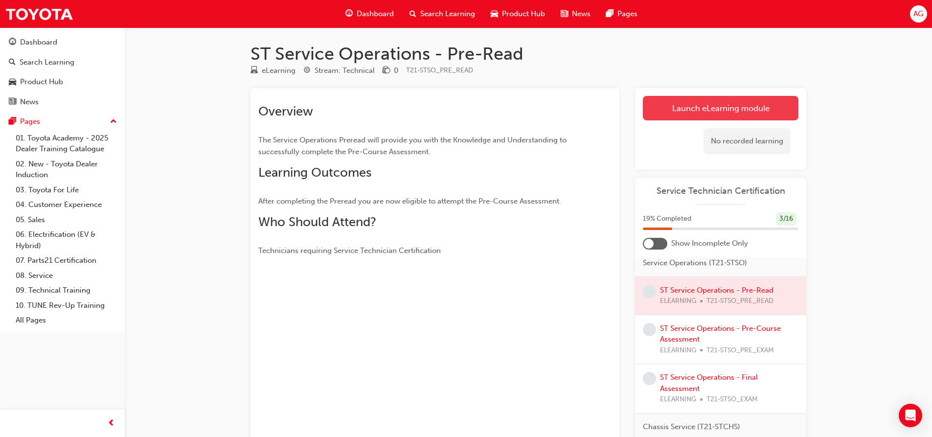
click at [668, 106] on link "Launch eLearning module" at bounding box center [721, 108] width 156 height 24
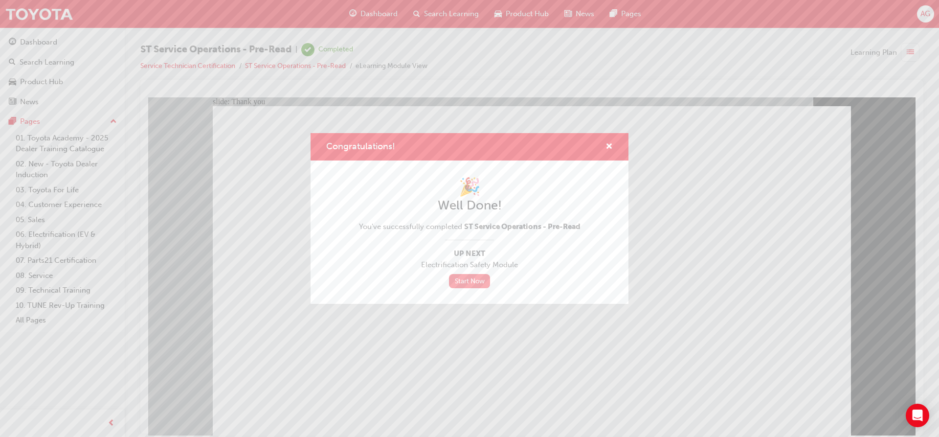
click at [470, 284] on link "Start Now" at bounding box center [469, 281] width 41 height 14
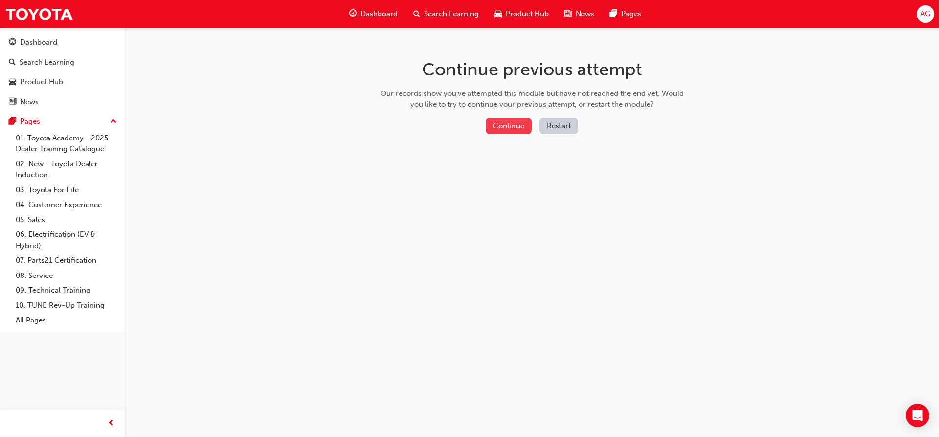
click at [511, 129] on button "Continue" at bounding box center [509, 126] width 46 height 16
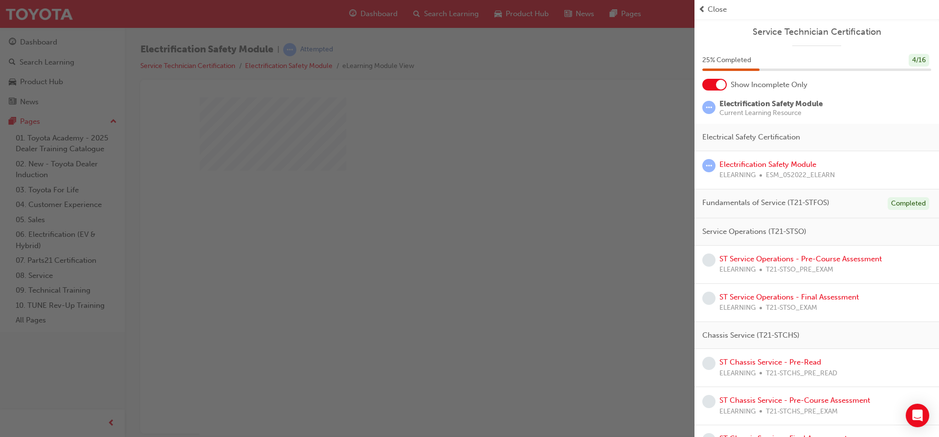
click at [723, 85] on div at bounding box center [721, 85] width 10 height 10
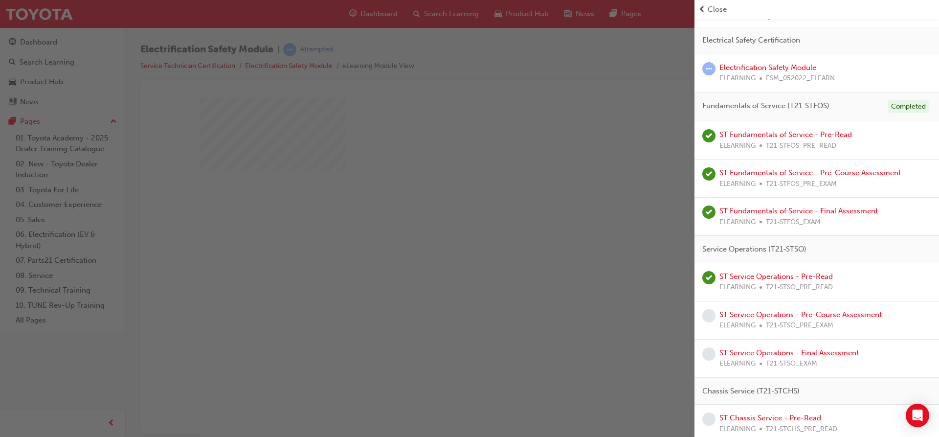
scroll to position [98, 0]
click at [780, 312] on link "ST Service Operations - Pre-Course Assessment" at bounding box center [801, 313] width 162 height 9
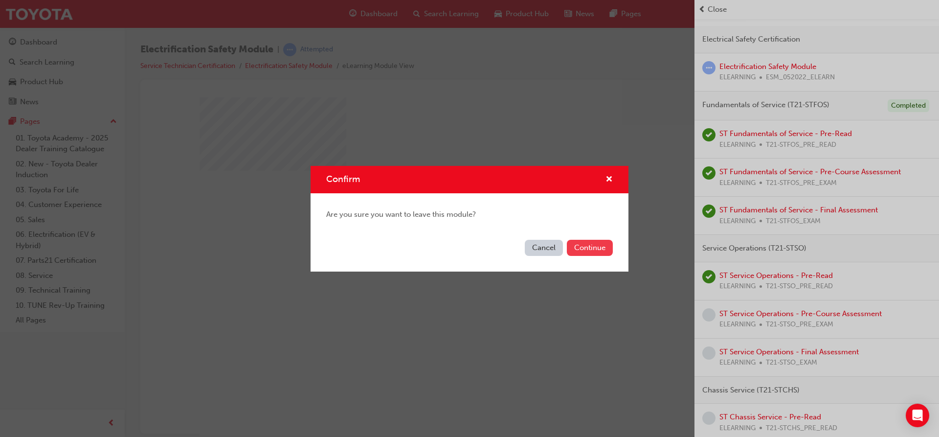
click at [590, 247] on button "Continue" at bounding box center [590, 248] width 46 height 16
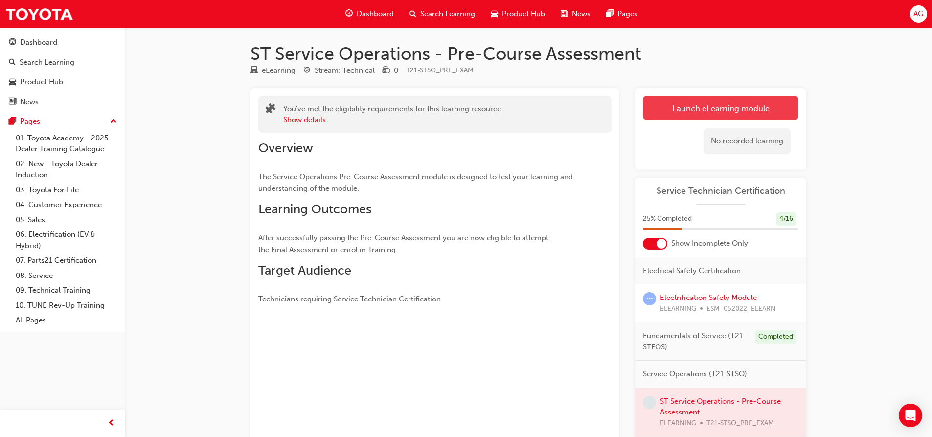
click at [694, 111] on link "Launch eLearning module" at bounding box center [721, 108] width 156 height 24
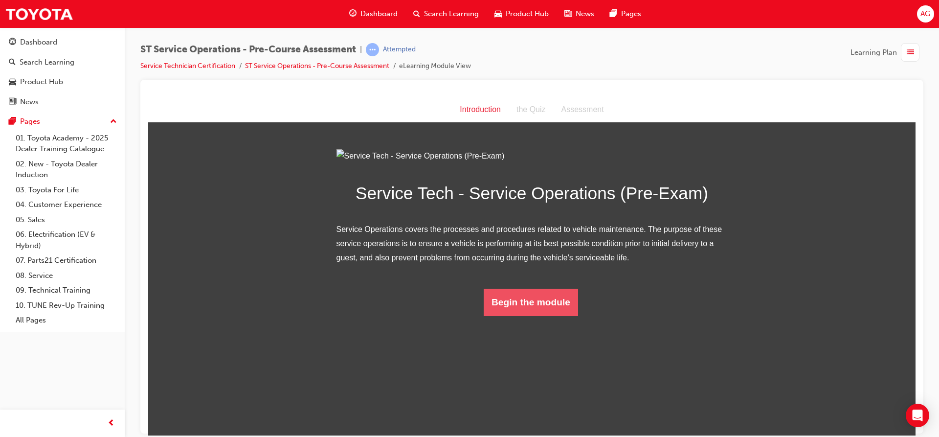
click at [542, 316] on button "Begin the module" at bounding box center [531, 301] width 94 height 27
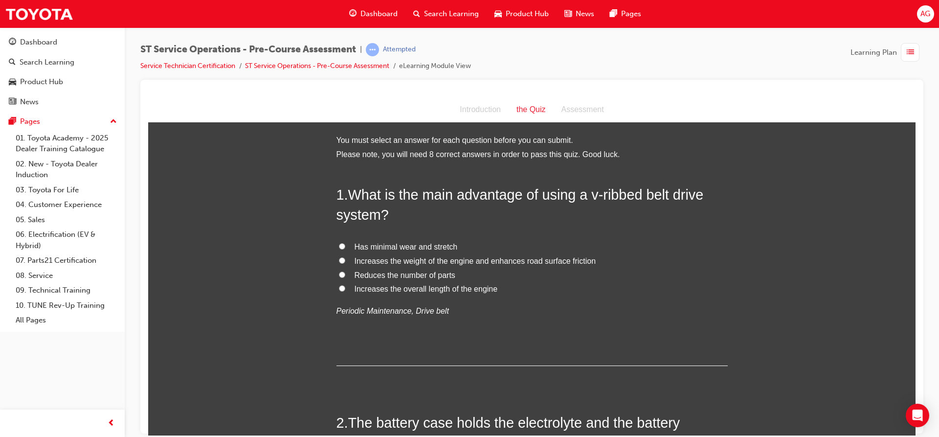
click at [401, 246] on span "Has minimal wear and stretch" at bounding box center [406, 246] width 103 height 8
click at [345, 246] on input "Has minimal wear and stretch" at bounding box center [342, 246] width 6 height 6
radio input "true"
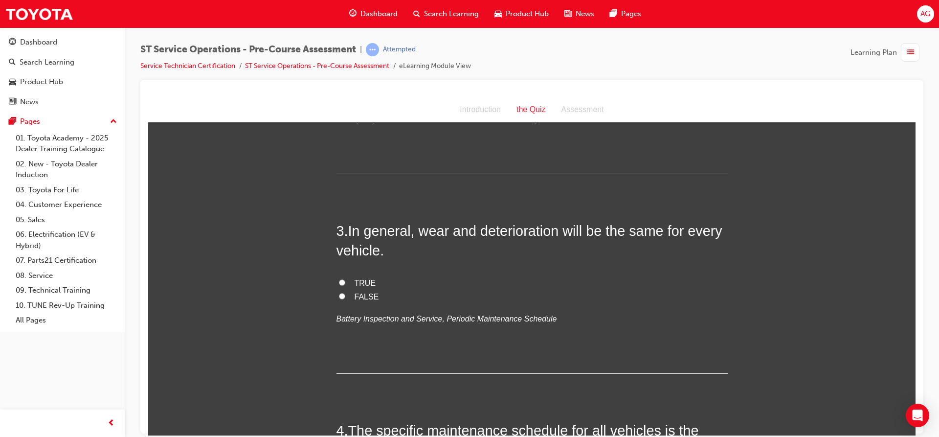
scroll to position [440, 0]
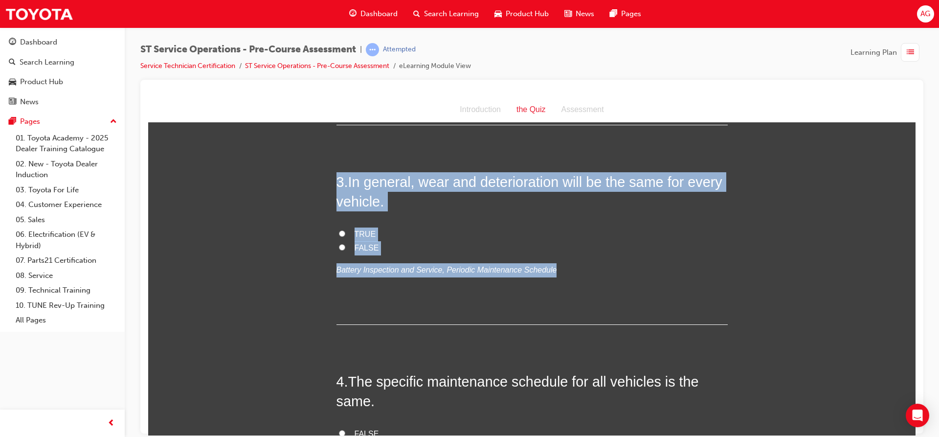
drag, startPoint x: 553, startPoint y: 270, endPoint x: 326, endPoint y: 177, distance: 246.0
click at [342, 245] on label "FALSE" at bounding box center [532, 248] width 391 height 14
click at [342, 245] on input "FALSE" at bounding box center [342, 247] width 6 height 6
radio input "true"
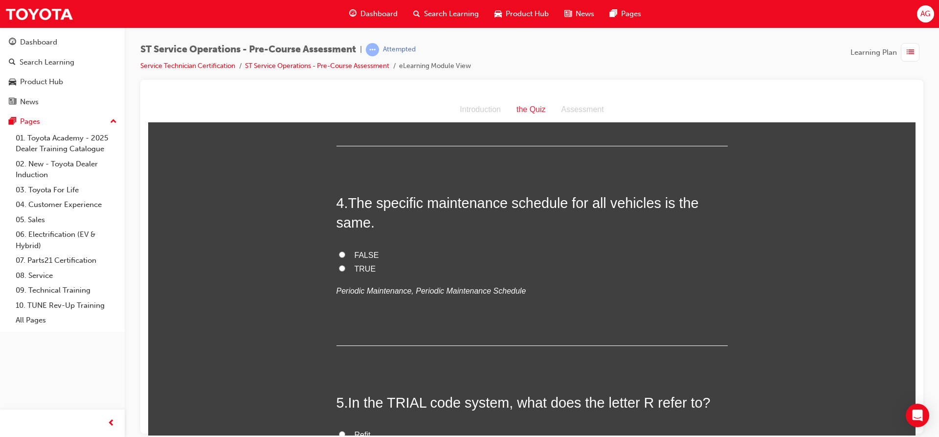
scroll to position [636, 0]
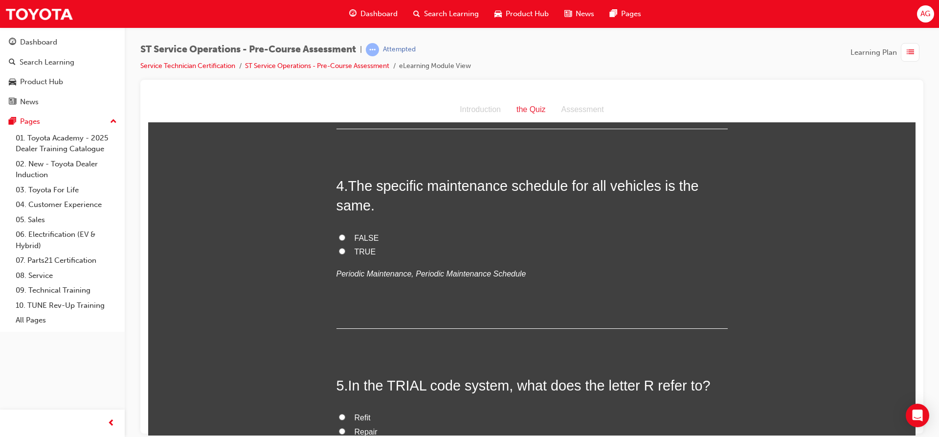
click at [339, 231] on label "FALSE" at bounding box center [532, 238] width 391 height 14
click at [339, 234] on input "FALSE" at bounding box center [342, 237] width 6 height 6
radio input "true"
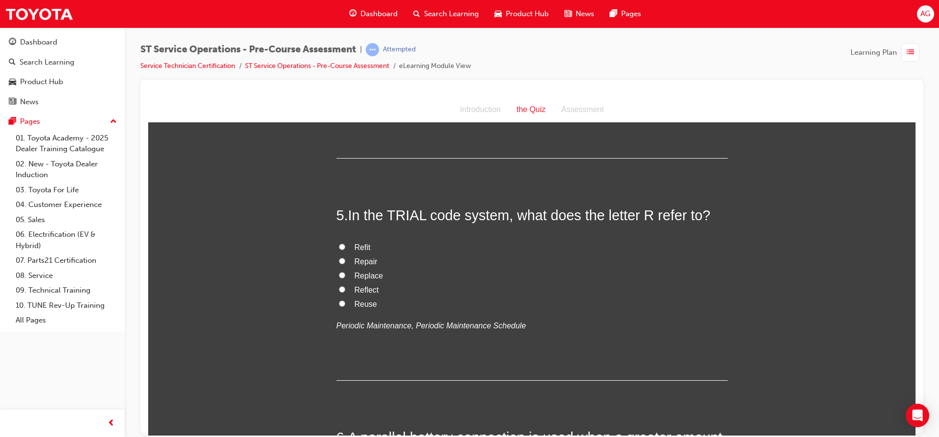
scroll to position [832, 0]
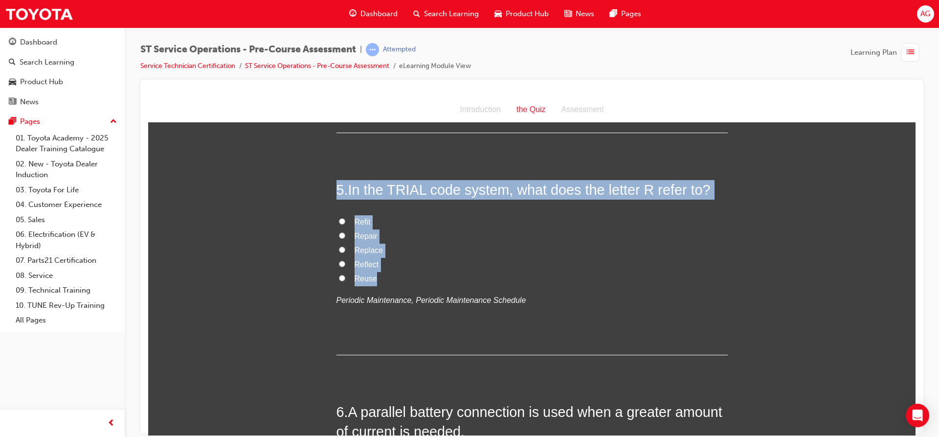
drag, startPoint x: 375, startPoint y: 283, endPoint x: 333, endPoint y: 190, distance: 101.8
click at [337, 190] on div "5 . In the TRIAL code system, what does the letter R refer to? Refit Repair Rep…" at bounding box center [532, 267] width 391 height 175
click at [365, 246] on span "Replace" at bounding box center [369, 250] width 29 height 8
click at [345, 246] on input "Replace" at bounding box center [342, 249] width 6 height 6
radio input "true"
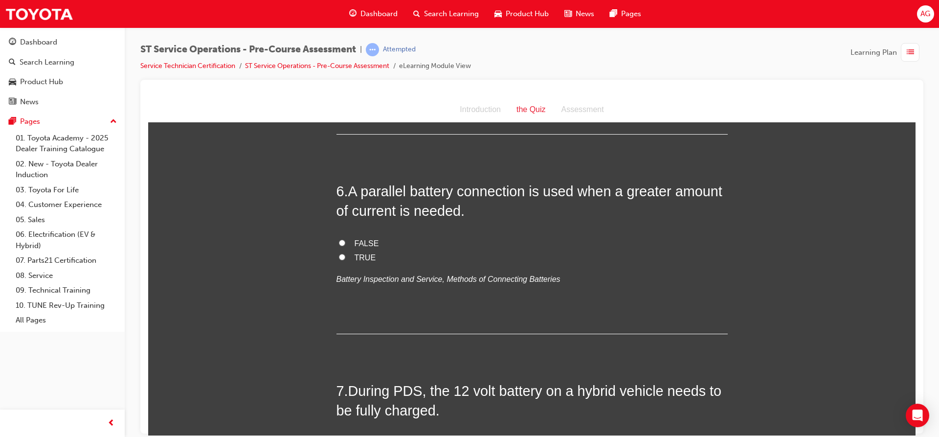
scroll to position [1076, 0]
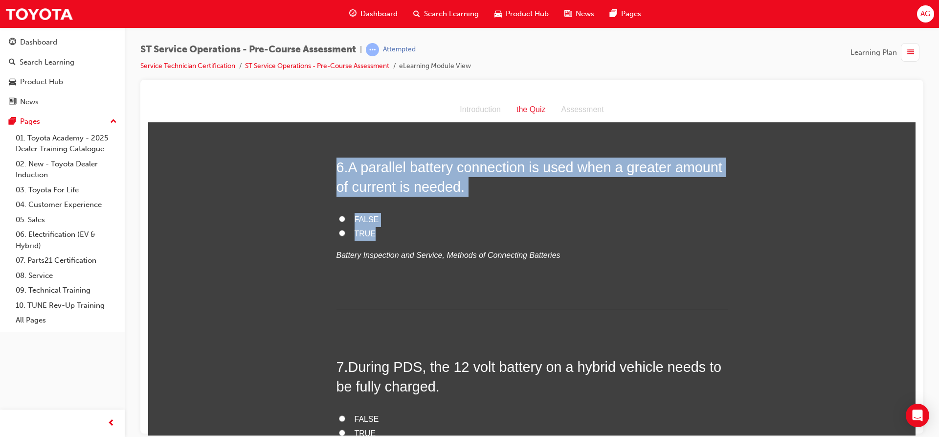
drag, startPoint x: 371, startPoint y: 236, endPoint x: 330, endPoint y: 157, distance: 89.3
click at [330, 157] on div "You must select an answer for each question before you can submit. Please note,…" at bounding box center [532, 137] width 768 height 2160
click at [358, 230] on span "TRUE" at bounding box center [366, 233] width 22 height 8
click at [345, 230] on input "TRUE" at bounding box center [342, 232] width 6 height 6
radio input "true"
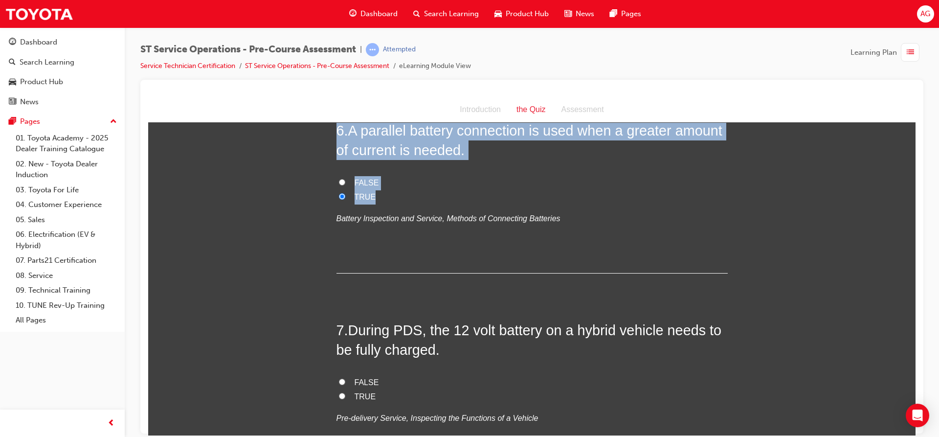
scroll to position [1174, 0]
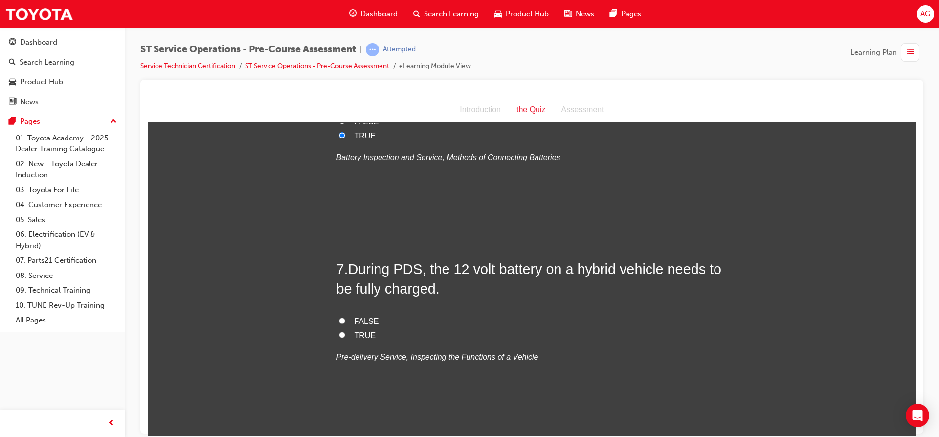
click at [387, 166] on div "6 . A parallel battery connection is used when a greater amount of current is n…" at bounding box center [532, 135] width 391 height 153
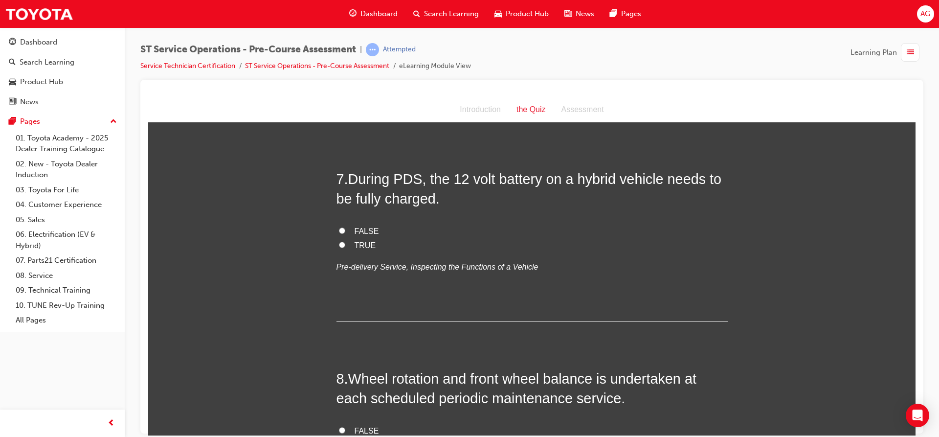
scroll to position [1272, 0]
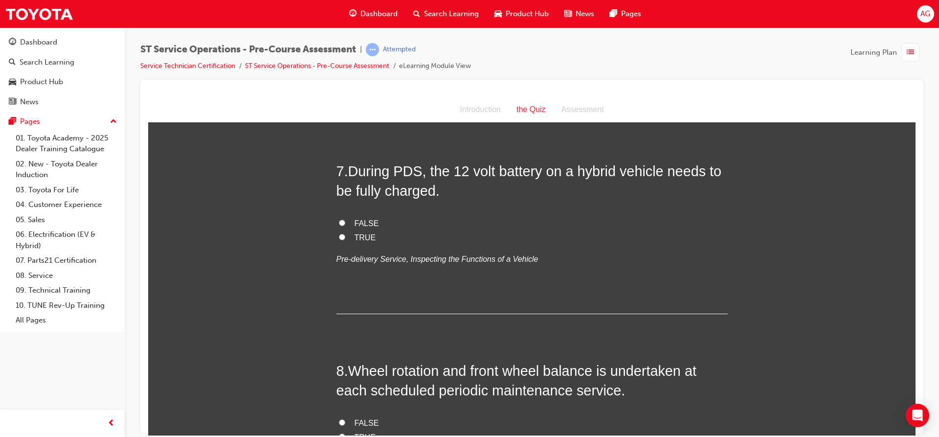
click at [369, 223] on span "FALSE" at bounding box center [367, 223] width 24 height 8
click at [345, 223] on input "FALSE" at bounding box center [342, 222] width 6 height 6
radio input "true"
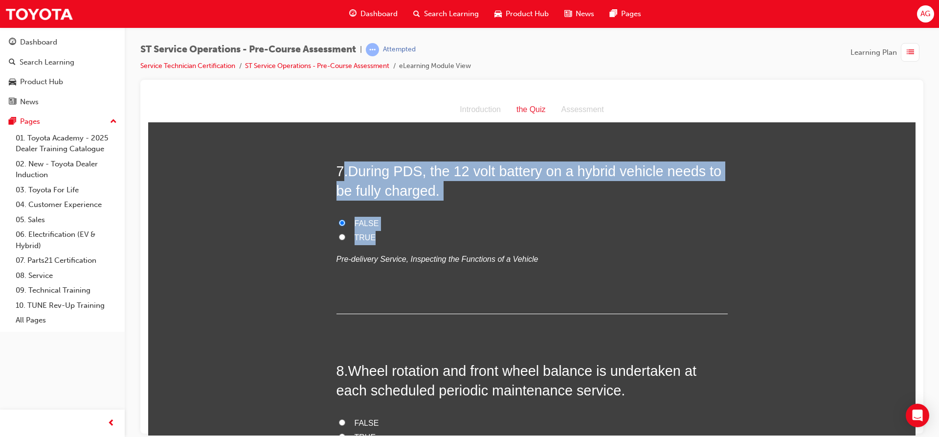
drag, startPoint x: 338, startPoint y: 173, endPoint x: 418, endPoint y: 230, distance: 98.2
click at [418, 230] on div "7 . During PDS, the 12 volt battery on a hybrid vehicle needs to be fully charg…" at bounding box center [532, 237] width 391 height 153
click at [368, 239] on span "TRUE" at bounding box center [366, 237] width 22 height 8
click at [345, 239] on input "TRUE" at bounding box center [342, 236] width 6 height 6
radio input "true"
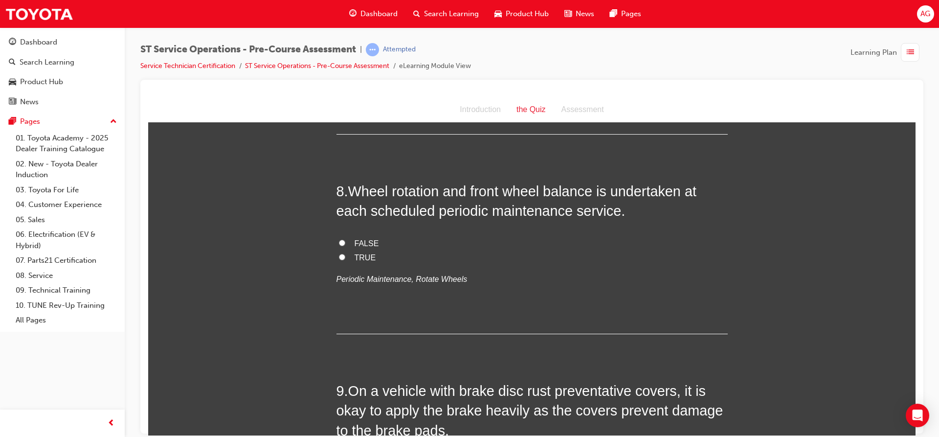
scroll to position [1468, 0]
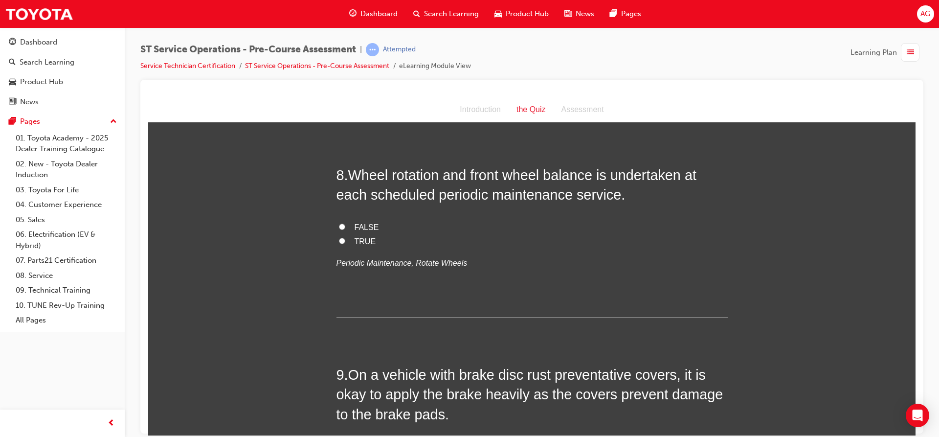
drag, startPoint x: 351, startPoint y: 236, endPoint x: 352, endPoint y: 227, distance: 9.4
click at [355, 237] on span "TRUE" at bounding box center [366, 241] width 22 height 8
click at [345, 237] on input "TRUE" at bounding box center [342, 240] width 6 height 6
radio input "true"
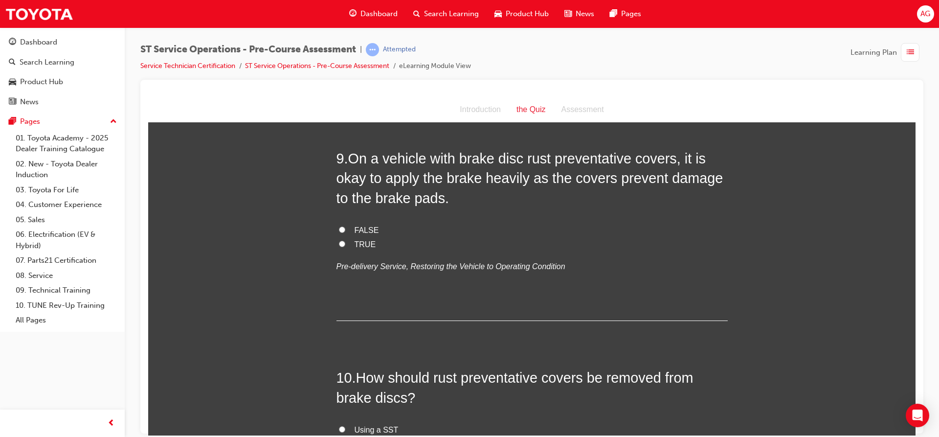
scroll to position [1662, 0]
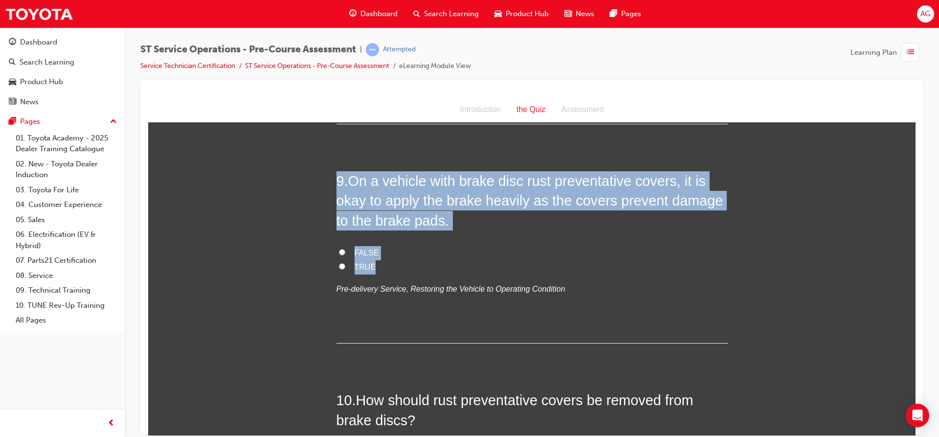
drag, startPoint x: 335, startPoint y: 182, endPoint x: 459, endPoint y: 269, distance: 151.2
click at [459, 269] on div "9 . On a vehicle with brake disc rust preventative covers, it is okay to apply …" at bounding box center [532, 257] width 391 height 172
click at [369, 252] on span "FALSE" at bounding box center [367, 252] width 24 height 8
click at [345, 252] on input "FALSE" at bounding box center [342, 252] width 6 height 6
radio input "true"
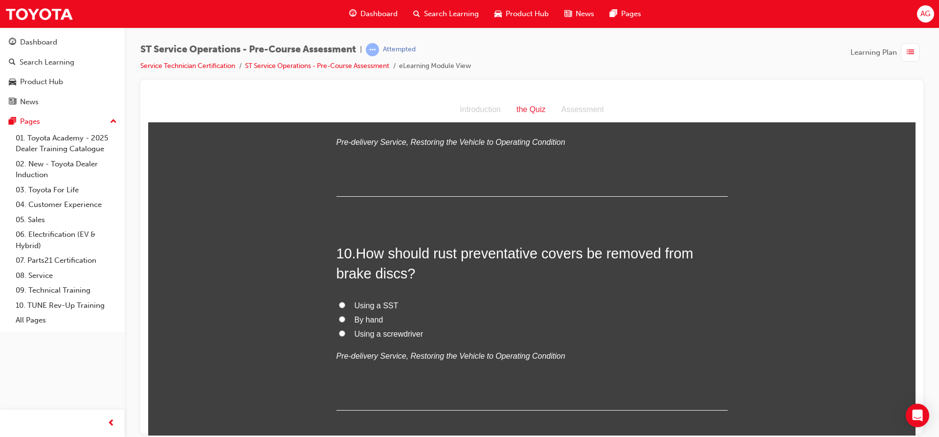
scroll to position [1857, 0]
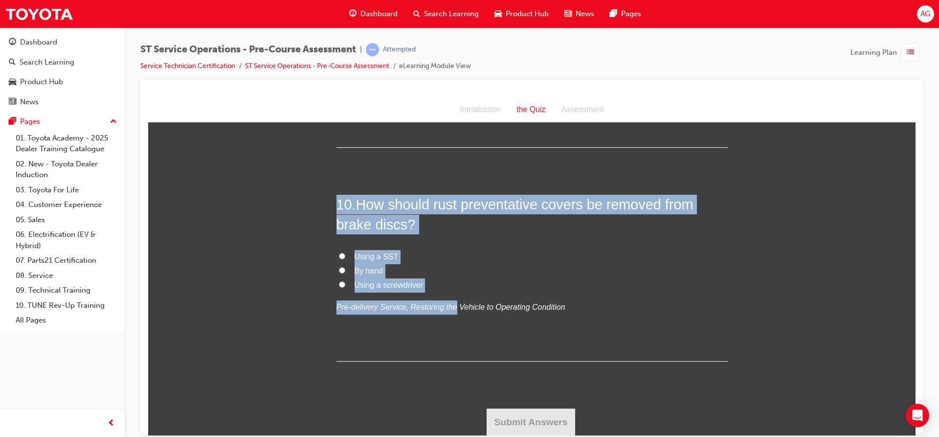
drag, startPoint x: 336, startPoint y: 204, endPoint x: 445, endPoint y: 296, distance: 142.7
click at [445, 296] on div "10 . How should rust preventative covers be removed from brake discs? Using a S…" at bounding box center [532, 277] width 391 height 167
click at [427, 281] on label "Using a screwdriver" at bounding box center [532, 285] width 391 height 14
click at [345, 281] on input "Using a screwdriver" at bounding box center [342, 284] width 6 height 6
radio input "true"
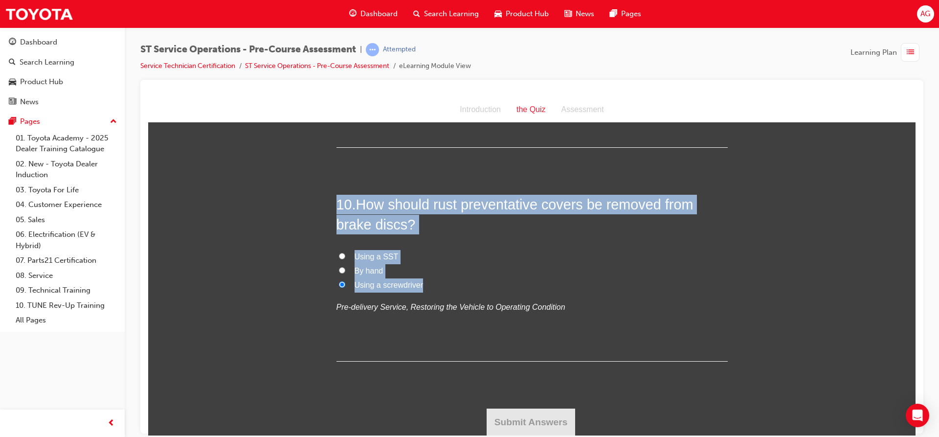
drag, startPoint x: 427, startPoint y: 281, endPoint x: 336, endPoint y: 203, distance: 120.4
click at [337, 203] on div "10 . How should rust preventative covers be removed from brake discs? Using a S…" at bounding box center [532, 277] width 391 height 167
click at [374, 258] on span "Using a SST" at bounding box center [377, 256] width 44 height 8
click at [345, 258] on input "Using a SST" at bounding box center [342, 255] width 6 height 6
radio input "true"
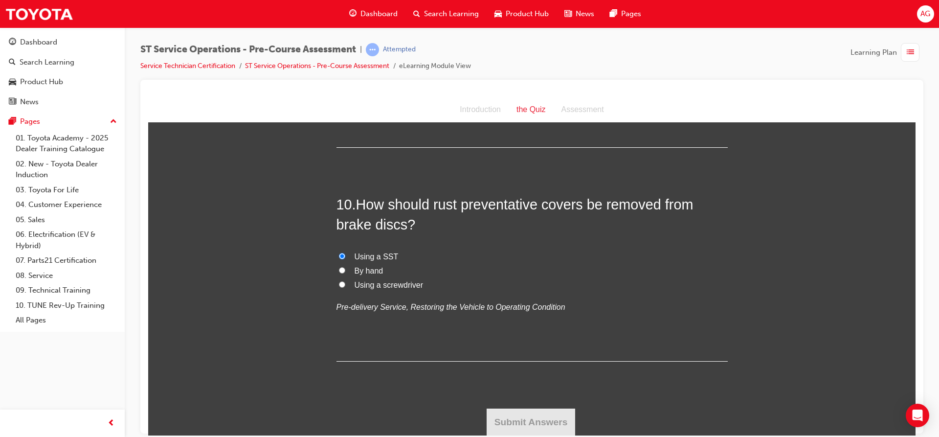
click at [361, 269] on span "By hand" at bounding box center [369, 270] width 29 height 8
click at [345, 269] on input "By hand" at bounding box center [342, 270] width 6 height 6
radio input "true"
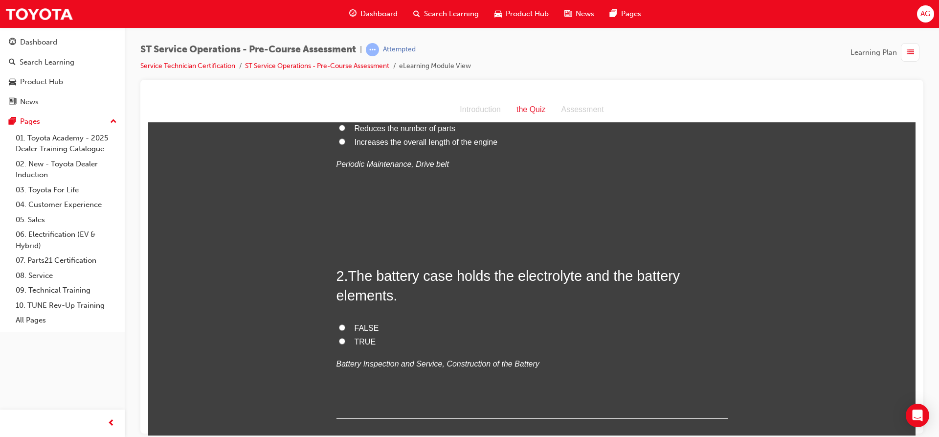
scroll to position [196, 0]
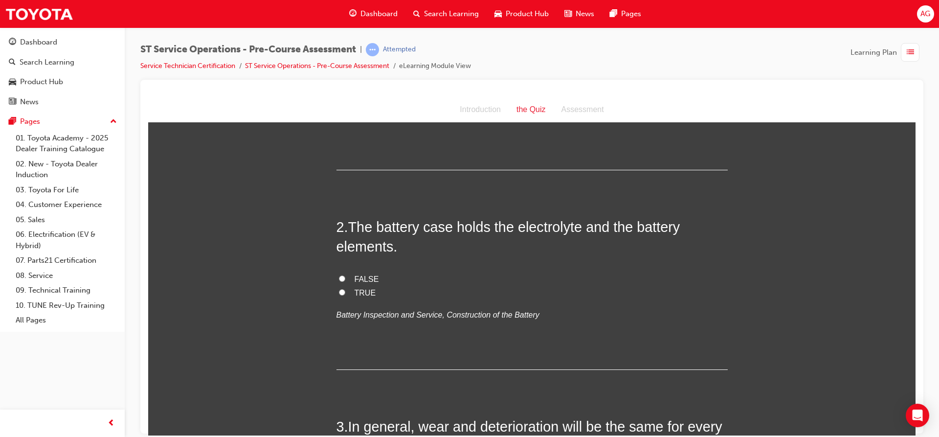
click at [339, 292] on input "TRUE" at bounding box center [342, 292] width 6 height 6
radio input "true"
click at [365, 281] on span "FALSE" at bounding box center [367, 278] width 24 height 8
click at [345, 281] on input "FALSE" at bounding box center [342, 278] width 6 height 6
radio input "true"
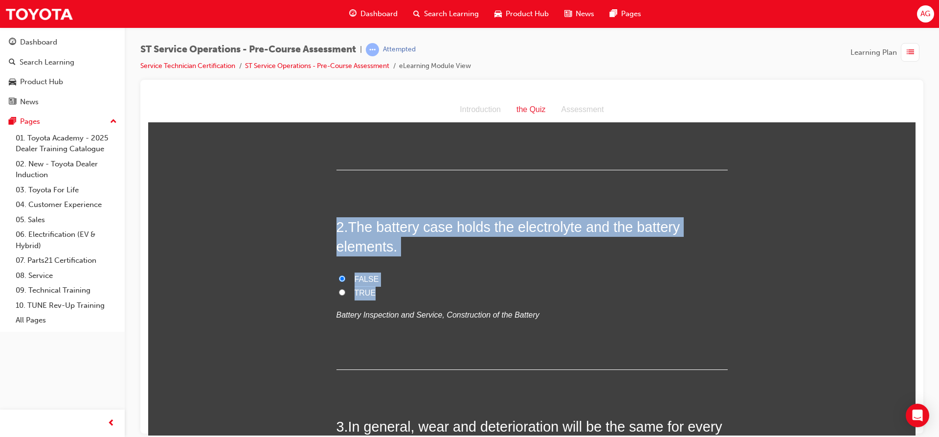
drag, startPoint x: 330, startPoint y: 219, endPoint x: 468, endPoint y: 286, distance: 153.0
click at [339, 294] on input "TRUE" at bounding box center [342, 292] width 6 height 6
radio input "true"
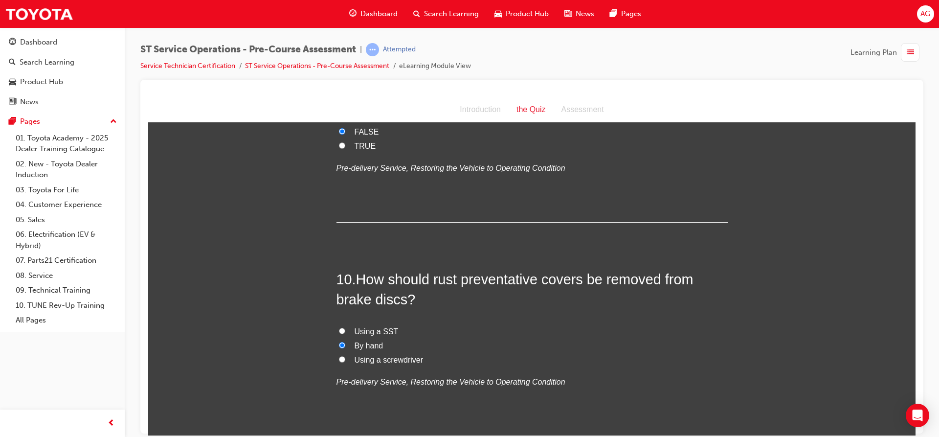
scroll to position [1857, 0]
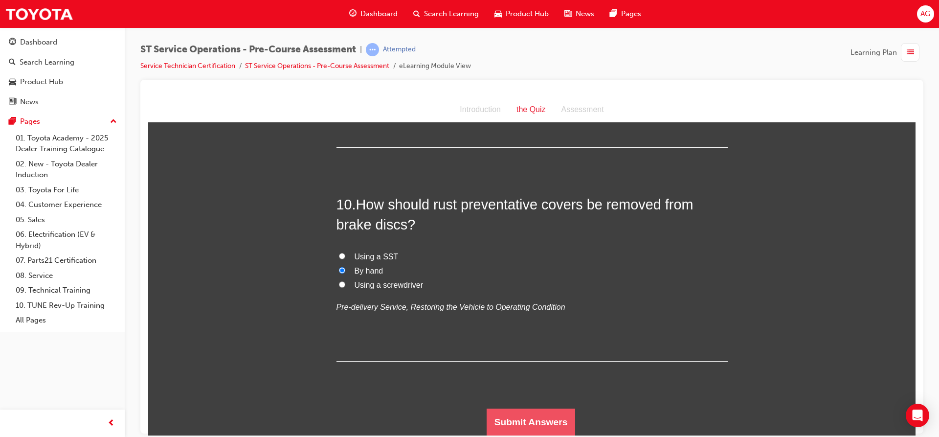
click at [549, 408] on button "Submit Answers" at bounding box center [531, 421] width 89 height 27
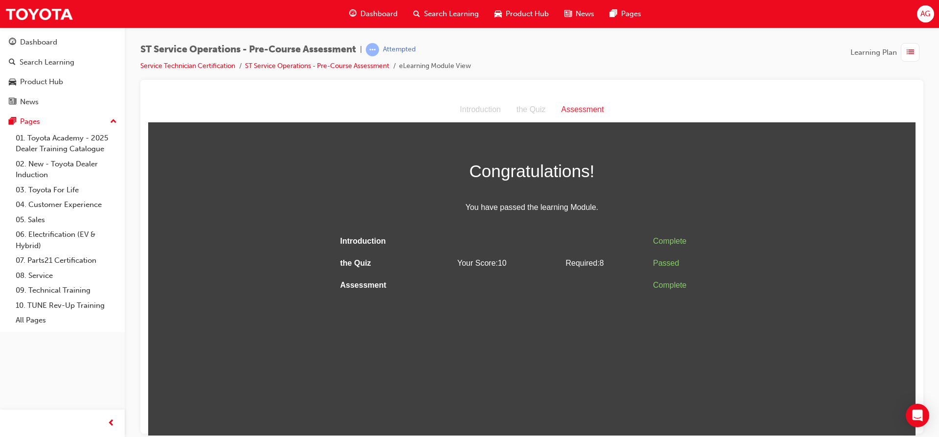
scroll to position [0, 0]
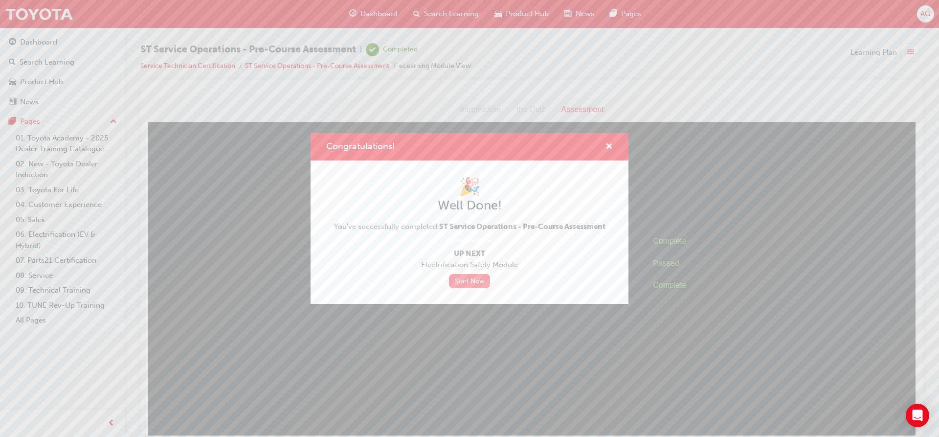
click at [470, 279] on link "Start Now" at bounding box center [469, 281] width 41 height 14
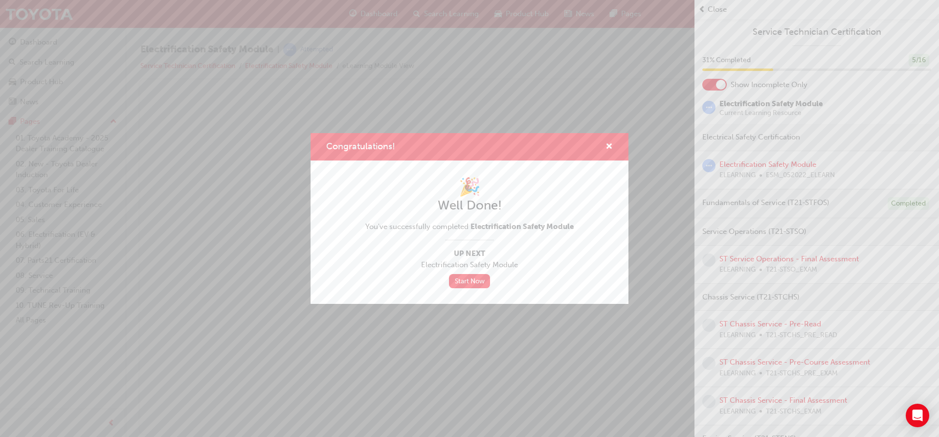
click at [605, 144] on div "Congratulations!" at bounding box center [605, 147] width 15 height 12
drag, startPoint x: 609, startPoint y: 148, endPoint x: 611, endPoint y: 138, distance: 10.0
click at [609, 146] on span "cross-icon" at bounding box center [609, 147] width 7 height 9
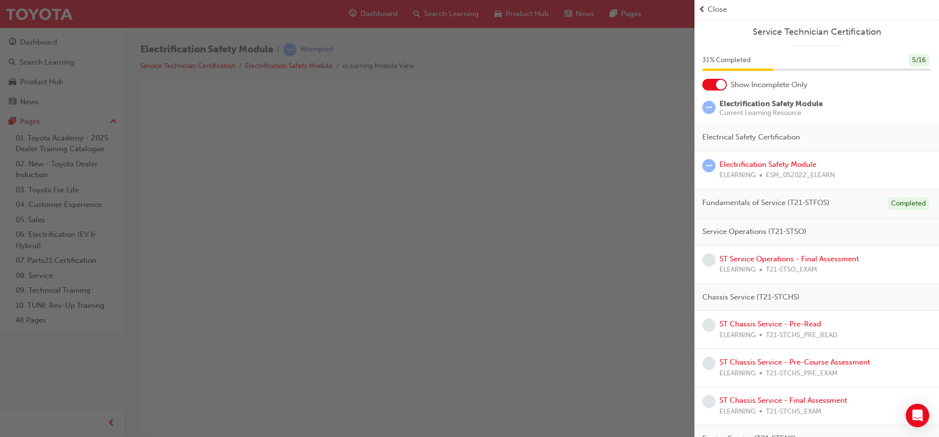
click at [720, 80] on div at bounding box center [721, 85] width 10 height 10
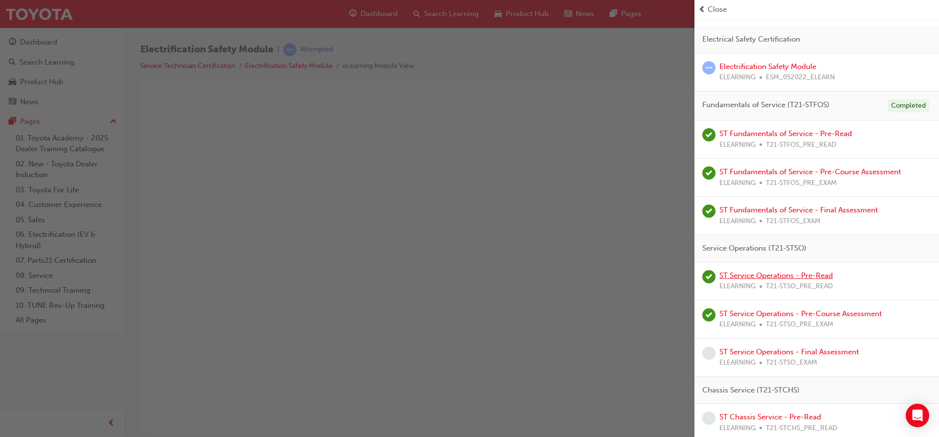
scroll to position [196, 0]
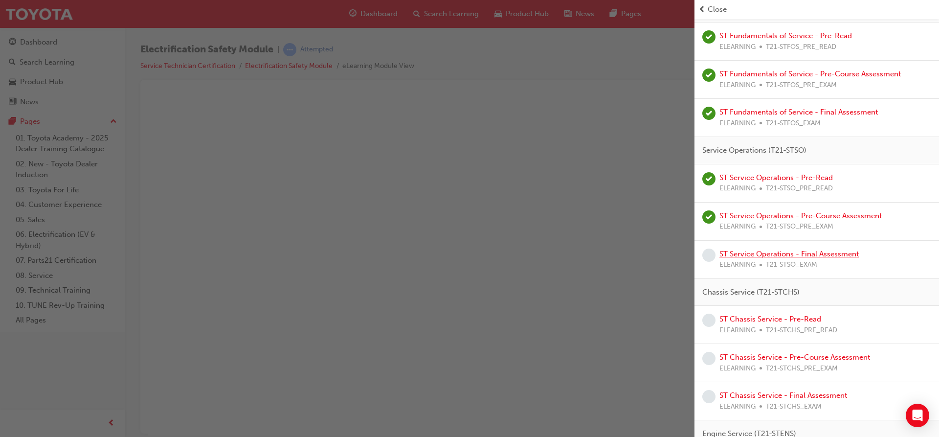
click at [789, 250] on link "ST Service Operations - Final Assessment" at bounding box center [789, 254] width 139 height 9
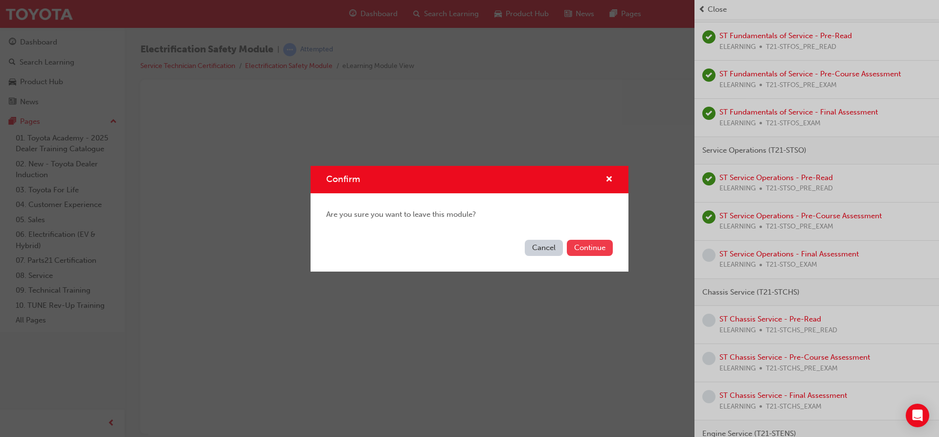
click at [601, 248] on button "Continue" at bounding box center [590, 248] width 46 height 16
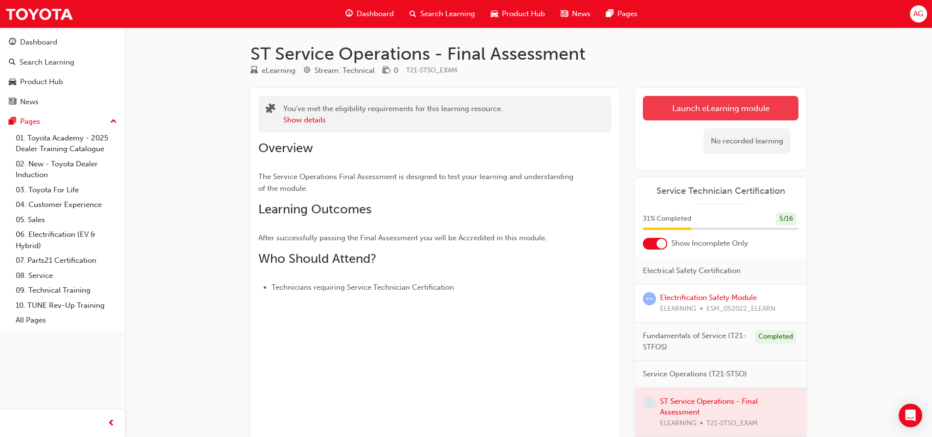
click at [671, 103] on link "Launch eLearning module" at bounding box center [721, 108] width 156 height 24
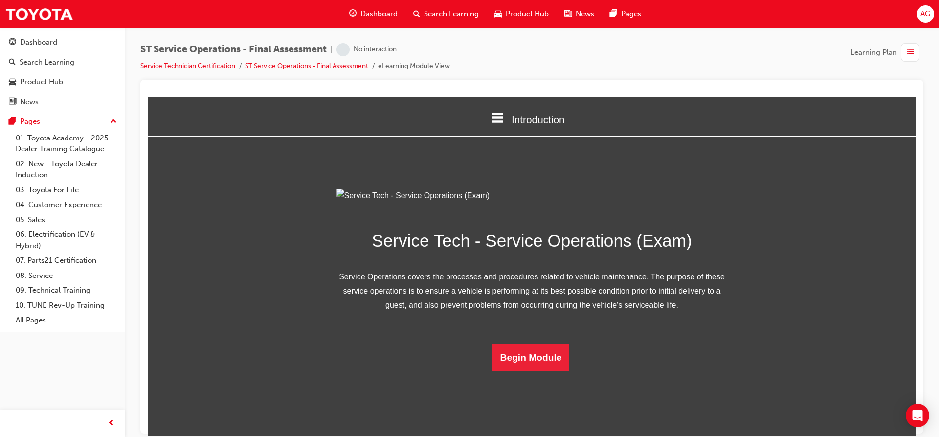
scroll to position [44, 0]
click at [530, 371] on button "Begin Module" at bounding box center [531, 356] width 77 height 27
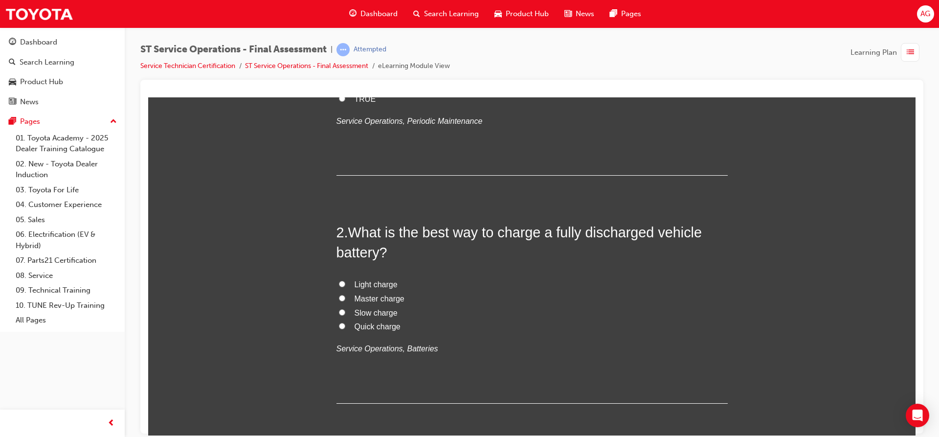
scroll to position [0, 0]
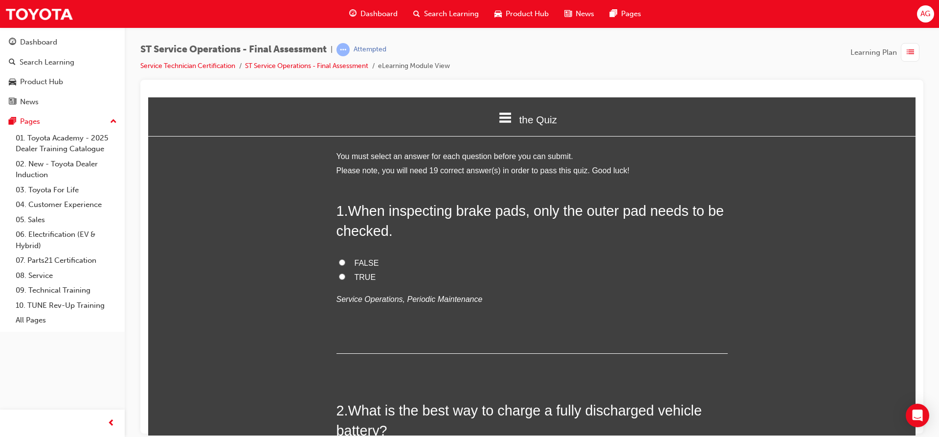
drag, startPoint x: 910, startPoint y: 381, endPoint x: 1051, endPoint y: 173, distance: 251.9
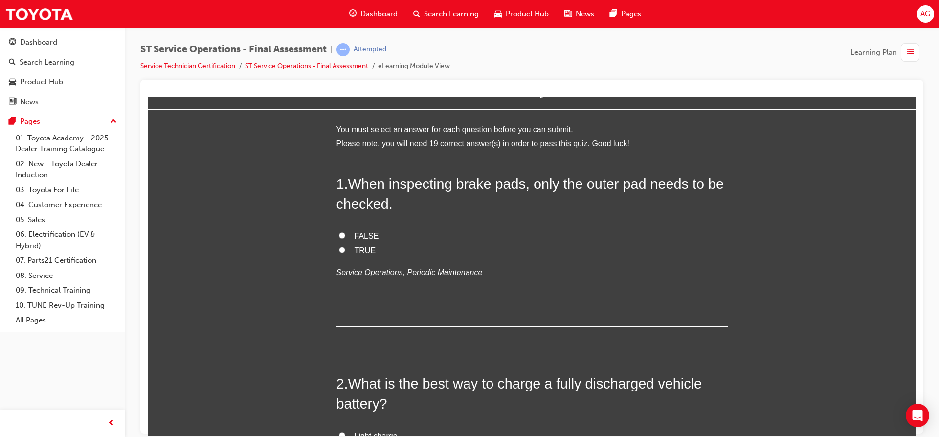
scroll to position [49, 0]
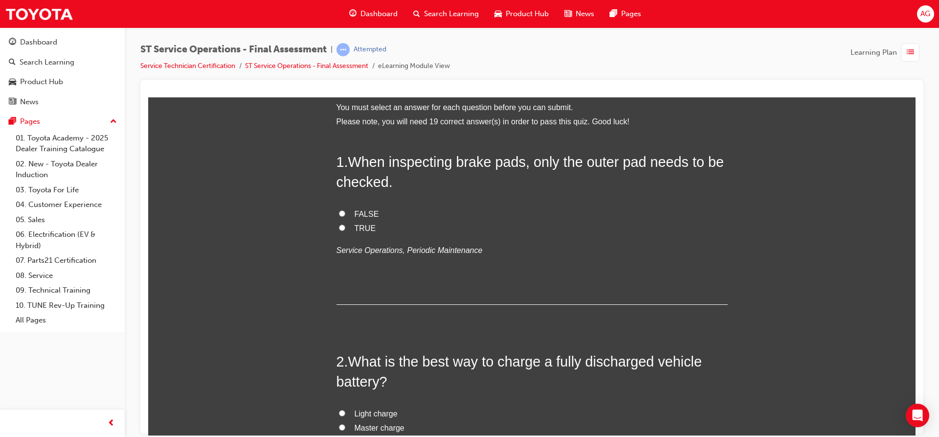
click at [355, 209] on span "FALSE" at bounding box center [367, 213] width 24 height 8
click at [345, 210] on input "FALSE" at bounding box center [342, 213] width 6 height 6
radio input "true"
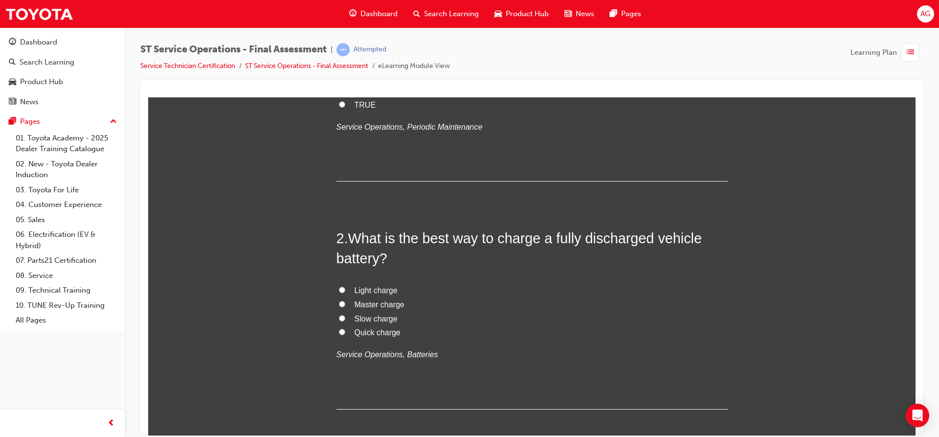
scroll to position [147, 0]
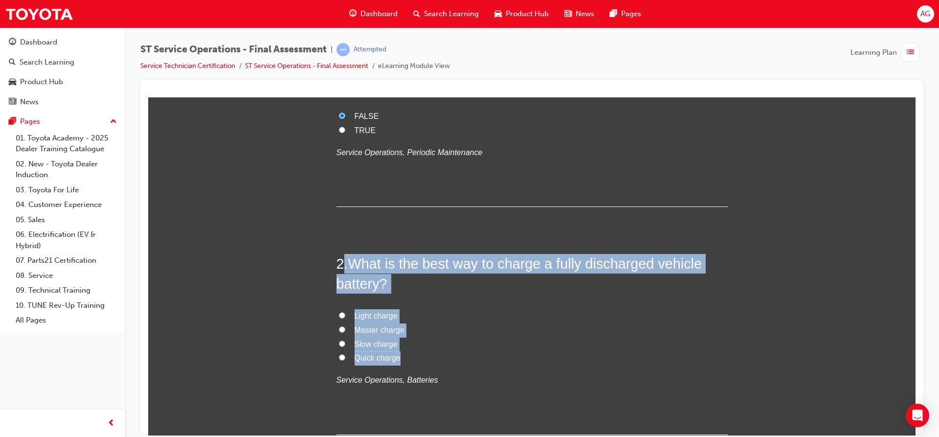
drag, startPoint x: 342, startPoint y: 261, endPoint x: 420, endPoint y: 362, distance: 127.3
click at [420, 362] on div "2 . What is the best way to charge a fully discharged vehicle battery? Light ch…" at bounding box center [532, 343] width 391 height 181
drag, startPoint x: 333, startPoint y: 261, endPoint x: 408, endPoint y: 364, distance: 127.1
click at [404, 359] on div "2 . What is the best way to charge a fully discharged vehicle battery? Light ch…" at bounding box center [532, 343] width 391 height 181
click at [368, 343] on span "Slow charge" at bounding box center [376, 344] width 43 height 8
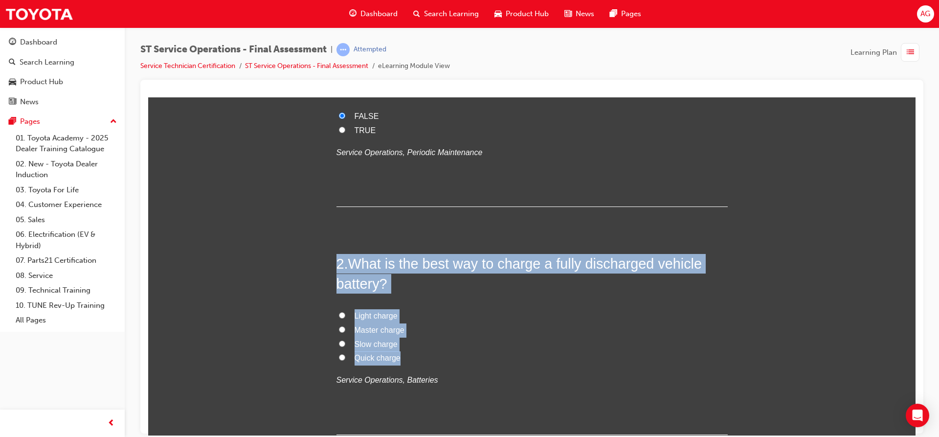
click at [345, 343] on input "Slow charge" at bounding box center [342, 343] width 6 height 6
radio input "true"
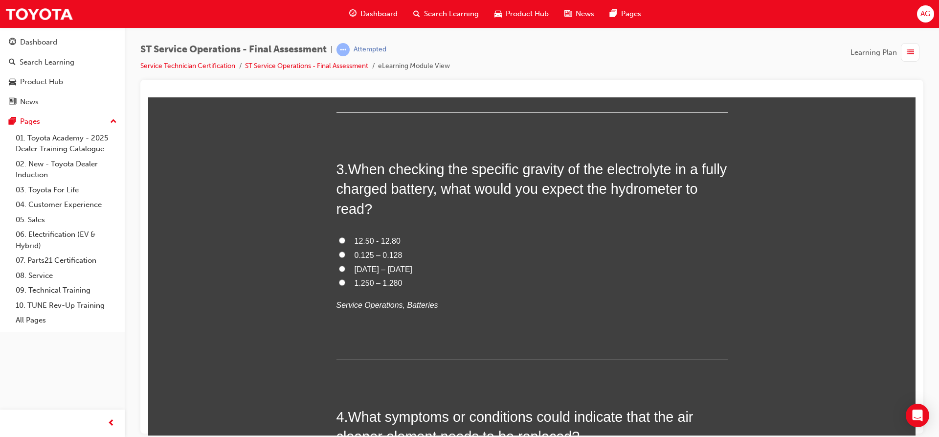
scroll to position [440, 0]
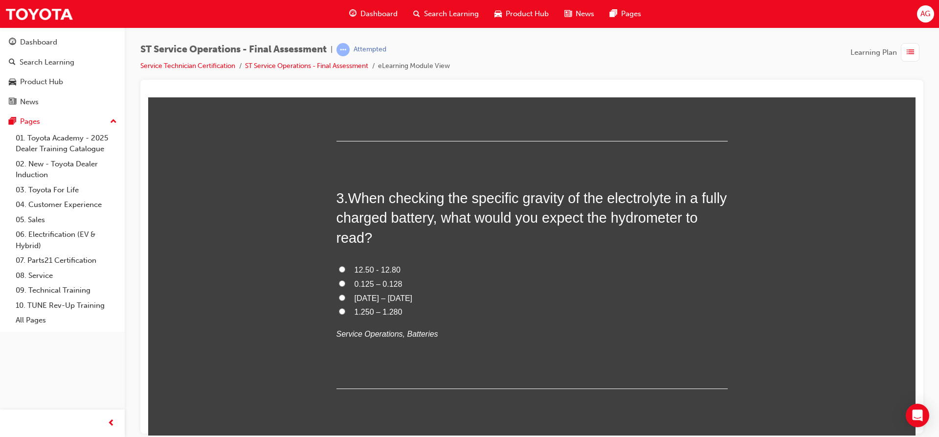
click at [367, 282] on span "0.125 – 0.128" at bounding box center [379, 283] width 48 height 8
click at [345, 282] on input "0.125 – 0.128" at bounding box center [342, 283] width 6 height 6
radio input "true"
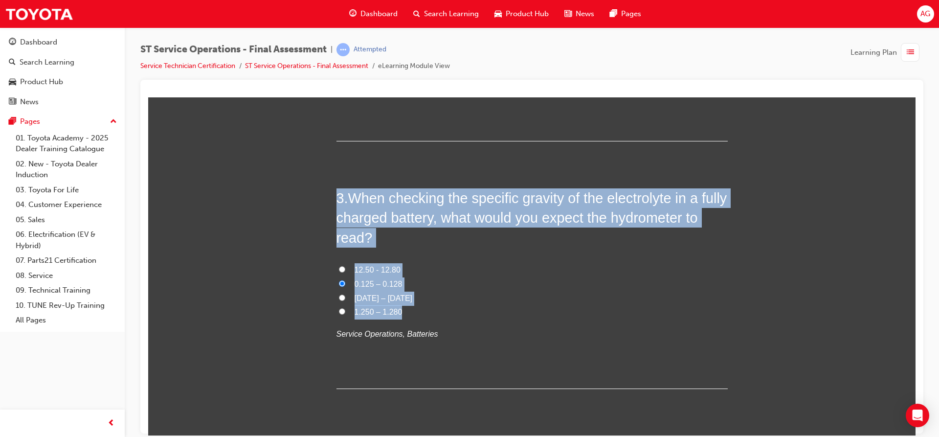
drag, startPoint x: 331, startPoint y: 193, endPoint x: 397, endPoint y: 314, distance: 137.7
click at [398, 314] on span "1.250 – 1.280" at bounding box center [379, 311] width 48 height 8
click at [345, 314] on input "1.250 – 1.280" at bounding box center [342, 311] width 6 height 6
radio input "true"
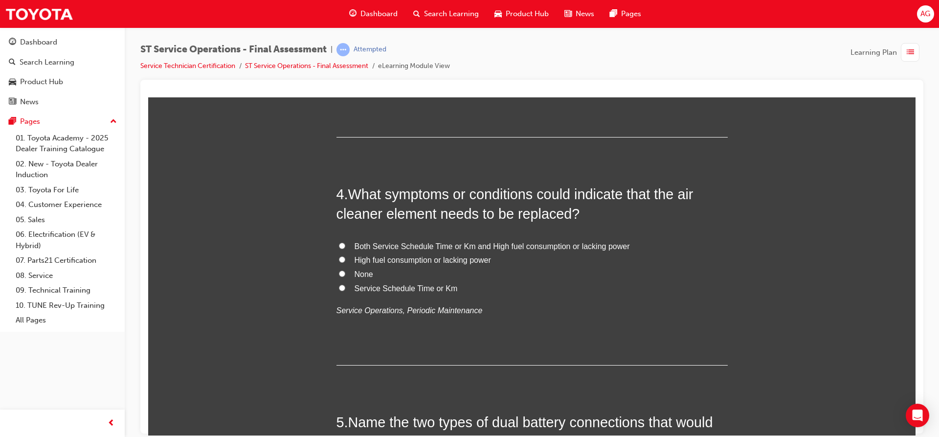
scroll to position [734, 0]
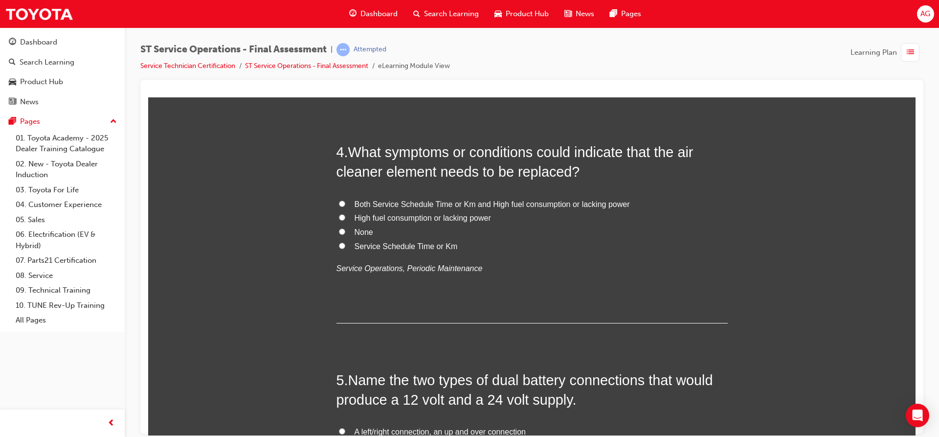
click at [478, 205] on span "Both Service Schedule Time or Km and High fuel consumption or lacking power" at bounding box center [492, 204] width 275 height 8
click at [345, 205] on input "Both Service Schedule Time or Km and High fuel consumption or lacking power" at bounding box center [342, 203] width 6 height 6
radio input "true"
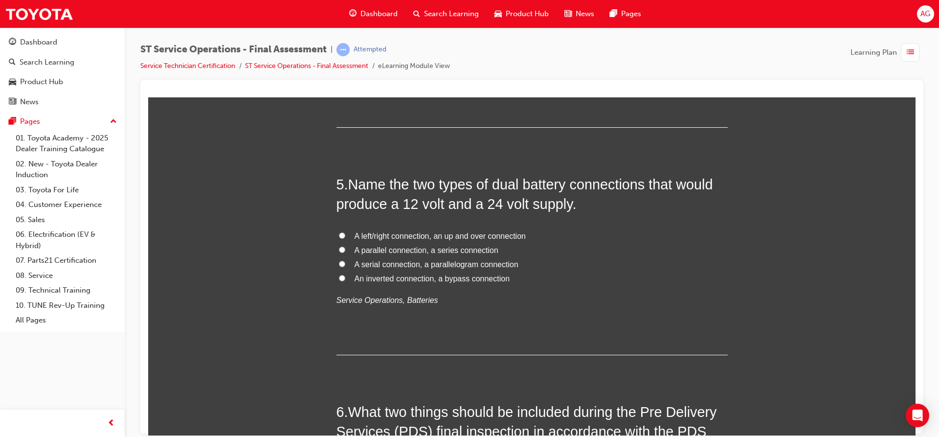
scroll to position [979, 0]
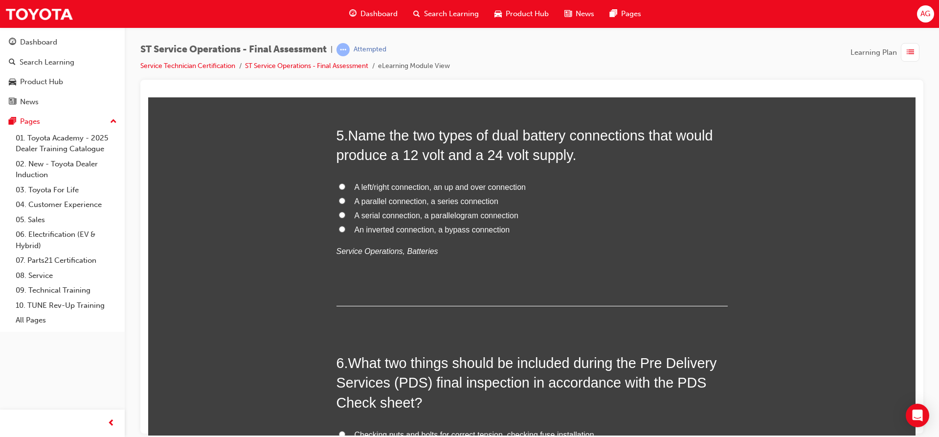
click at [393, 199] on span "A parallel connection, a series connection" at bounding box center [427, 201] width 144 height 8
click at [345, 199] on input "A parallel connection, a series connection" at bounding box center [342, 200] width 6 height 6
radio input "true"
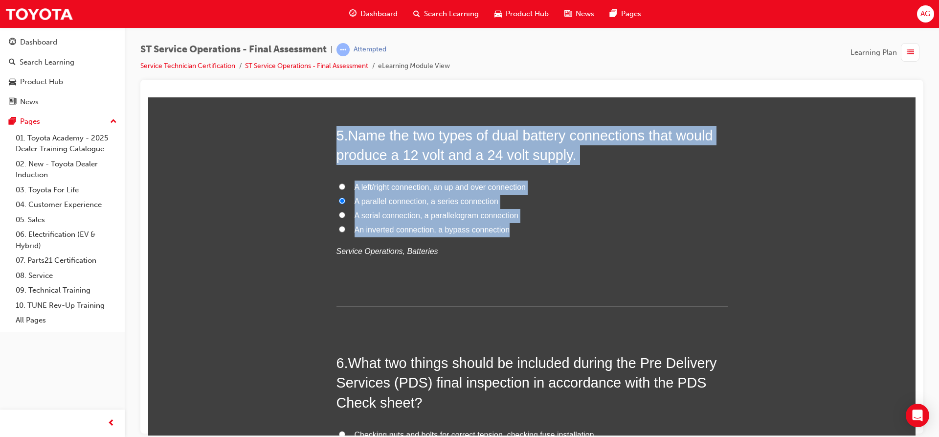
drag, startPoint x: 327, startPoint y: 128, endPoint x: 522, endPoint y: 232, distance: 220.7
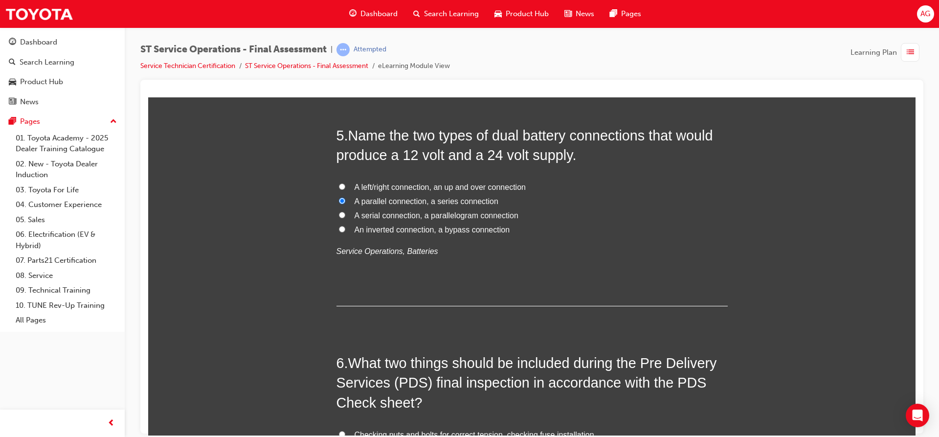
click at [407, 276] on div "5 . Name the two types of dual battery connections that would produce a 12 volt…" at bounding box center [532, 215] width 391 height 181
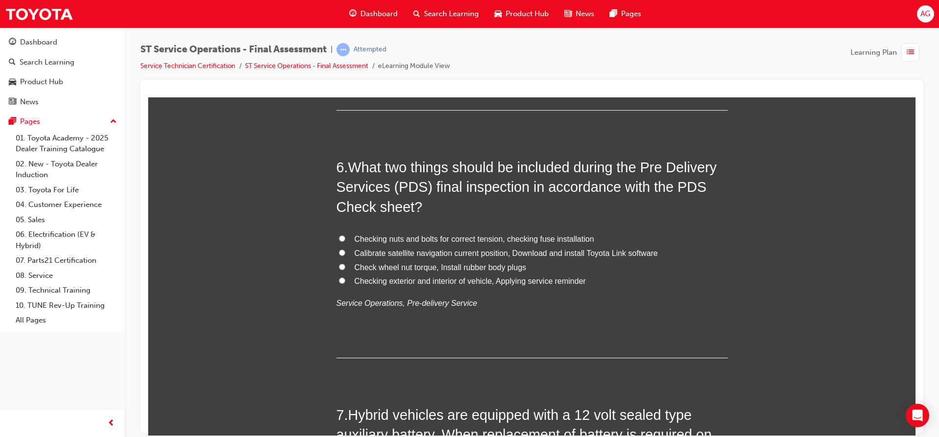
scroll to position [1223, 0]
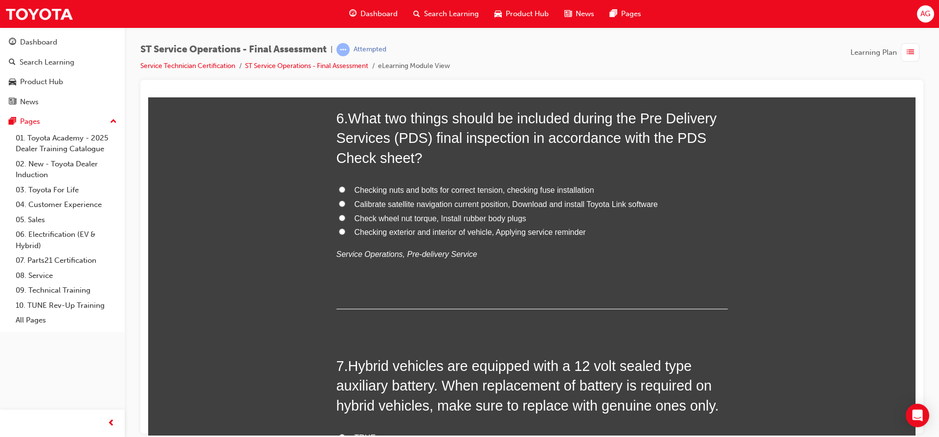
click at [374, 189] on span "Checking nuts and bolts for correct tension, checking fuse installation" at bounding box center [475, 189] width 240 height 8
click at [345, 189] on input "Checking nuts and bolts for correct tension, checking fuse installation" at bounding box center [342, 189] width 6 height 6
radio input "true"
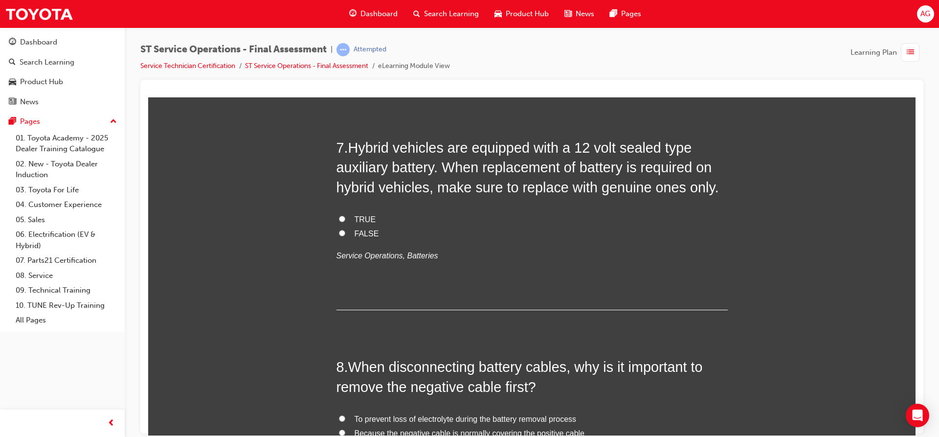
scroll to position [1419, 0]
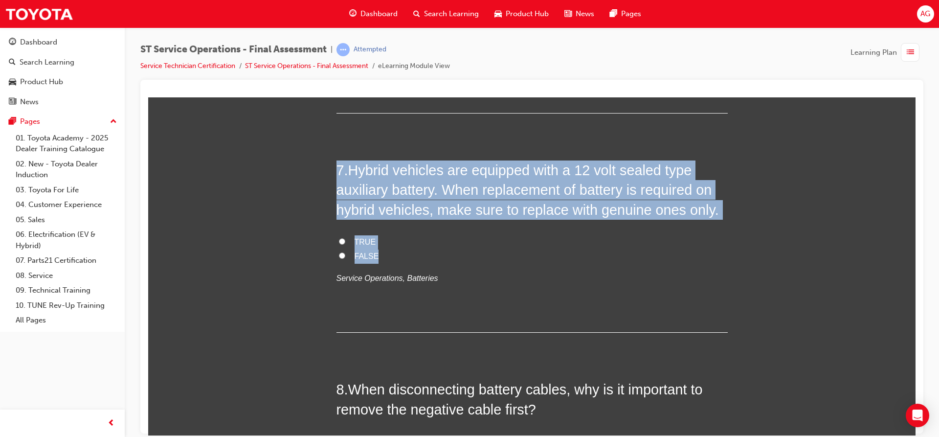
drag, startPoint x: 336, startPoint y: 171, endPoint x: 385, endPoint y: 258, distance: 100.3
click at [385, 258] on div "7 . Hybrid vehicles are equipped with a 12 volt sealed type auxiliary battery. …" at bounding box center [532, 246] width 391 height 172
click at [363, 242] on span "TRUE" at bounding box center [366, 241] width 22 height 8
click at [345, 242] on input "TRUE" at bounding box center [342, 241] width 6 height 6
radio input "true"
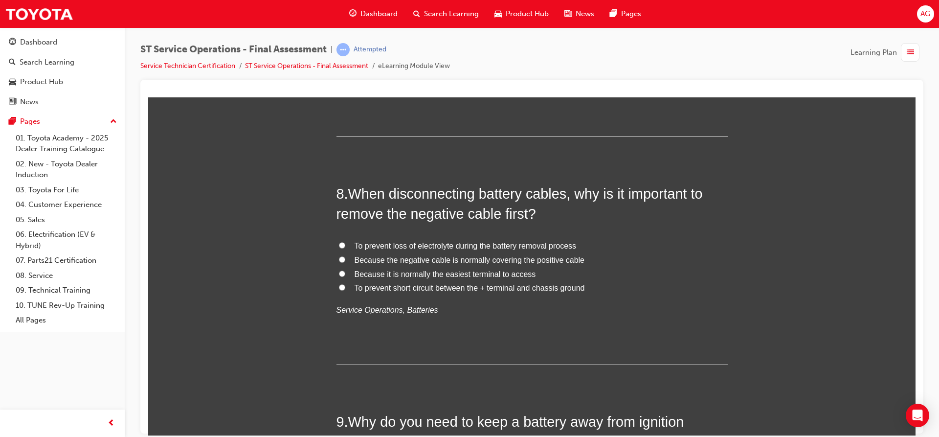
scroll to position [1663, 0]
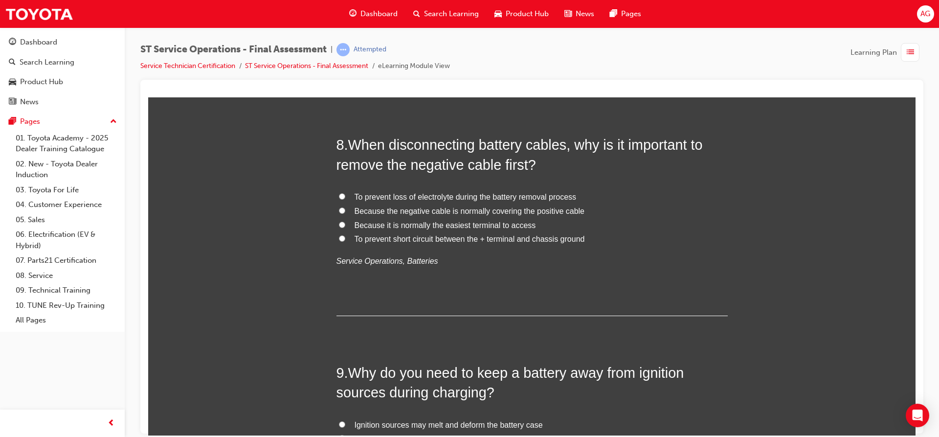
click at [435, 238] on span "To prevent short circuit between the + terminal and chassis ground" at bounding box center [470, 238] width 230 height 8
click at [345, 238] on input "To prevent short circuit between the + terminal and chassis ground" at bounding box center [342, 238] width 6 height 6
radio input "true"
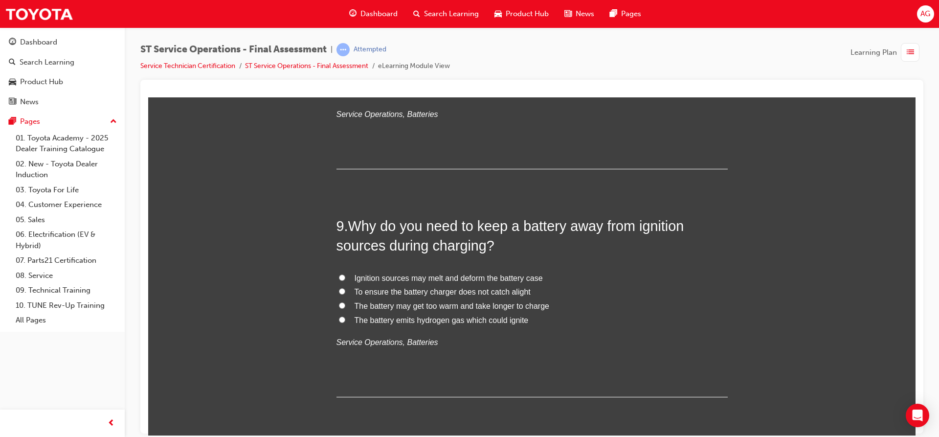
scroll to position [1859, 0]
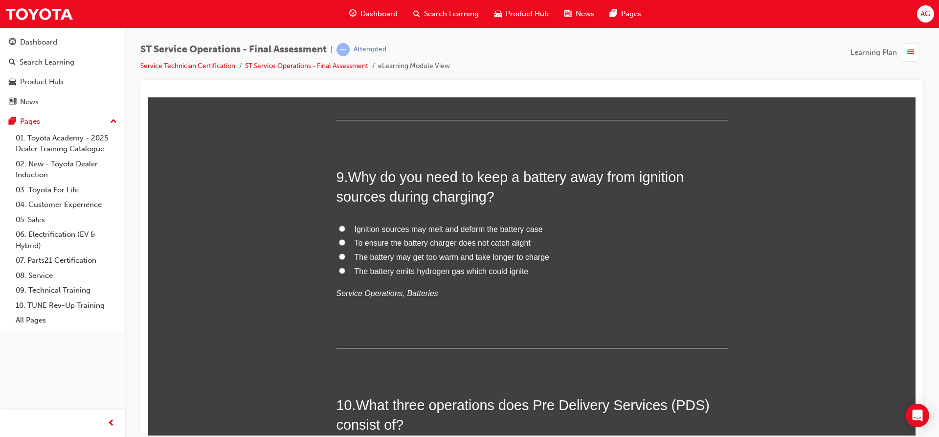
click at [425, 245] on span "To ensure the battery charger does not catch alight" at bounding box center [443, 242] width 176 height 8
click at [345, 245] on input "To ensure the battery charger does not catch alight" at bounding box center [342, 242] width 6 height 6
radio input "true"
click at [428, 273] on span "The battery emits hydrogen gas which could ignite" at bounding box center [442, 271] width 174 height 8
click at [345, 273] on input "The battery emits hydrogen gas which could ignite" at bounding box center [342, 270] width 6 height 6
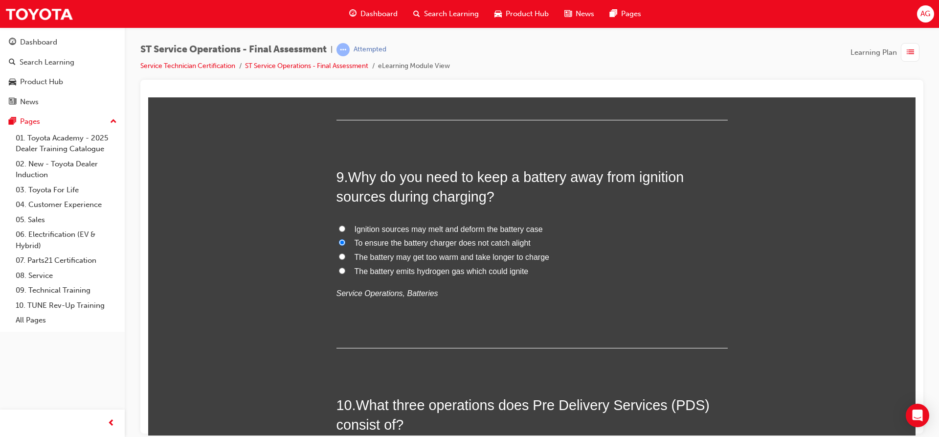
radio input "true"
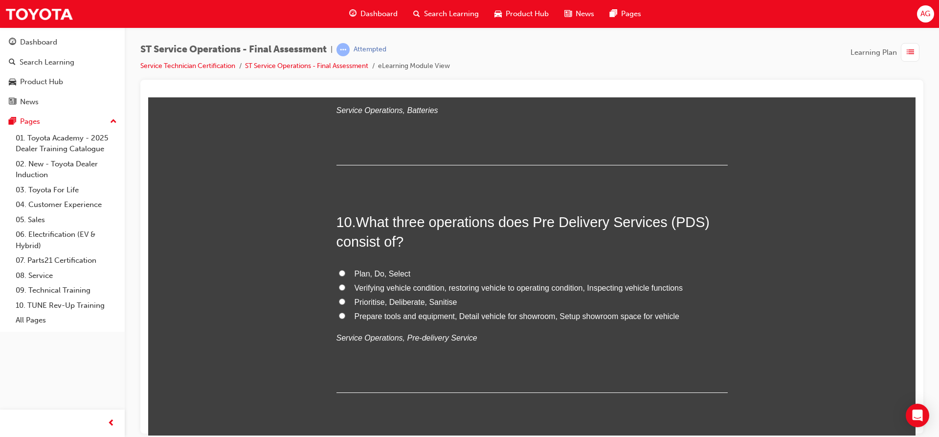
scroll to position [2055, 0]
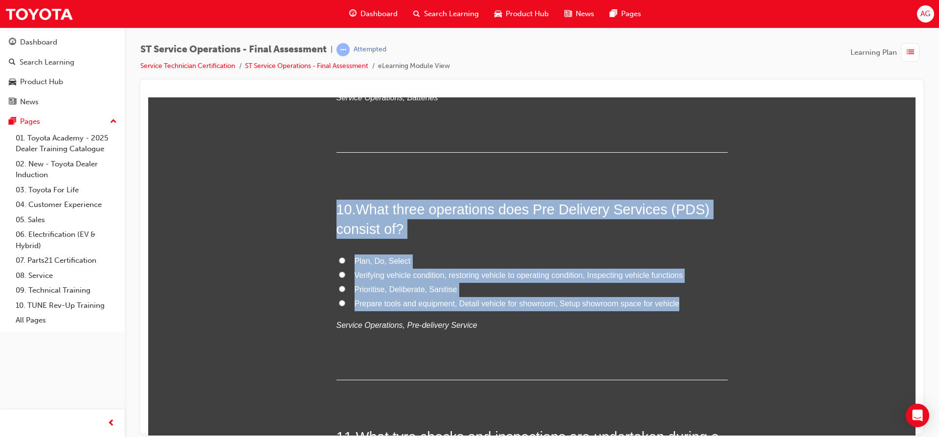
drag, startPoint x: 328, startPoint y: 208, endPoint x: 715, endPoint y: 299, distance: 398.2
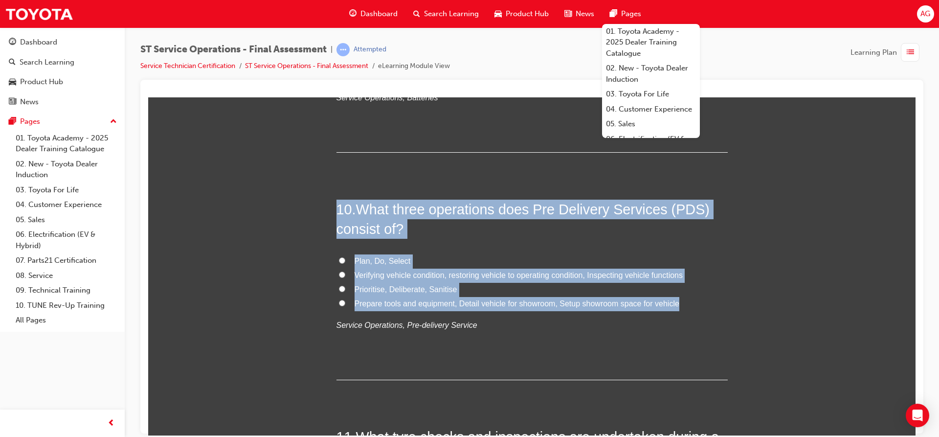
click at [363, 273] on span "Verifying vehicle condition, restoring vehicle to operating condition, Inspecti…" at bounding box center [519, 275] width 329 height 8
click at [345, 273] on input "Verifying vehicle condition, restoring vehicle to operating condition, Inspecti…" at bounding box center [342, 274] width 6 height 6
radio input "true"
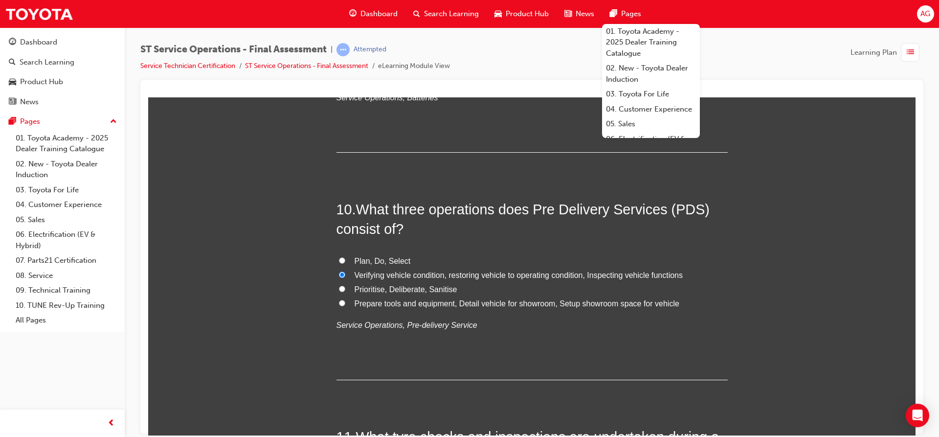
scroll to position [2104, 0]
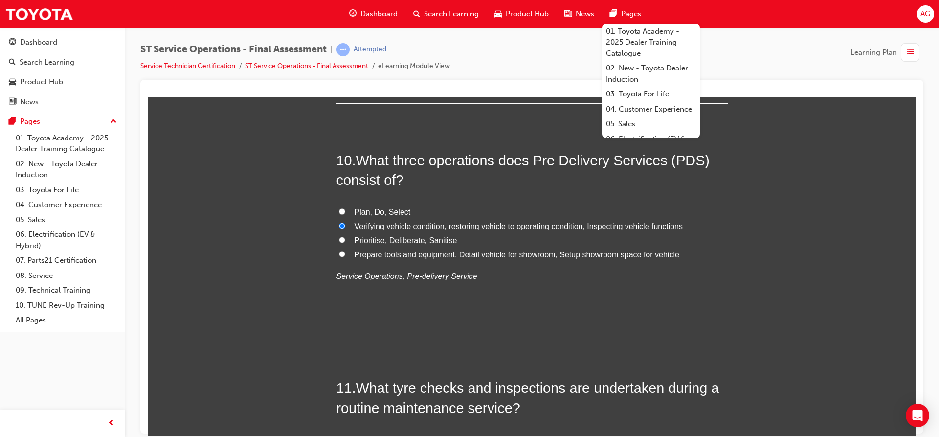
click at [681, 286] on div "10 . What three operations does Pre Delivery Services (PDS) consist of? Plan, D…" at bounding box center [532, 240] width 391 height 181
click at [707, 176] on h2 "10 . What three operations does Pre Delivery Services (PDS) consist of?" at bounding box center [532, 170] width 391 height 40
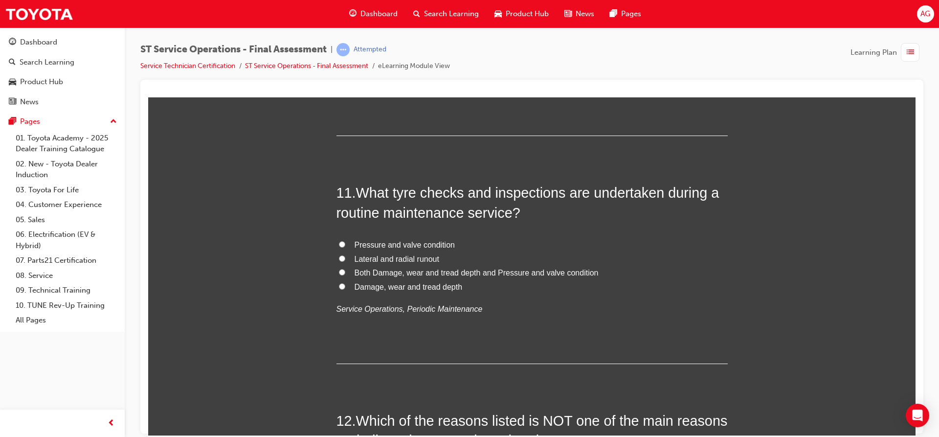
scroll to position [2300, 0]
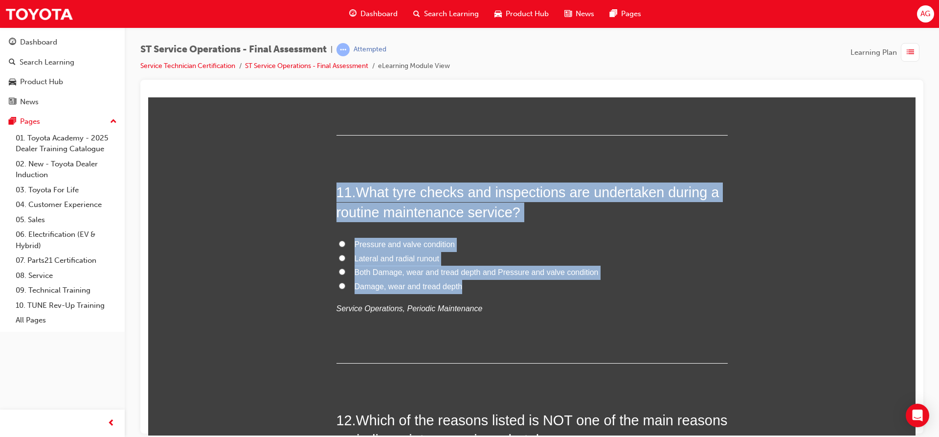
drag, startPoint x: 332, startPoint y: 191, endPoint x: 570, endPoint y: 284, distance: 255.1
click at [420, 268] on span "Both Damage, wear and tread depth and Pressure and valve condition" at bounding box center [477, 272] width 244 height 8
click at [345, 268] on input "Both Damage, wear and tread depth and Pressure and valve condition" at bounding box center [342, 271] width 6 height 6
radio input "true"
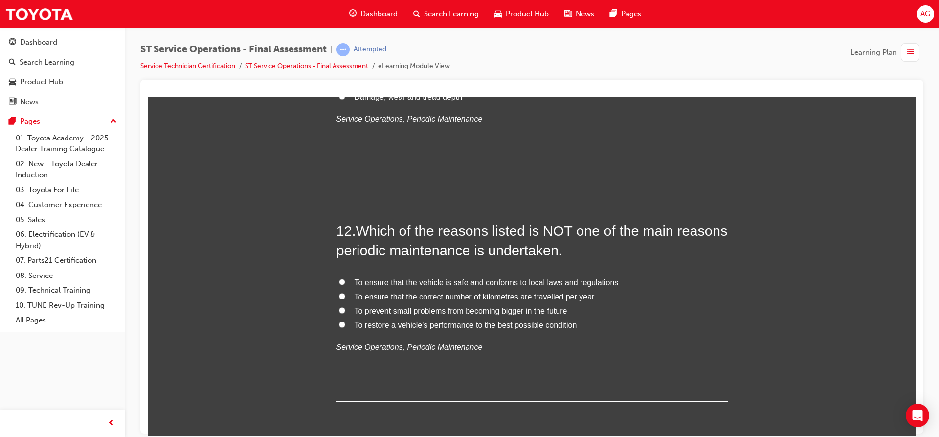
scroll to position [2495, 0]
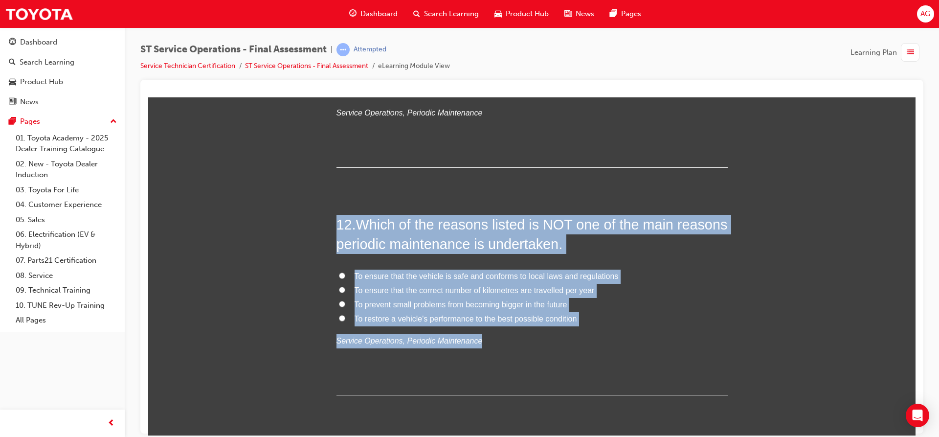
drag, startPoint x: 333, startPoint y: 221, endPoint x: 607, endPoint y: 338, distance: 298.1
click at [607, 338] on div "12 . Which of the reasons listed is NOT one of the main reasons periodic mainte…" at bounding box center [532, 304] width 391 height 181
click at [456, 286] on span "To ensure that the correct number of kilometres are travelled per year" at bounding box center [475, 290] width 240 height 8
click at [345, 286] on input "To ensure that the correct number of kilometres are travelled per year" at bounding box center [342, 289] width 6 height 6
radio input "true"
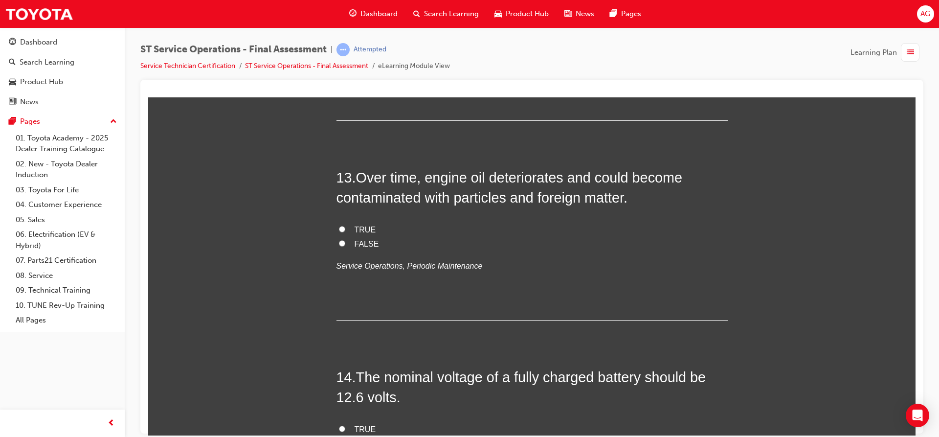
scroll to position [2789, 0]
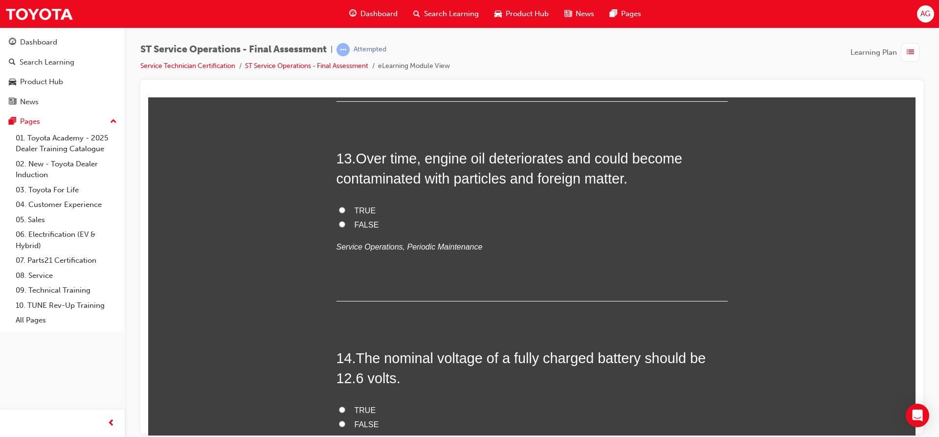
click at [356, 206] on span "TRUE" at bounding box center [366, 210] width 22 height 8
click at [345, 206] on input "TRUE" at bounding box center [342, 209] width 6 height 6
radio input "true"
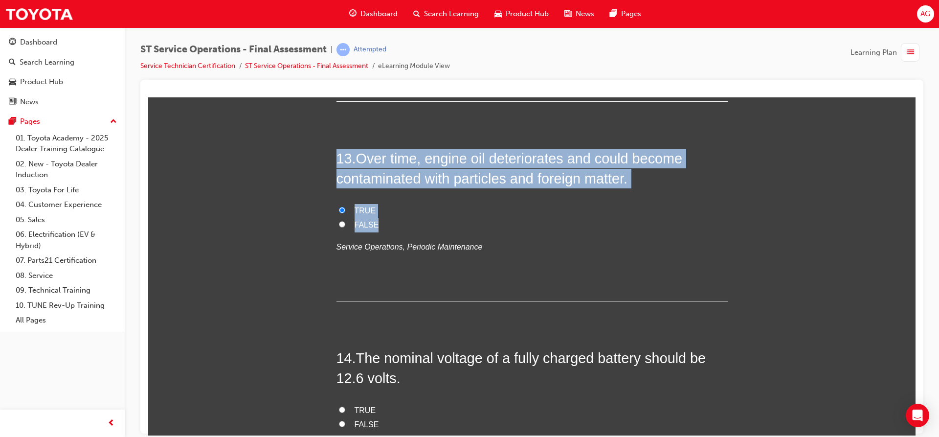
drag, startPoint x: 332, startPoint y: 155, endPoint x: 393, endPoint y: 226, distance: 93.7
click at [393, 226] on div "You must select an answer for each question before you can submit. Please note,…" at bounding box center [532, 106] width 768 height 5493
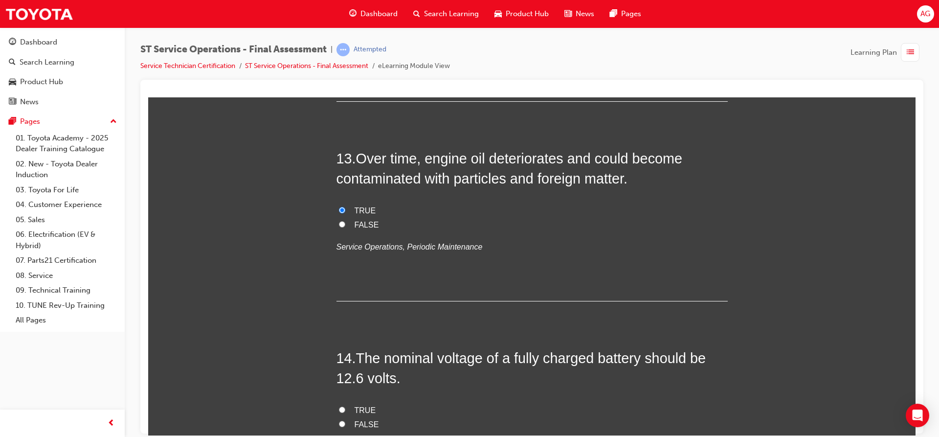
click at [413, 284] on div "13 . Over time, engine oil deteriorates and could become contaminated with part…" at bounding box center [532, 224] width 391 height 153
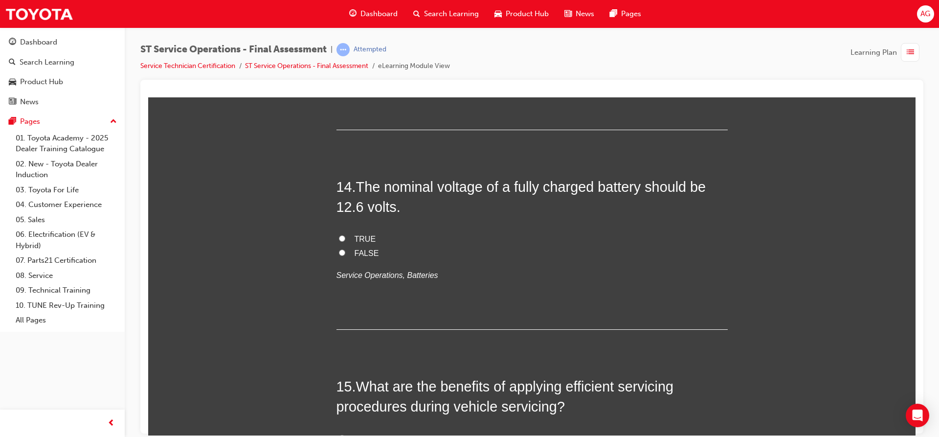
scroll to position [2985, 0]
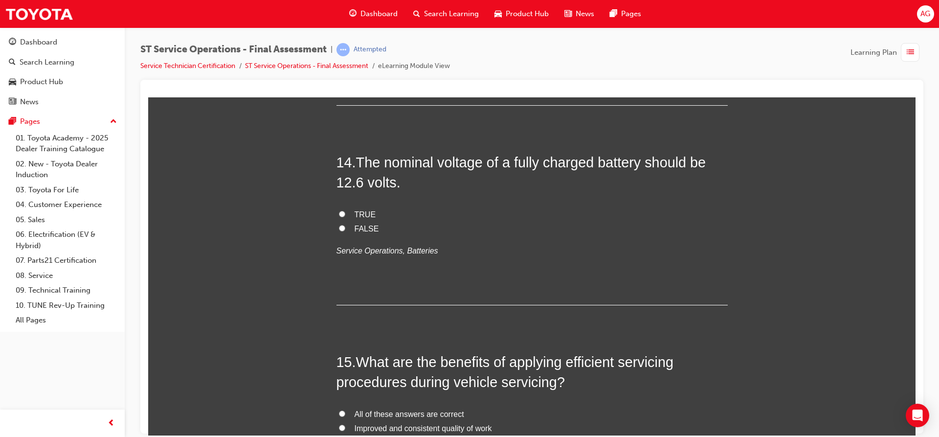
click at [362, 215] on span "TRUE" at bounding box center [366, 214] width 22 height 8
click at [345, 215] on input "TRUE" at bounding box center [342, 213] width 6 height 6
radio input "true"
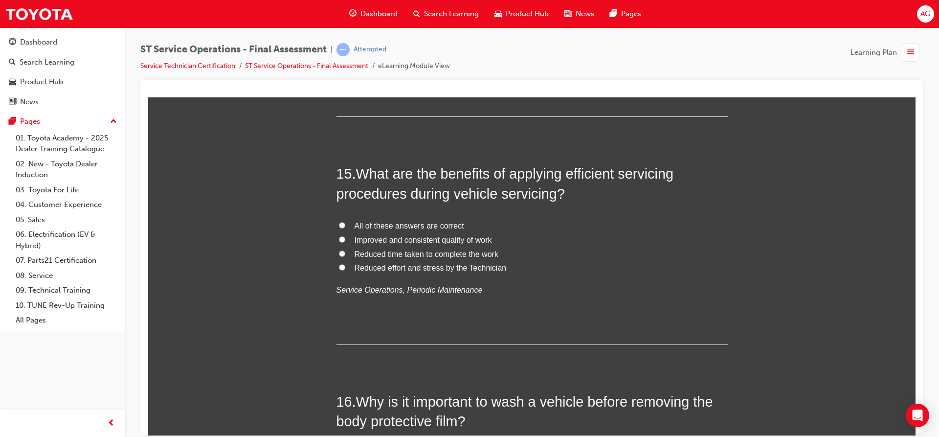
scroll to position [3180, 0]
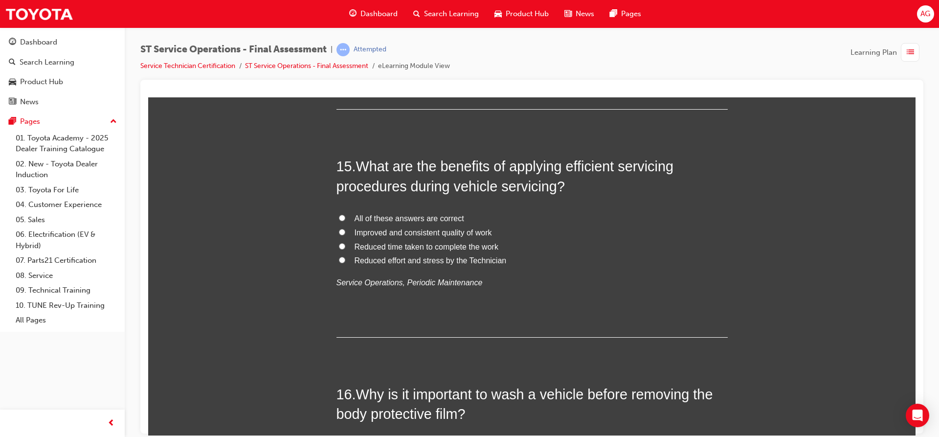
click at [387, 220] on span "All of these answers are correct" at bounding box center [410, 218] width 110 height 8
click at [345, 220] on input "All of these answers are correct" at bounding box center [342, 217] width 6 height 6
radio input "true"
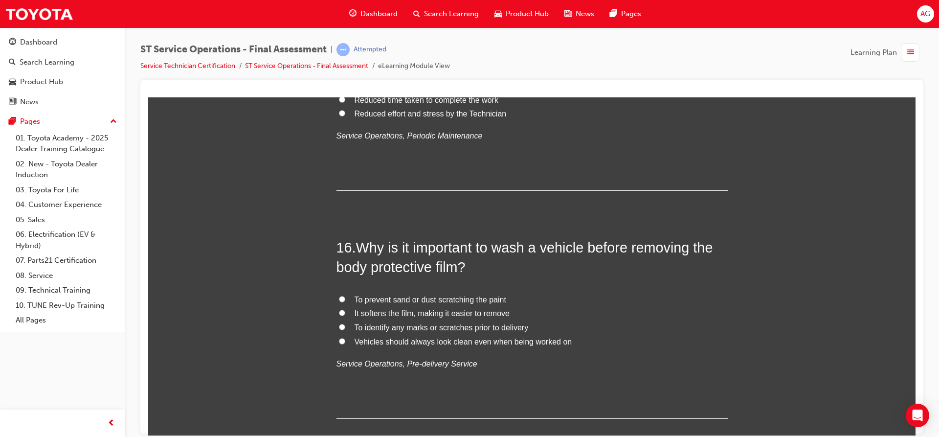
scroll to position [3376, 0]
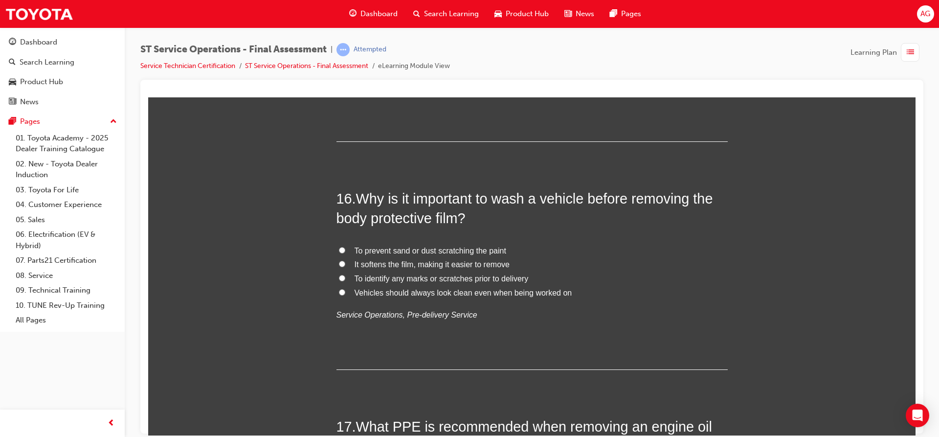
click at [414, 279] on span "To identify any marks or scratches prior to delivery" at bounding box center [442, 278] width 174 height 8
click at [345, 279] on input "To identify any marks or scratches prior to delivery" at bounding box center [342, 277] width 6 height 6
radio input "true"
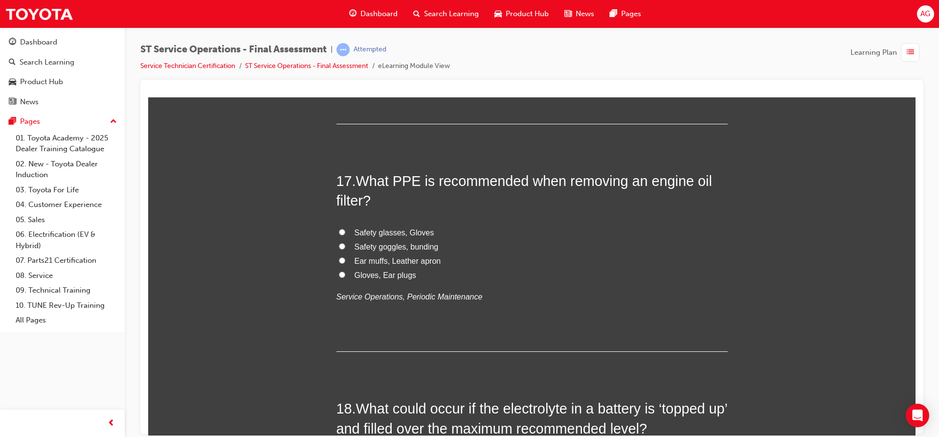
scroll to position [3669, 0]
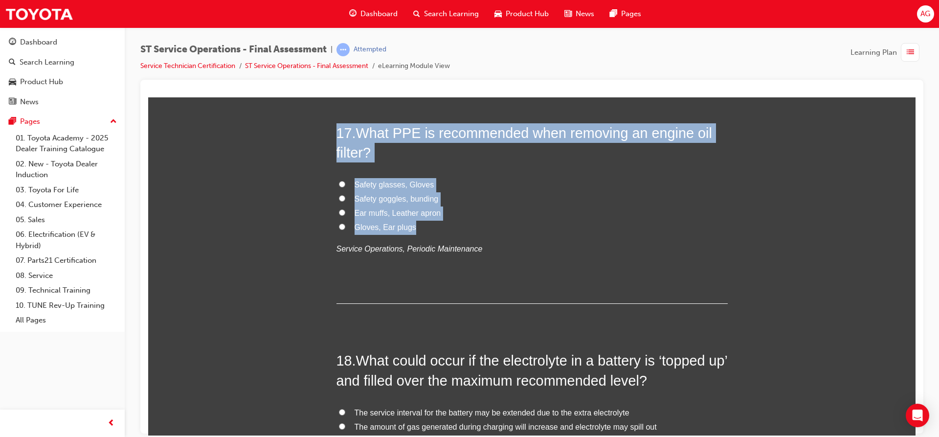
drag, startPoint x: 336, startPoint y: 140, endPoint x: 504, endPoint y: 231, distance: 191.5
click at [504, 231] on div "17 . What PPE is recommended when removing an engine oil filter? Safety glasses…" at bounding box center [532, 213] width 391 height 181
click at [405, 183] on span "Safety glasses, Gloves" at bounding box center [395, 184] width 80 height 8
click at [345, 183] on input "Safety glasses, Gloves" at bounding box center [342, 184] width 6 height 6
radio input "true"
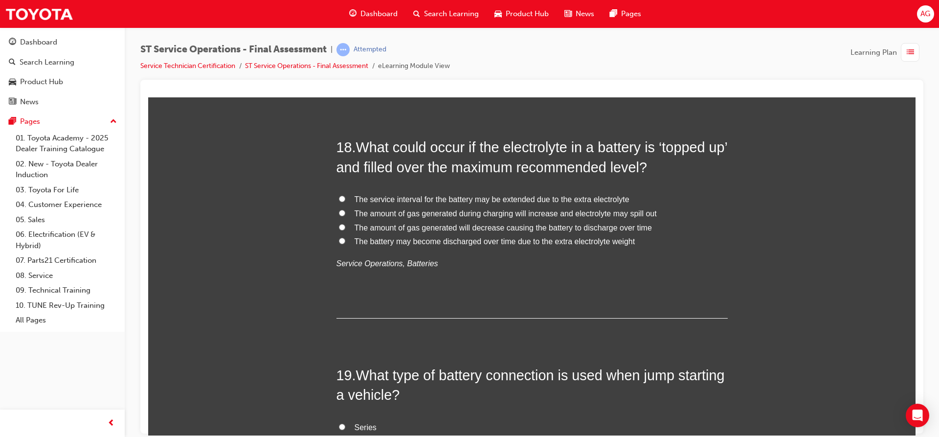
scroll to position [3865, 0]
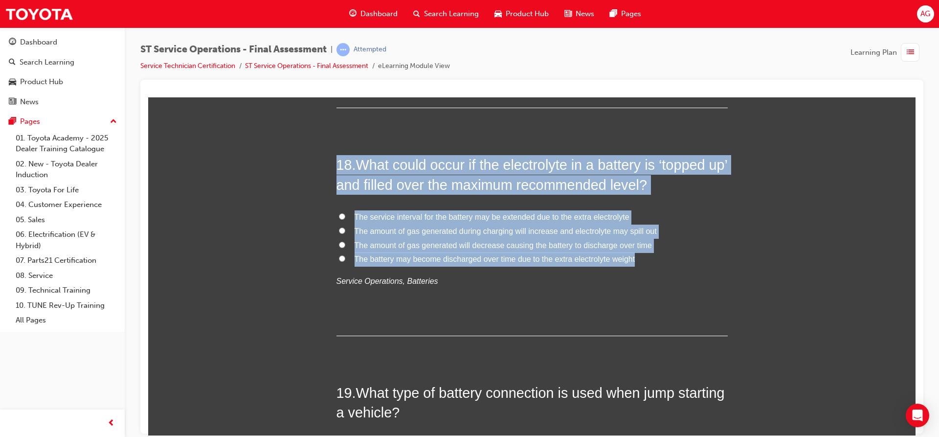
drag, startPoint x: 335, startPoint y: 169, endPoint x: 664, endPoint y: 265, distance: 342.8
click at [664, 265] on div "18 . What could occur if the electrolyte in a battery is ‘topped up’ and filled…" at bounding box center [532, 245] width 391 height 181
click at [412, 228] on span "The amount of gas generated during charging will increase and electrolyte may s…" at bounding box center [506, 231] width 302 height 8
click at [345, 228] on input "The amount of gas generated during charging will increase and electrolyte may s…" at bounding box center [342, 230] width 6 height 6
radio input "true"
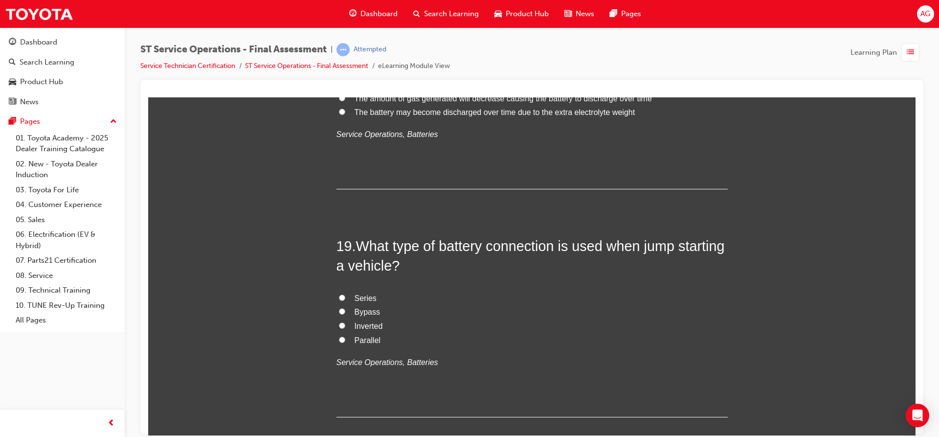
scroll to position [4061, 0]
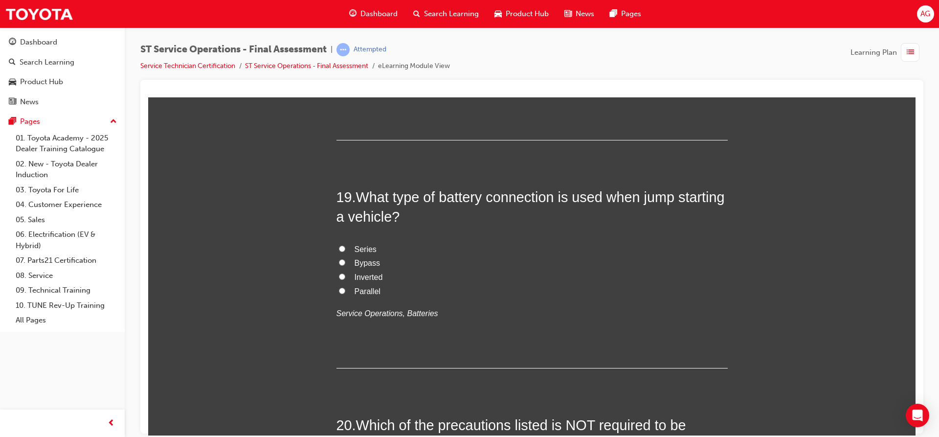
click at [364, 250] on span "Series" at bounding box center [366, 249] width 22 height 8
click at [345, 250] on input "Series" at bounding box center [342, 248] width 6 height 6
radio input "true"
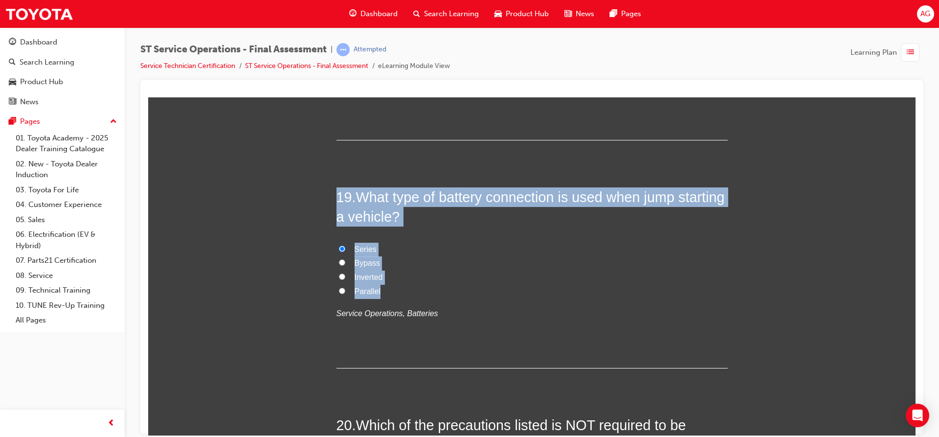
drag, startPoint x: 328, startPoint y: 198, endPoint x: 400, endPoint y: 292, distance: 118.0
click at [370, 289] on span "Parallel" at bounding box center [368, 291] width 26 height 8
click at [345, 289] on input "Parallel" at bounding box center [342, 290] width 6 height 6
radio input "true"
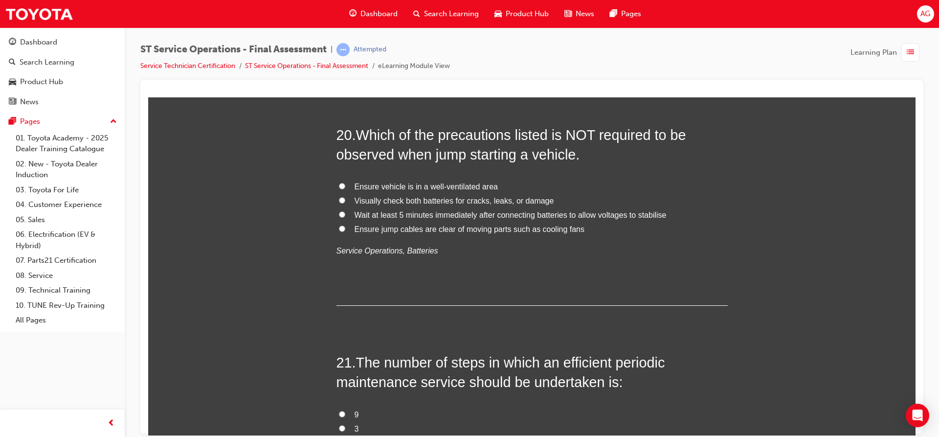
scroll to position [4354, 0]
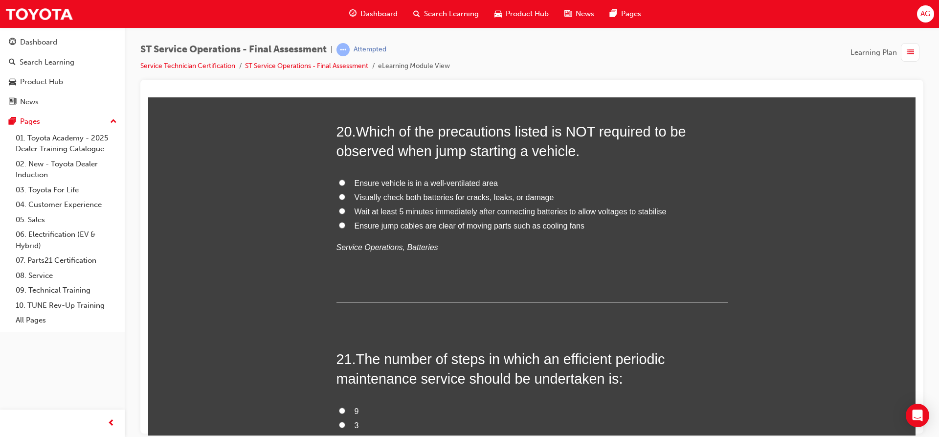
click at [382, 188] on label "Ensure vehicle is in a well-ventilated area" at bounding box center [532, 183] width 391 height 14
click at [345, 185] on input "Ensure vehicle is in a well-ventilated area" at bounding box center [342, 182] width 6 height 6
radio input "true"
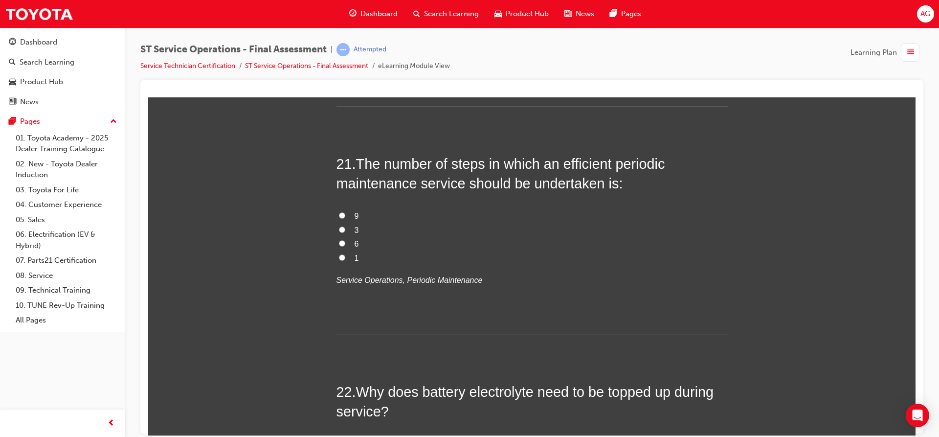
scroll to position [4550, 0]
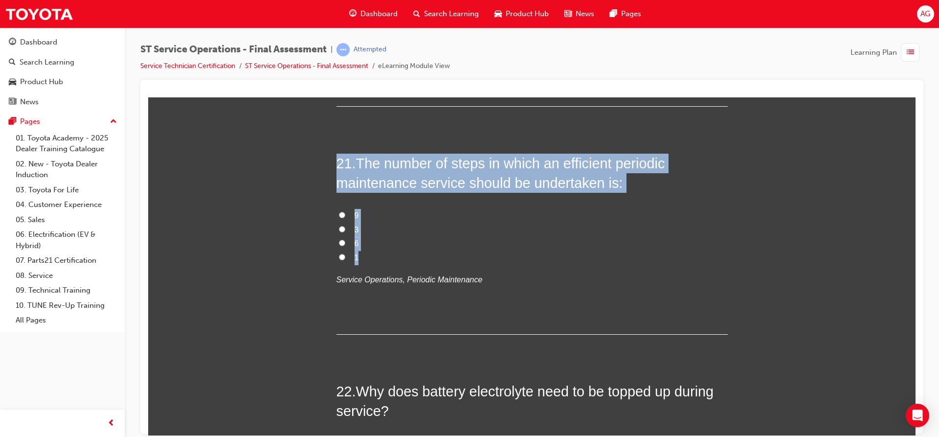
drag, startPoint x: 325, startPoint y: 168, endPoint x: 377, endPoint y: 254, distance: 100.9
click at [339, 216] on input "9" at bounding box center [342, 214] width 6 height 6
radio input "true"
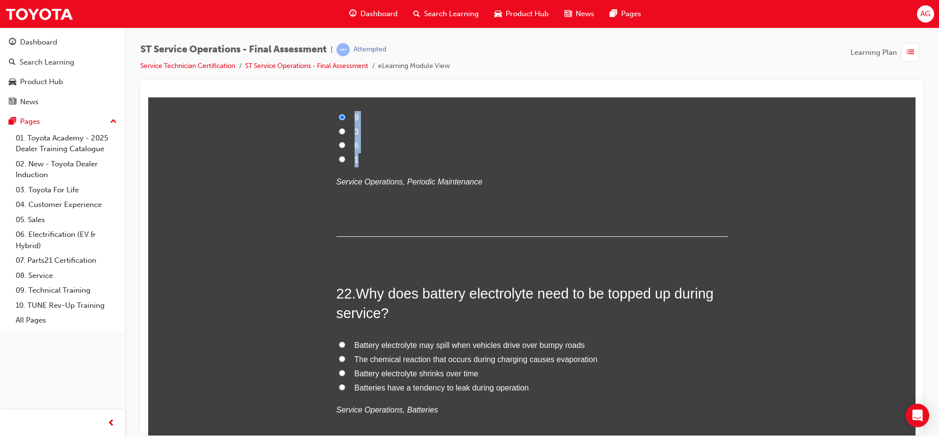
scroll to position [4697, 0]
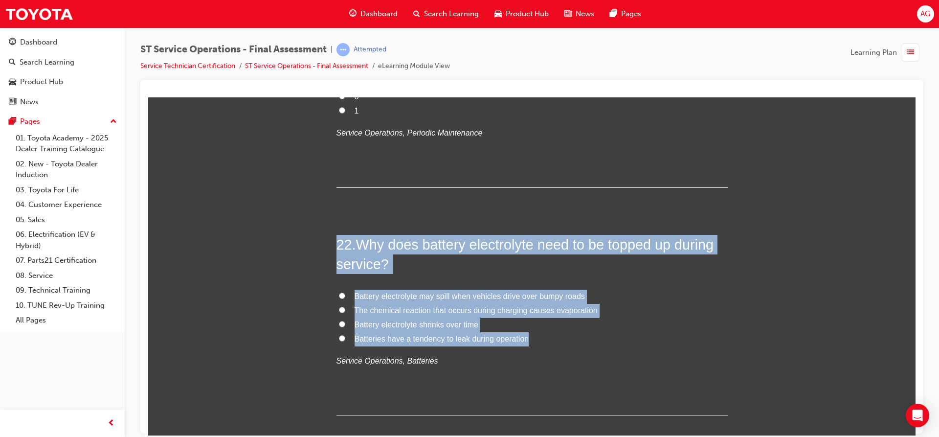
drag, startPoint x: 330, startPoint y: 247, endPoint x: 542, endPoint y: 342, distance: 232.3
click at [542, 342] on label "Batteries have a tendency to leak during operation" at bounding box center [532, 339] width 391 height 14
click at [345, 341] on input "Batteries have a tendency to leak during operation" at bounding box center [342, 338] width 6 height 6
radio input "true"
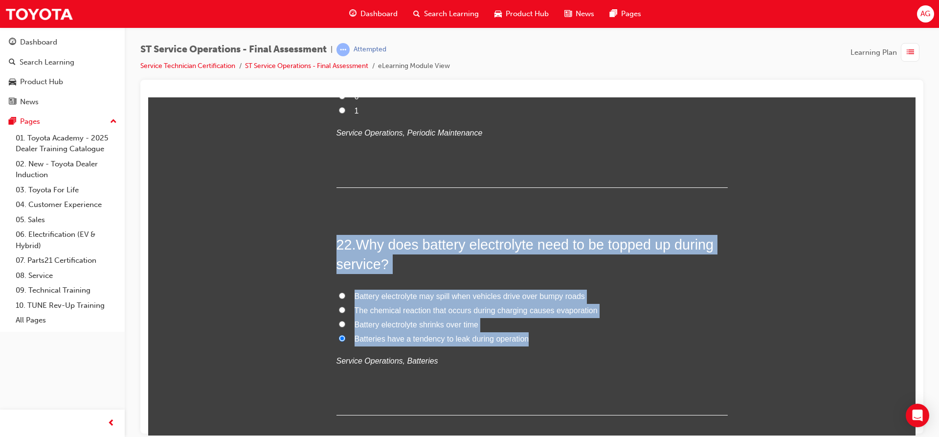
drag, startPoint x: 335, startPoint y: 249, endPoint x: 546, endPoint y: 336, distance: 228.6
click at [546, 335] on div "22 . Why does battery electrolyte need to be topped up during service? Battery …" at bounding box center [532, 324] width 391 height 181
click at [418, 313] on span "The chemical reaction that occurs during charging causes evaporation" at bounding box center [476, 310] width 243 height 8
click at [345, 313] on input "The chemical reaction that occurs during charging causes evaporation" at bounding box center [342, 309] width 6 height 6
radio input "true"
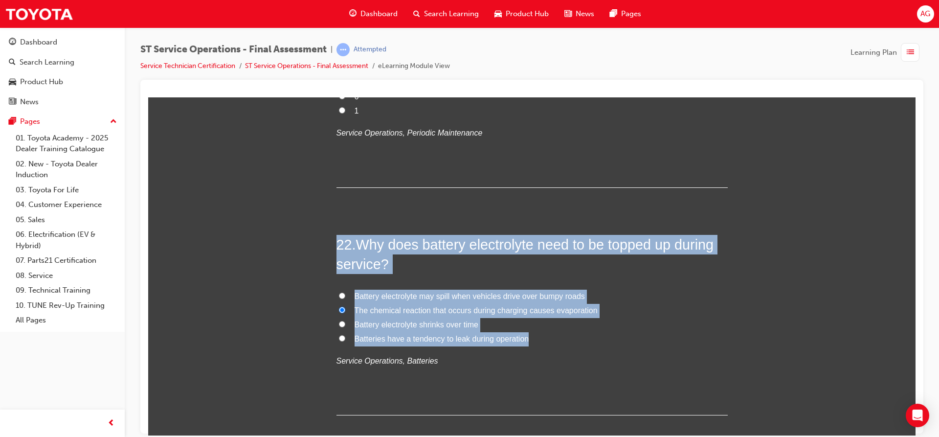
click at [528, 327] on label "Battery electrolyte shrinks over time" at bounding box center [532, 325] width 391 height 14
click at [345, 327] on input "Battery electrolyte shrinks over time" at bounding box center [342, 323] width 6 height 6
radio input "true"
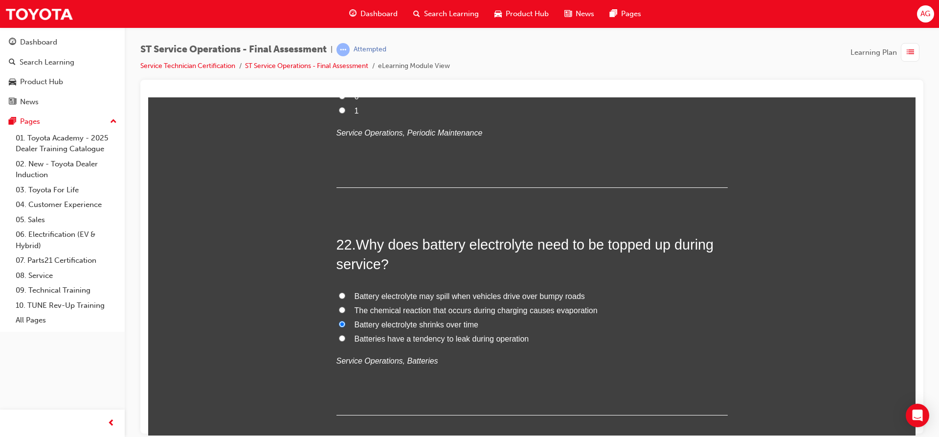
click at [360, 309] on span "The chemical reaction that occurs during charging causes evaporation" at bounding box center [476, 310] width 243 height 8
click at [345, 309] on input "The chemical reaction that occurs during charging causes evaporation" at bounding box center [342, 309] width 6 height 6
radio input "true"
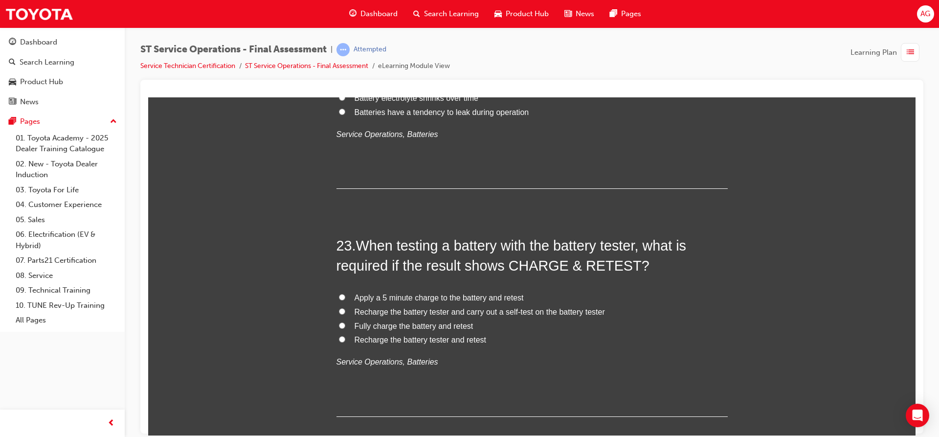
scroll to position [4942, 0]
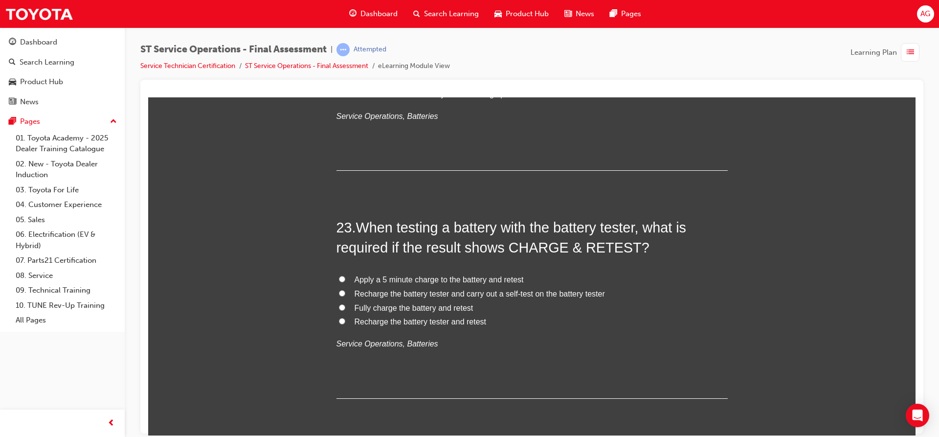
click at [389, 309] on span "Fully charge the battery and retest" at bounding box center [414, 307] width 119 height 8
click at [345, 309] on input "Fully charge the battery and retest" at bounding box center [342, 307] width 6 height 6
radio input "true"
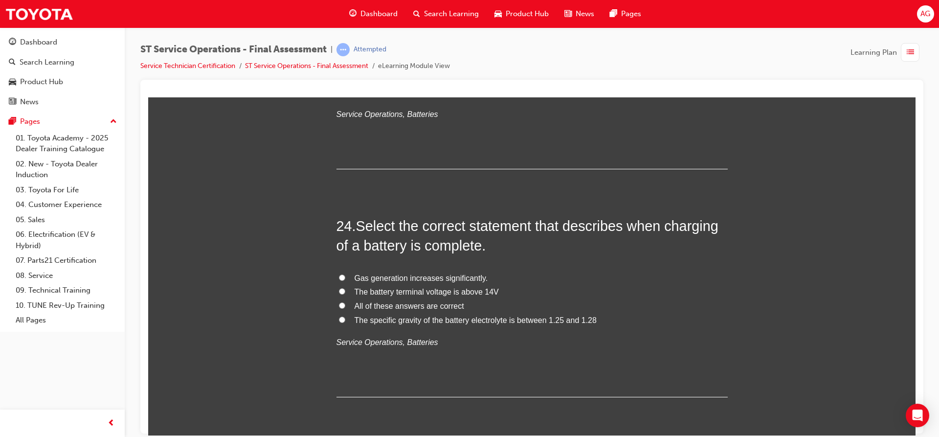
scroll to position [5186, 0]
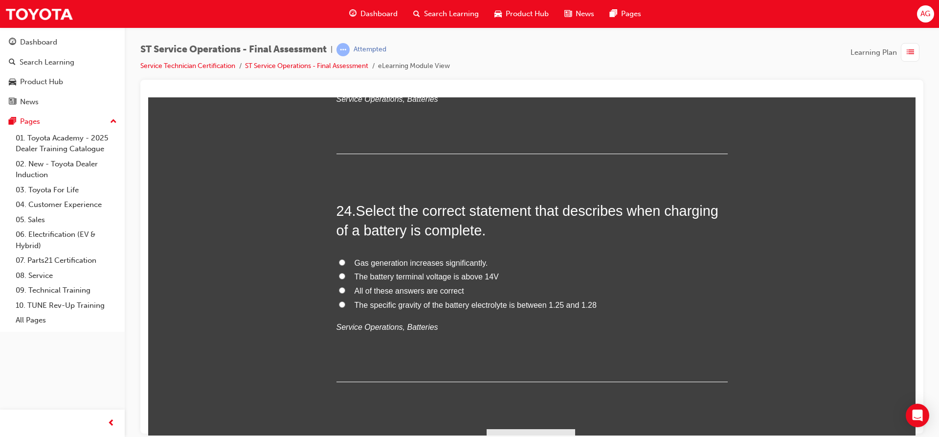
click at [412, 289] on span "All of these answers are correct" at bounding box center [410, 290] width 110 height 8
click at [345, 289] on input "All of these answers are correct" at bounding box center [342, 290] width 6 height 6
radio input "true"
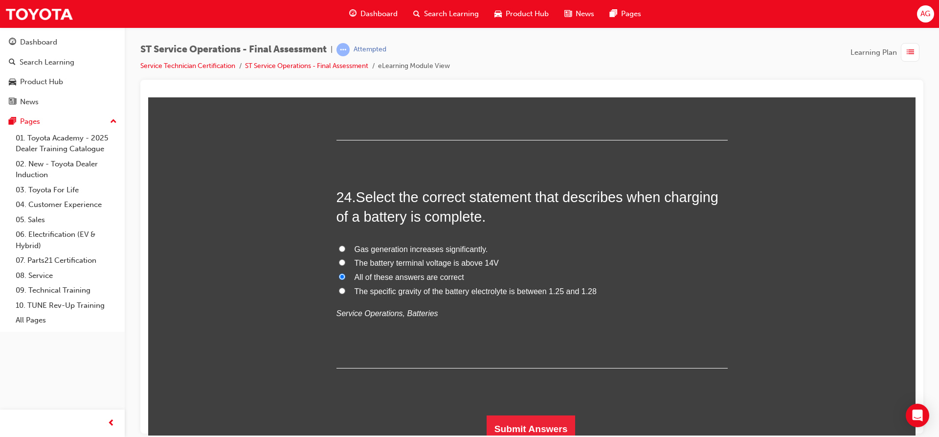
scroll to position [5207, 0]
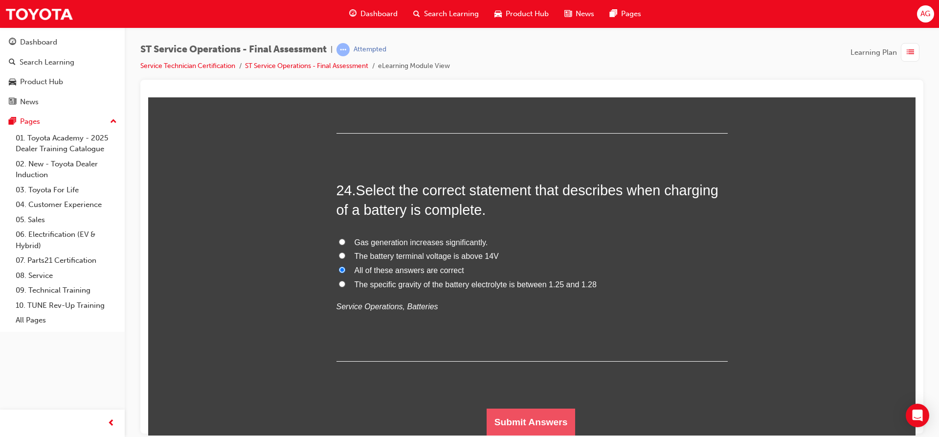
click at [514, 413] on button "Submit Answers" at bounding box center [531, 421] width 89 height 27
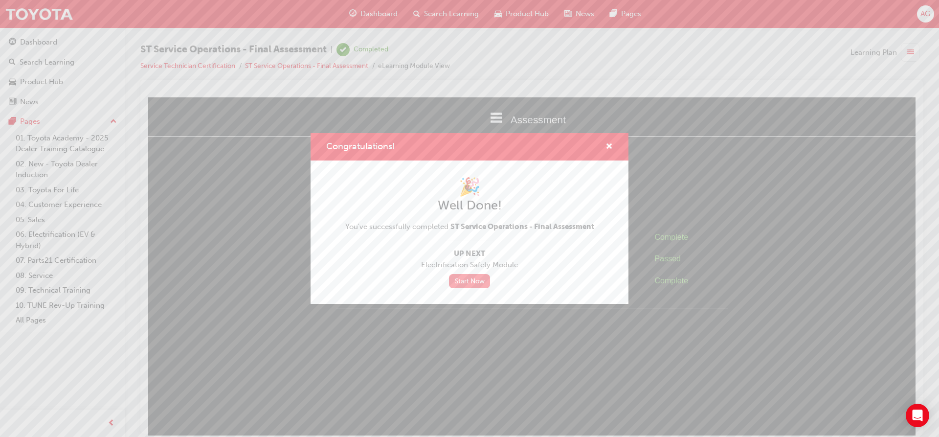
click at [471, 275] on link "Start Now" at bounding box center [469, 281] width 41 height 14
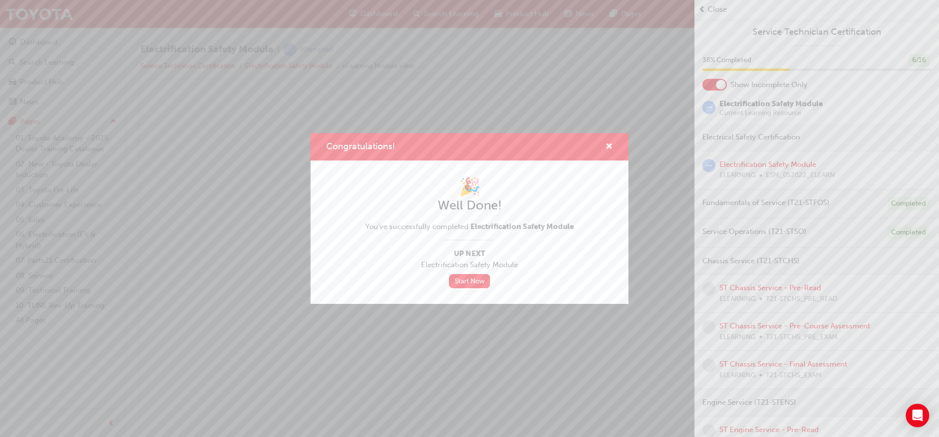
click at [603, 147] on div "Congratulations!" at bounding box center [605, 147] width 15 height 12
click at [609, 145] on span "cross-icon" at bounding box center [609, 147] width 7 height 9
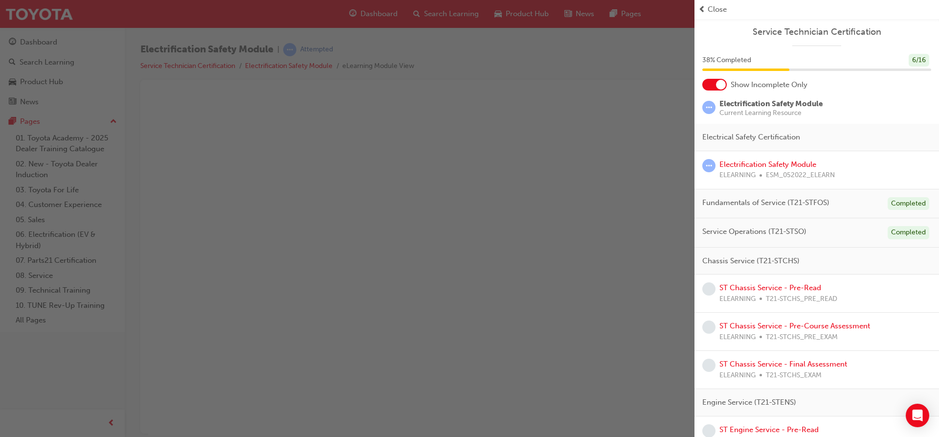
click at [722, 83] on div at bounding box center [721, 85] width 10 height 10
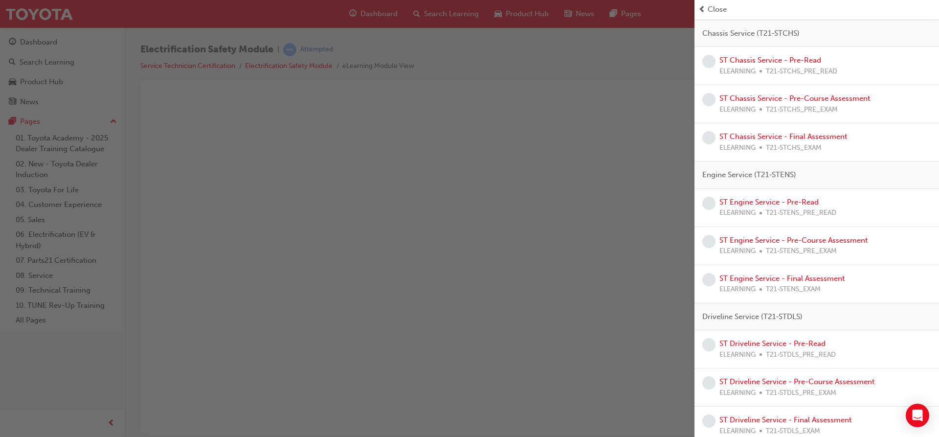
scroll to position [464, 0]
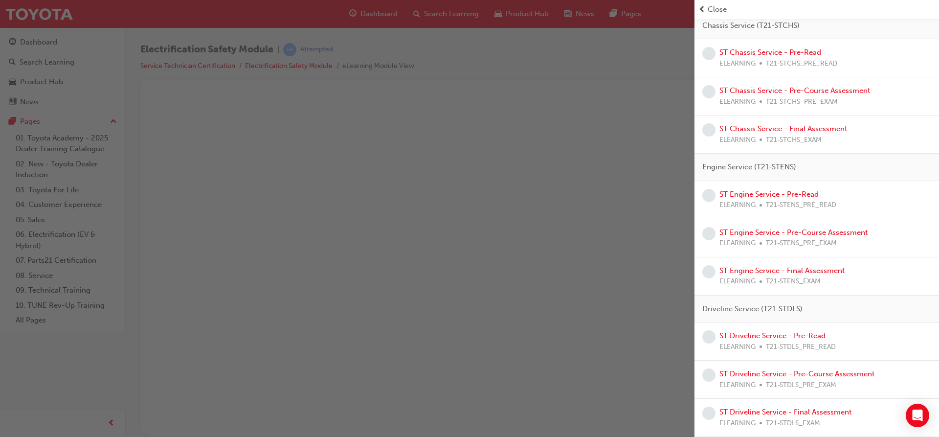
drag, startPoint x: 562, startPoint y: 178, endPoint x: 263, endPoint y: 46, distance: 326.8
click at [562, 178] on div "button" at bounding box center [347, 218] width 695 height 437
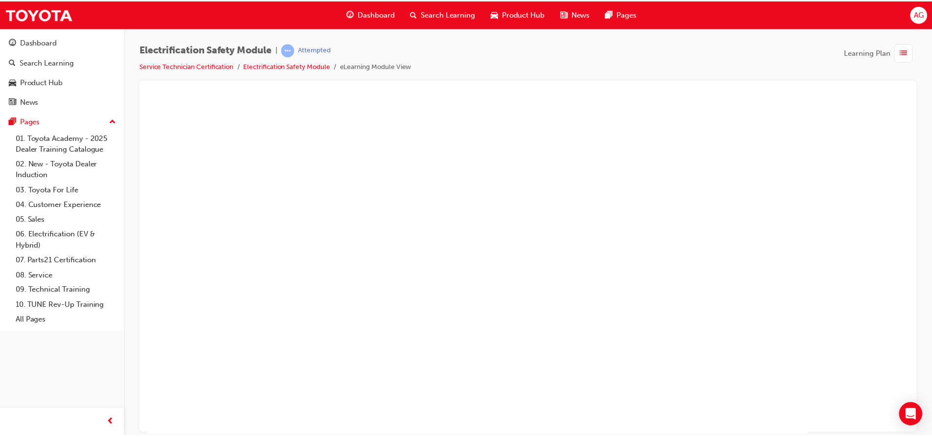
scroll to position [14, 0]
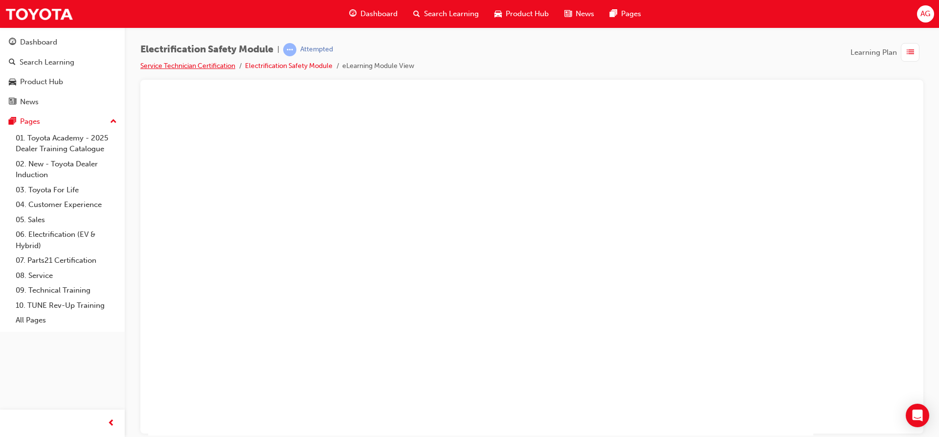
click at [210, 66] on link "Service Technician Certification" at bounding box center [187, 66] width 95 height 8
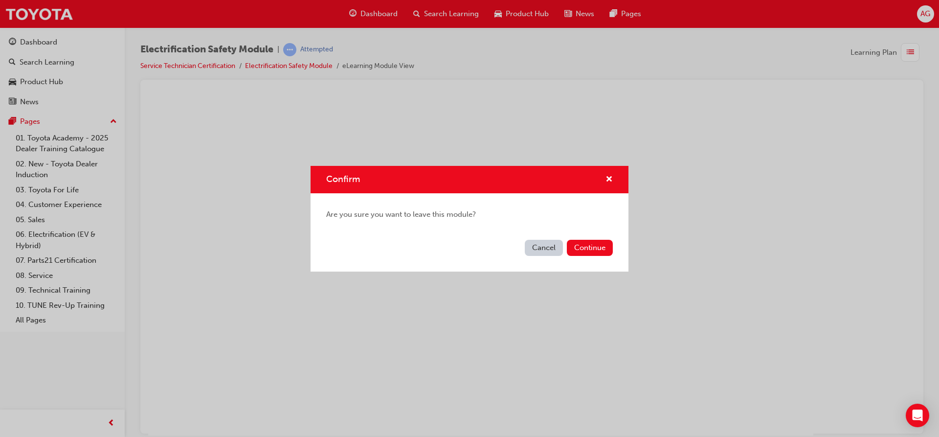
click at [587, 249] on button "Continue" at bounding box center [590, 248] width 46 height 16
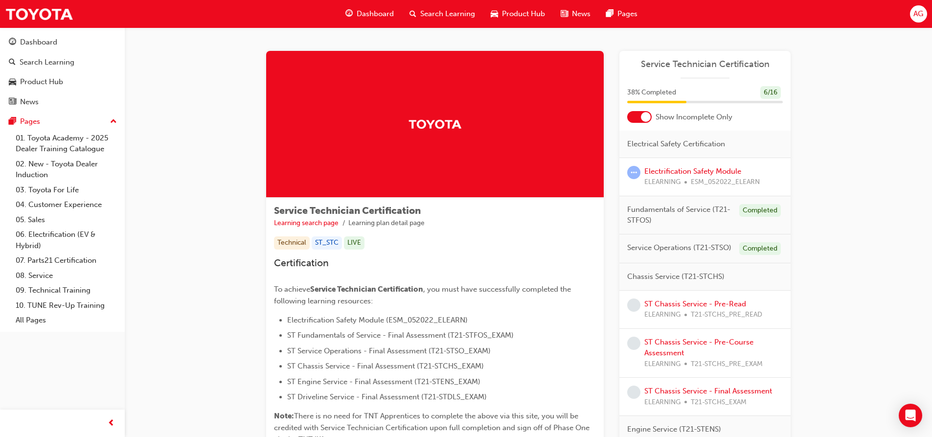
click at [633, 119] on div at bounding box center [639, 117] width 24 height 12
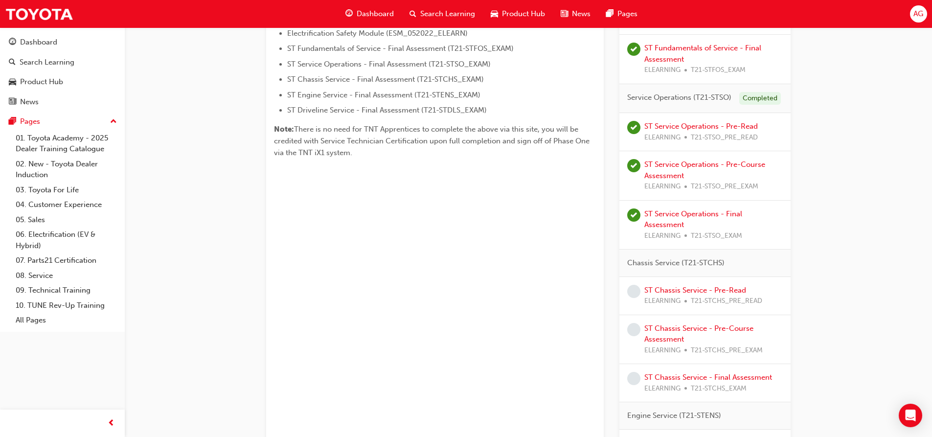
scroll to position [286, 0]
click at [688, 292] on link "ST Chassis Service - Pre-Read" at bounding box center [695, 290] width 102 height 9
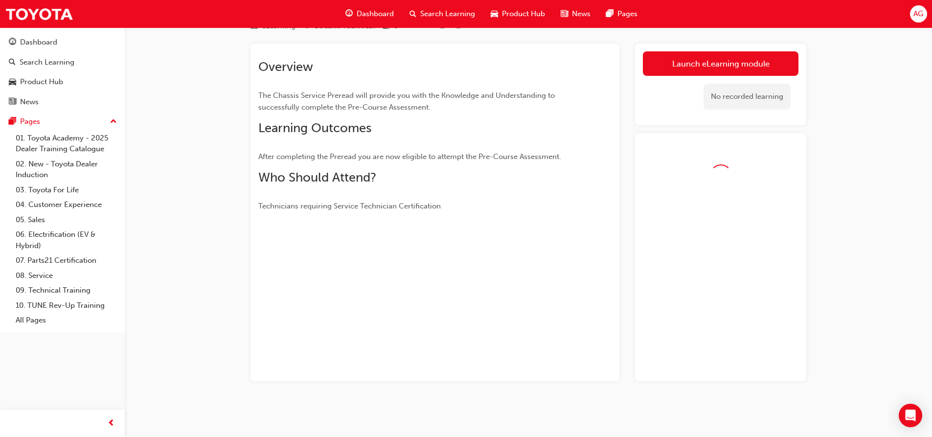
scroll to position [72, 0]
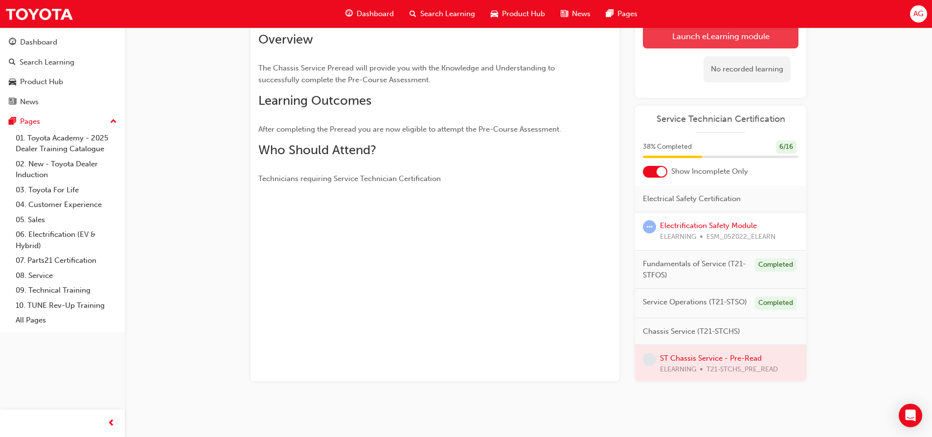
click at [651, 37] on link "Launch eLearning module" at bounding box center [721, 36] width 156 height 24
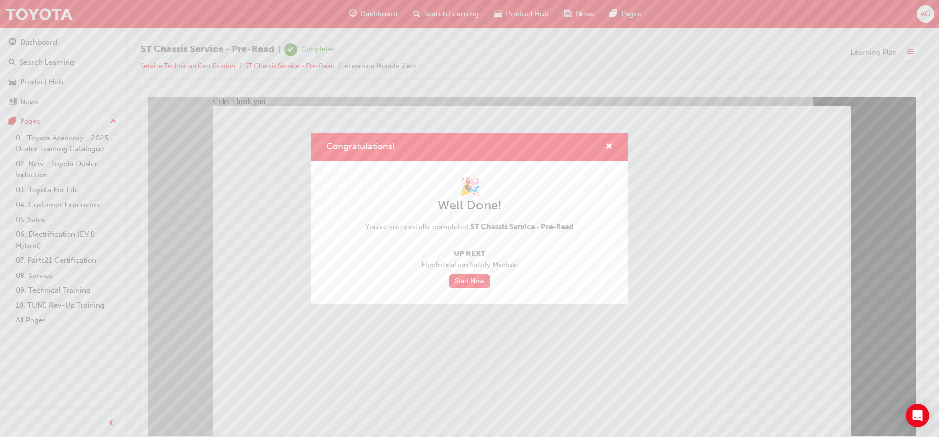
click at [469, 271] on div "🎉 Well Done! You've successfully completed ST Chassis Service - Pre-Read Up Nex…" at bounding box center [469, 232] width 208 height 112
click at [468, 281] on link "Start Now" at bounding box center [469, 281] width 41 height 14
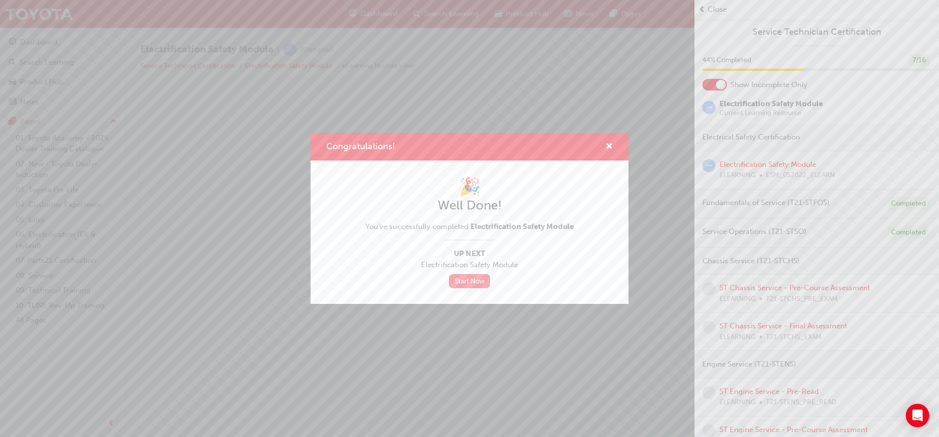
click at [468, 281] on link "Start Now" at bounding box center [469, 281] width 41 height 14
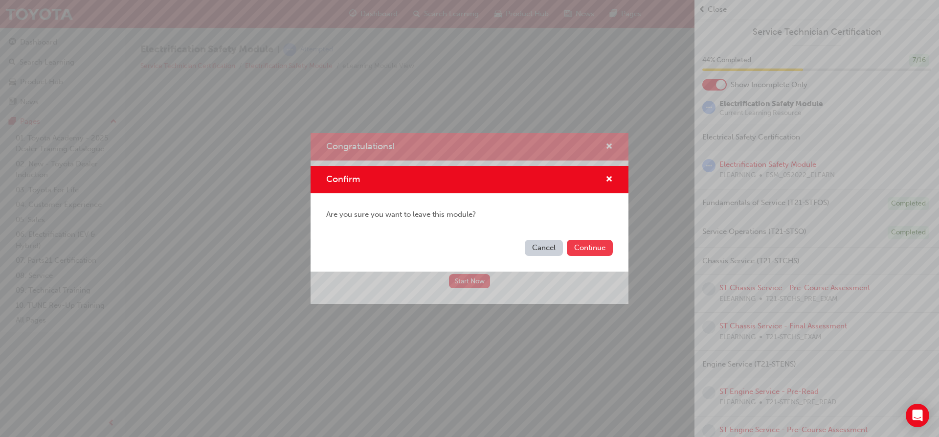
click at [581, 247] on button "Continue" at bounding box center [590, 248] width 46 height 16
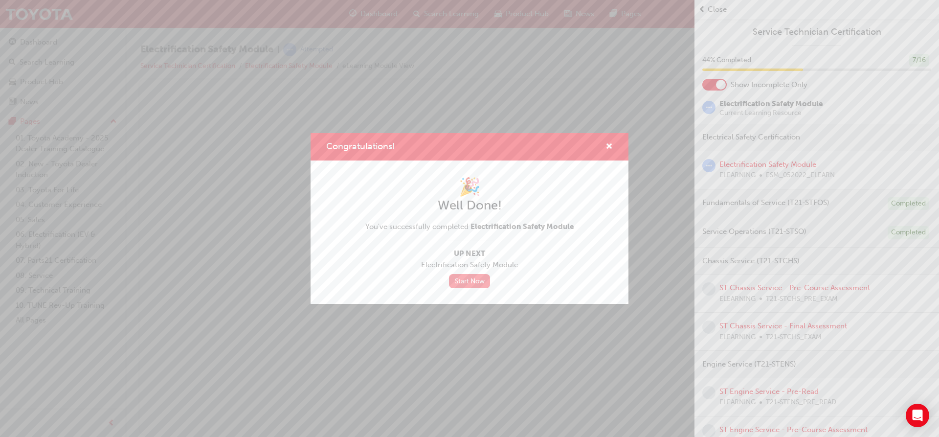
click at [465, 279] on link "Start Now" at bounding box center [469, 281] width 41 height 14
click at [473, 279] on link "Start Now" at bounding box center [469, 281] width 41 height 14
click at [605, 144] on div "Congratulations!" at bounding box center [605, 147] width 15 height 12
click at [606, 143] on span "cross-icon" at bounding box center [609, 147] width 7 height 9
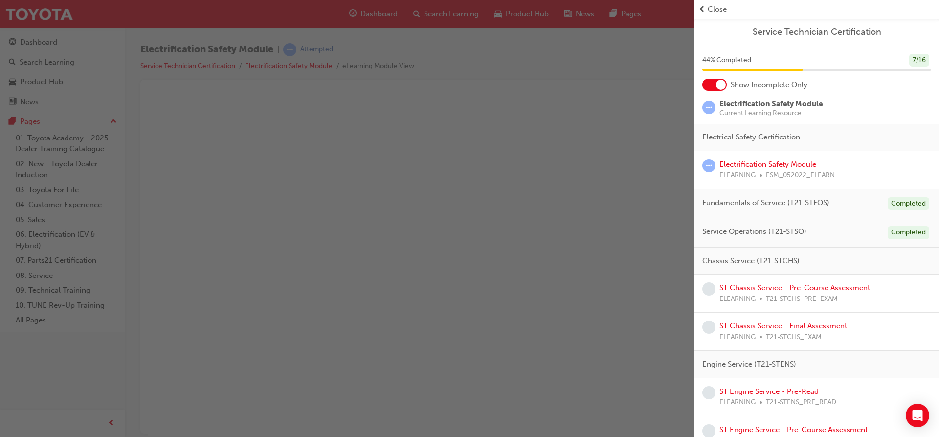
click at [715, 79] on div at bounding box center [715, 85] width 24 height 12
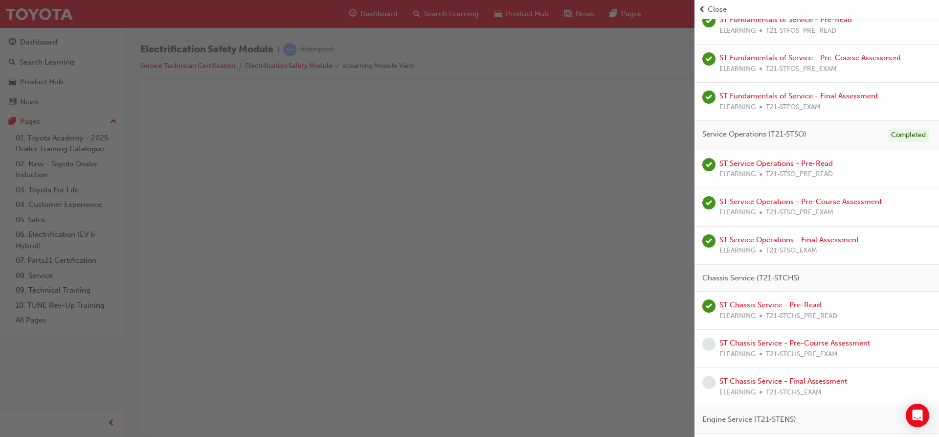
scroll to position [294, 0]
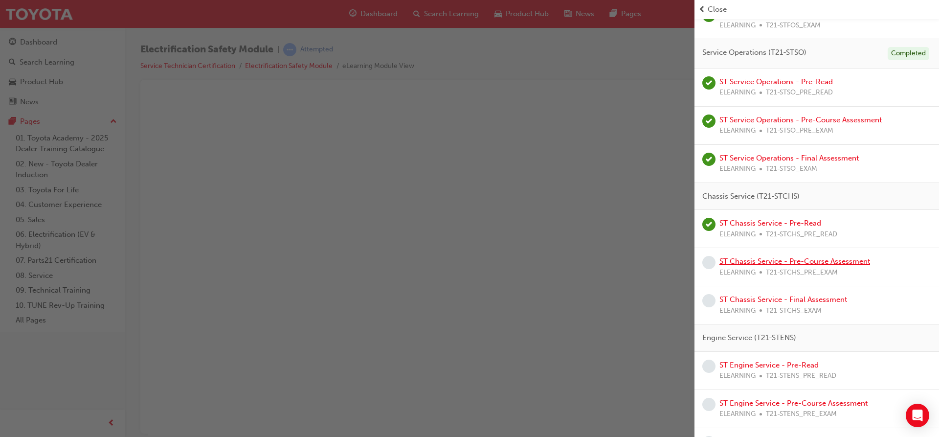
click at [781, 258] on link "ST Chassis Service - Pre-Course Assessment" at bounding box center [795, 261] width 151 height 9
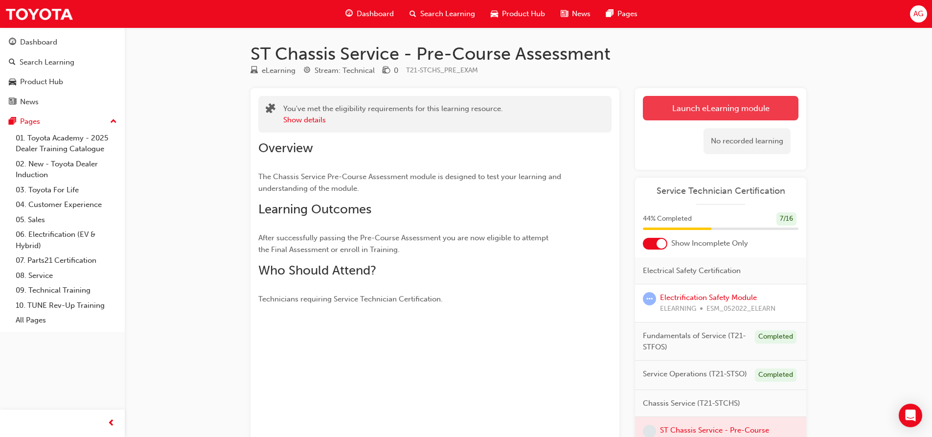
click at [699, 109] on link "Launch eLearning module" at bounding box center [721, 108] width 156 height 24
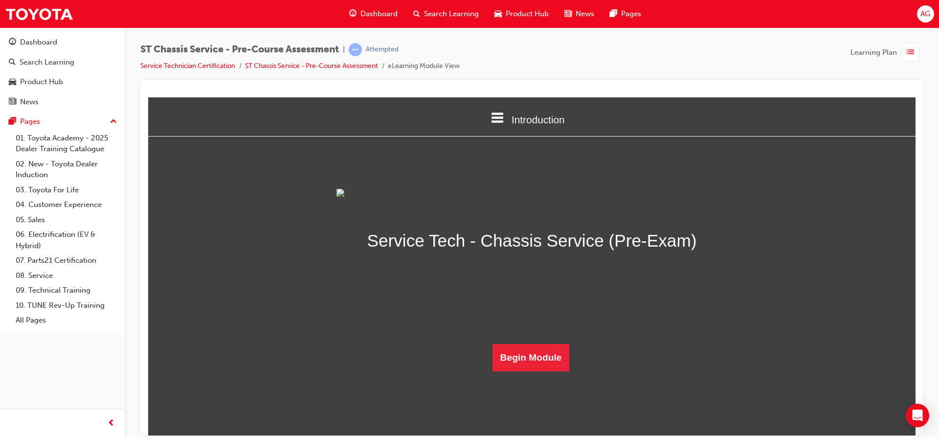
scroll to position [44, 0]
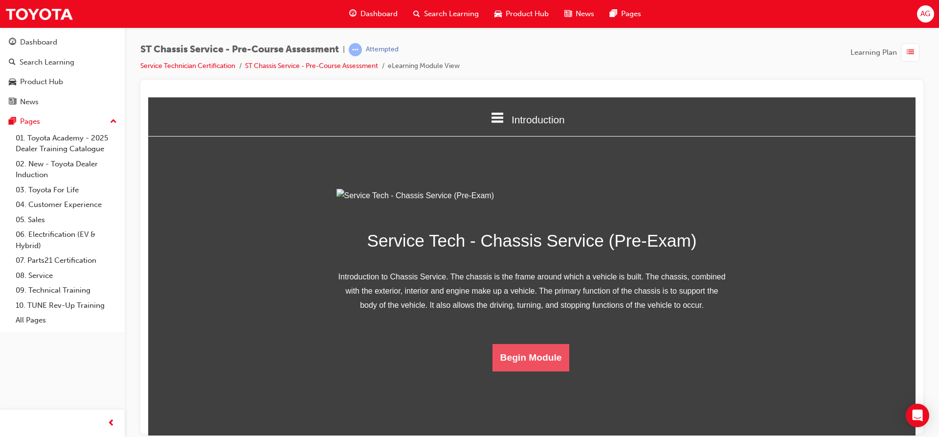
click at [545, 371] on button "Begin Module" at bounding box center [531, 356] width 77 height 27
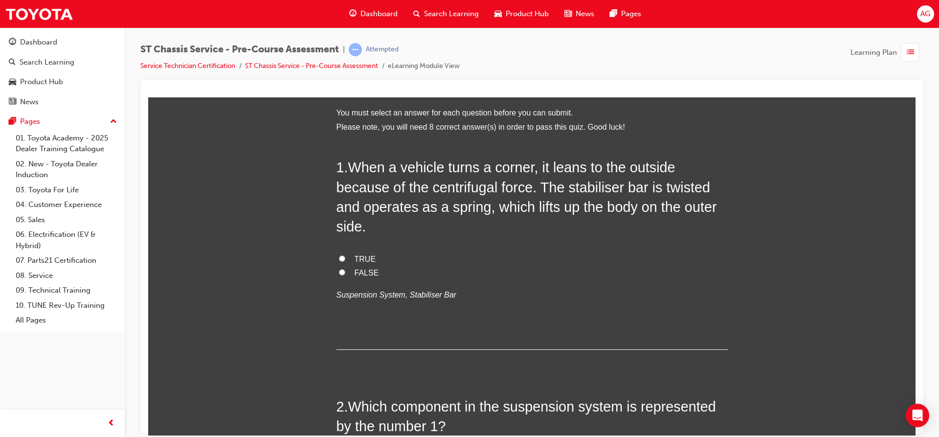
scroll to position [0, 0]
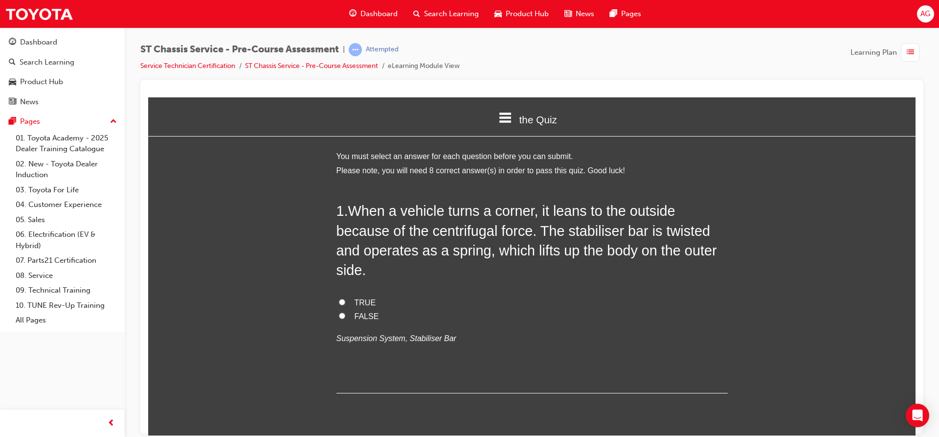
click at [358, 314] on span "FALSE" at bounding box center [367, 316] width 24 height 8
click at [345, 314] on input "FALSE" at bounding box center [342, 315] width 6 height 6
radio input "true"
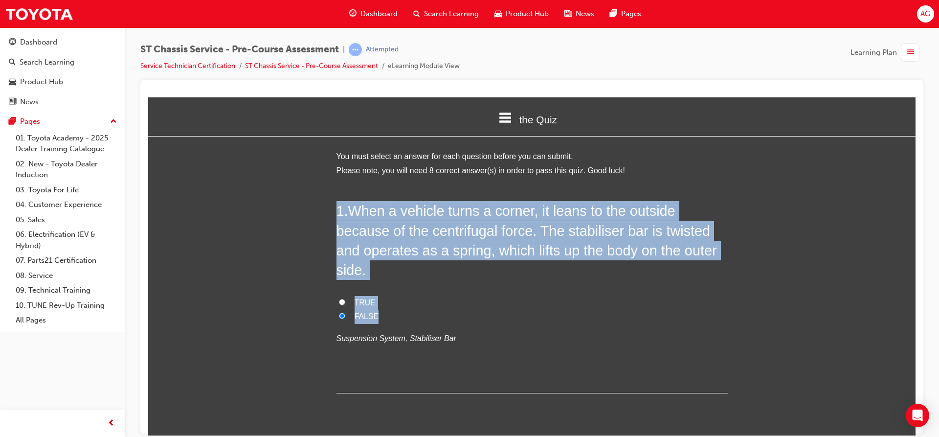
drag, startPoint x: 329, startPoint y: 209, endPoint x: 463, endPoint y: 317, distance: 171.9
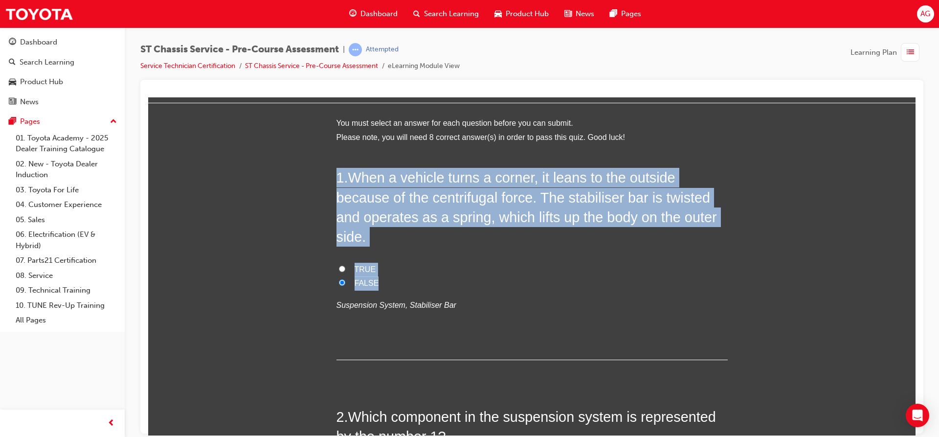
scroll to position [49, 0]
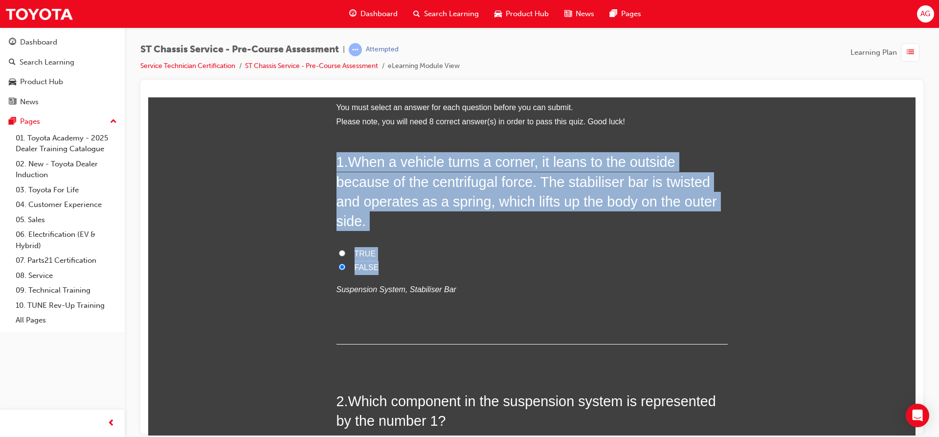
click at [340, 260] on label "FALSE" at bounding box center [532, 267] width 391 height 14
click at [340, 263] on input "FALSE" at bounding box center [342, 266] width 6 height 6
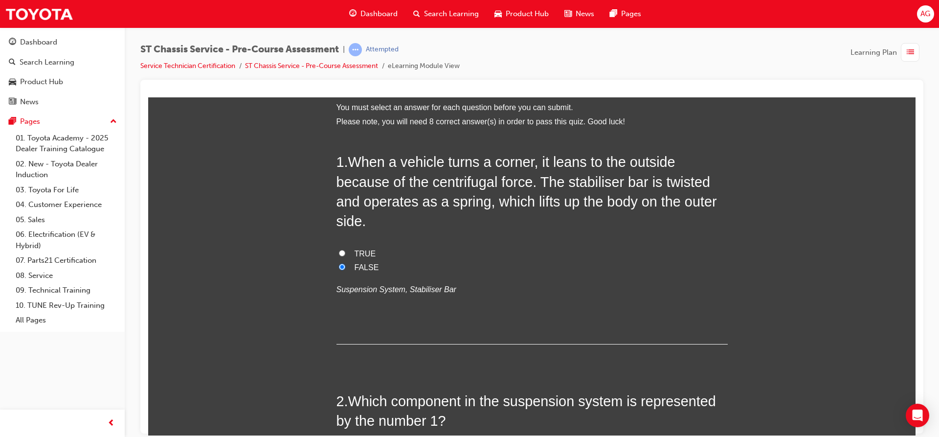
click at [339, 250] on input "TRUE" at bounding box center [342, 253] width 6 height 6
radio input "true"
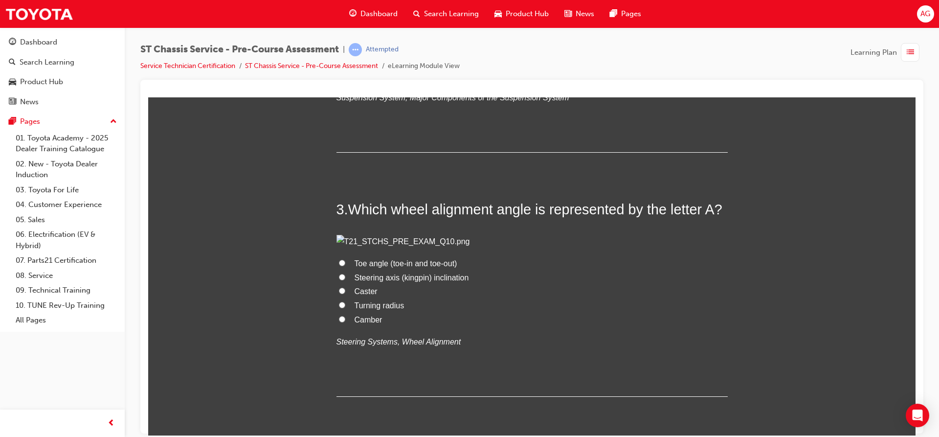
scroll to position [489, 0]
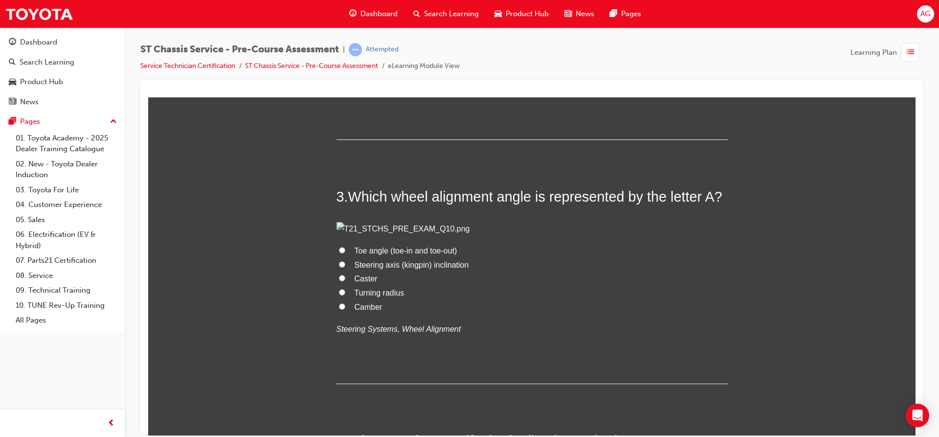
click at [369, 67] on span "Springs" at bounding box center [368, 62] width 26 height 8
click at [345, 65] on input "Springs" at bounding box center [342, 62] width 6 height 6
radio input "true"
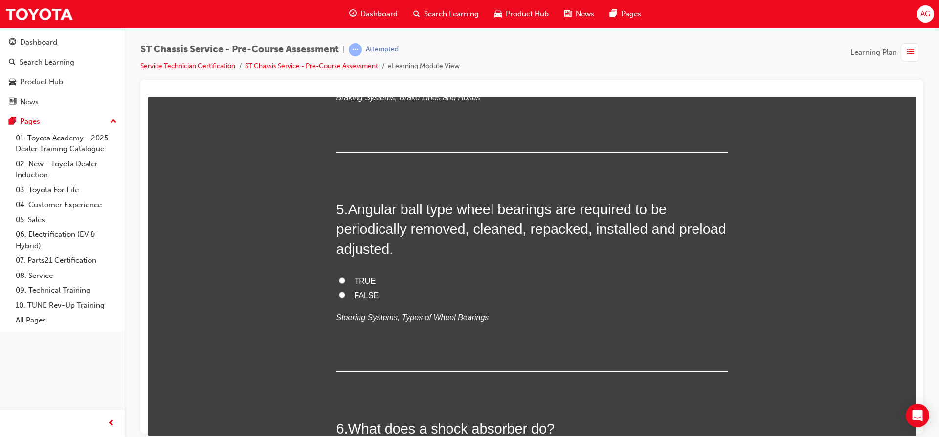
scroll to position [881, 0]
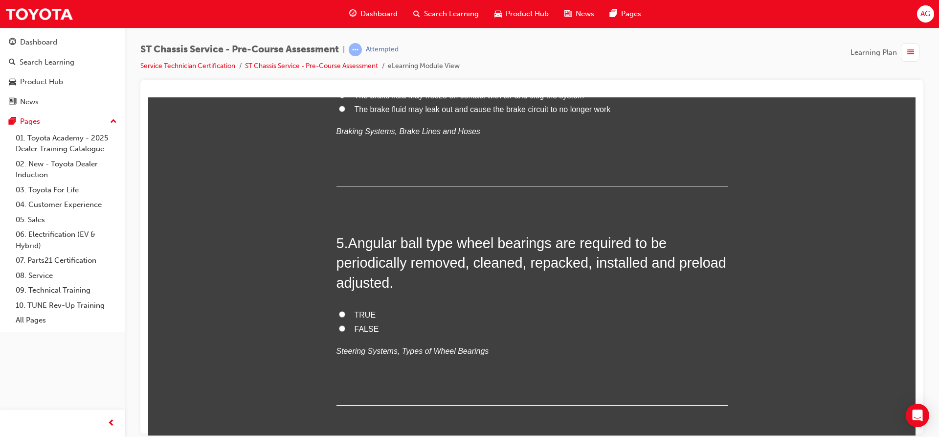
radio input "true"
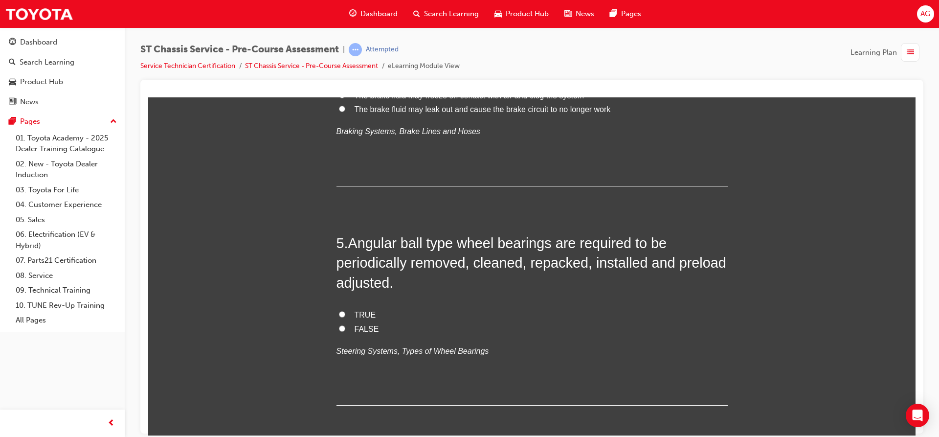
radio input "true"
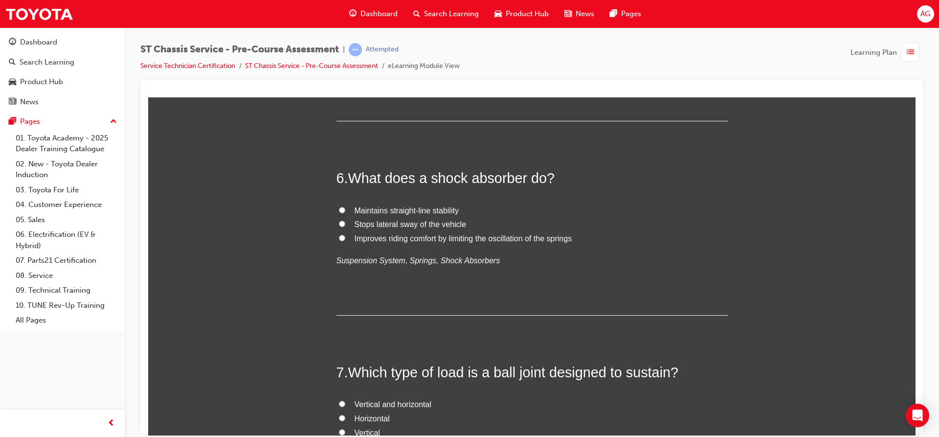
scroll to position [1174, 0]
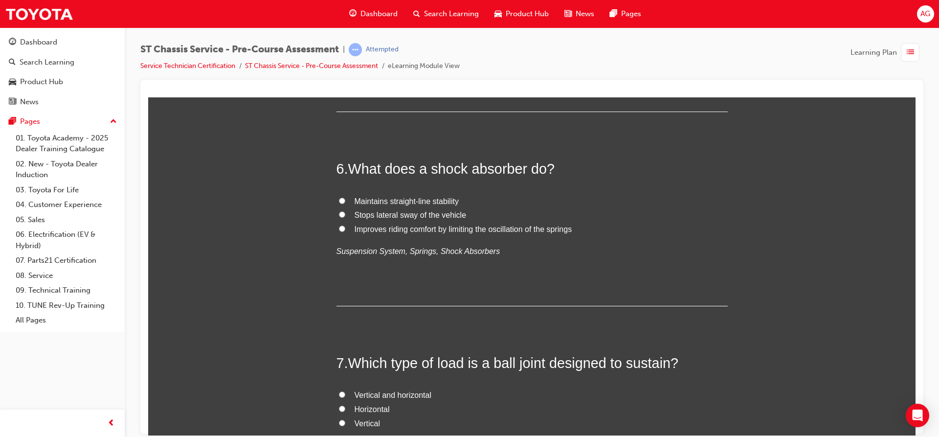
radio input "true"
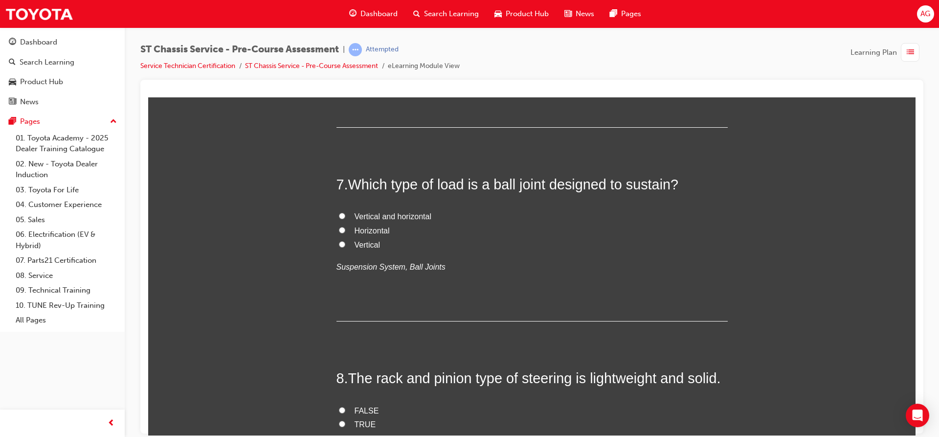
scroll to position [1370, 0]
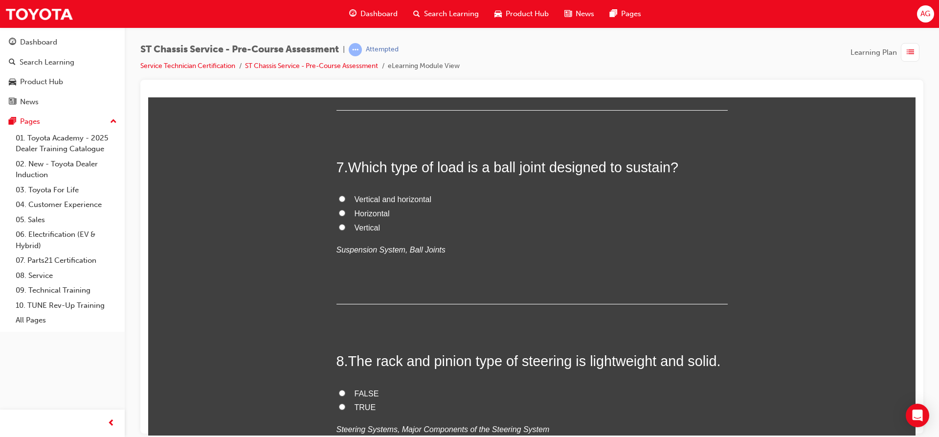
radio input "true"
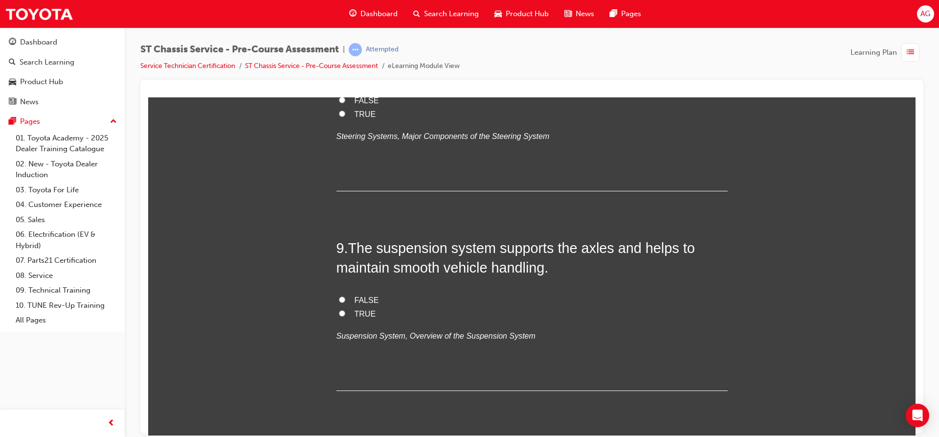
scroll to position [1663, 0]
radio input "true"
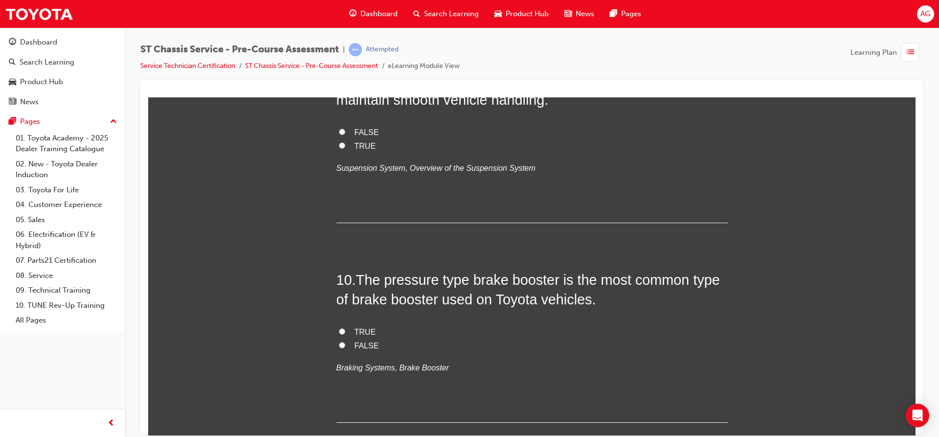
scroll to position [1848, 0]
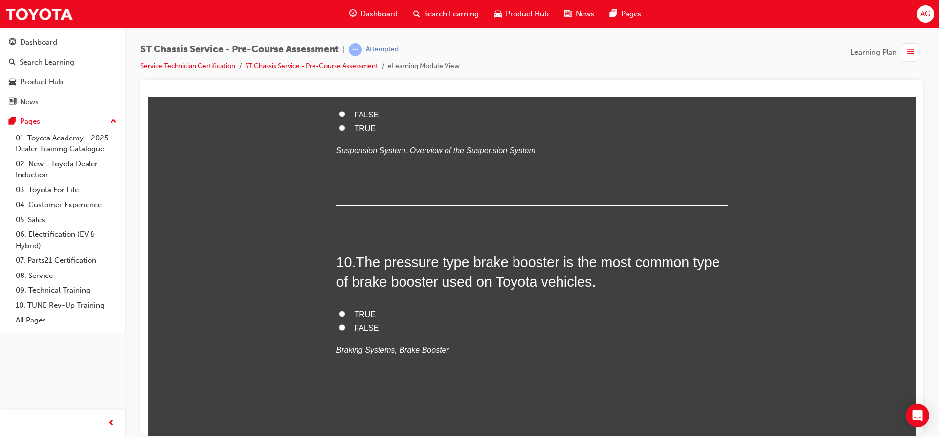
radio input "true"
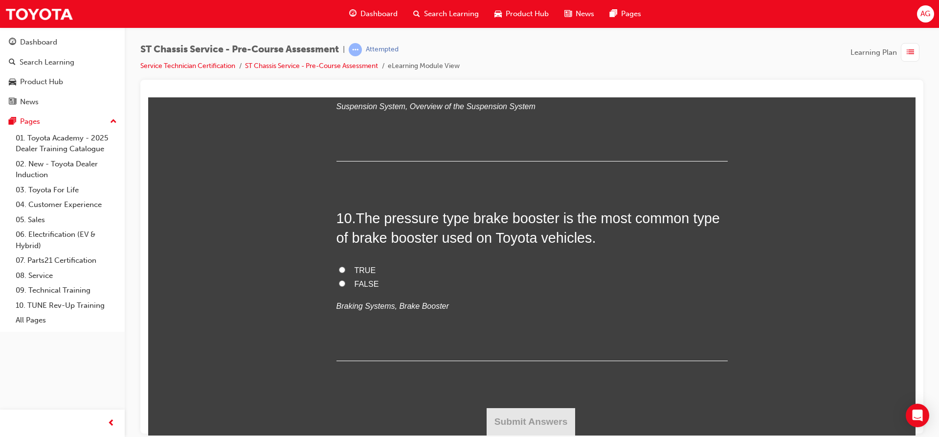
scroll to position [2044, 0]
drag, startPoint x: 333, startPoint y: 181, endPoint x: 384, endPoint y: 239, distance: 77.3
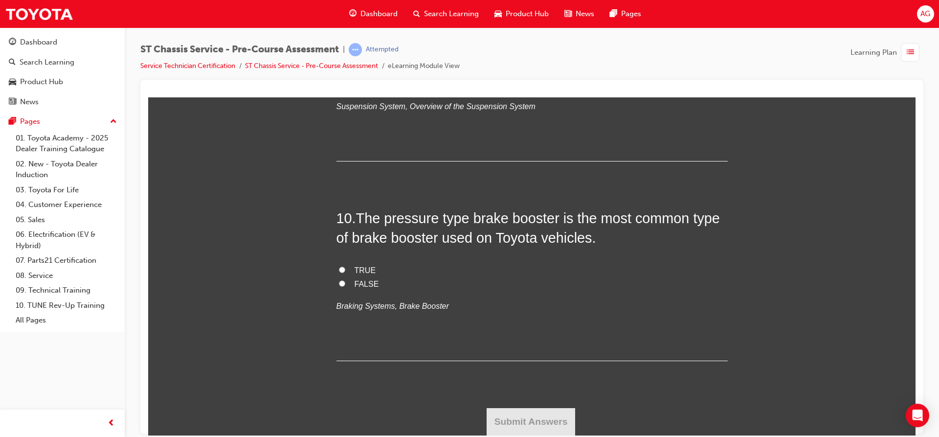
radio input "true"
drag, startPoint x: 373, startPoint y: 224, endPoint x: 335, endPoint y: 184, distance: 55.4
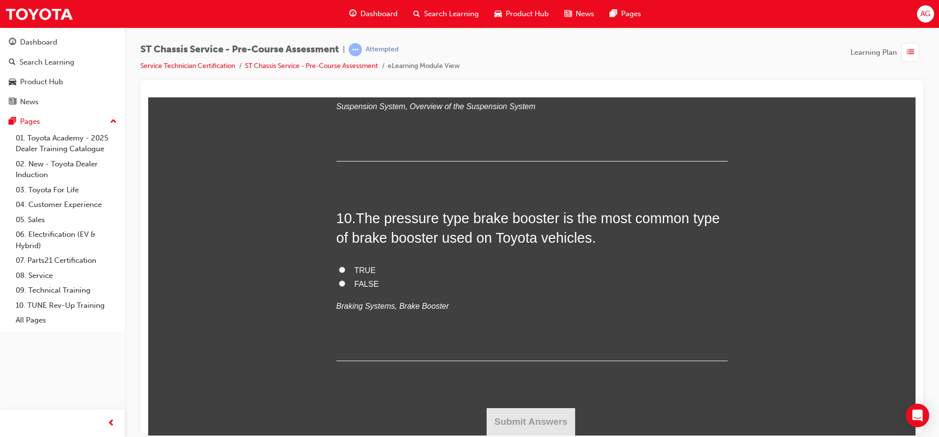
scroll to position [2240, 0]
drag, startPoint x: 370, startPoint y: 231, endPoint x: 328, endPoint y: 165, distance: 79.0
click at [339, 87] on input "TRUE" at bounding box center [342, 83] width 6 height 6
radio input "true"
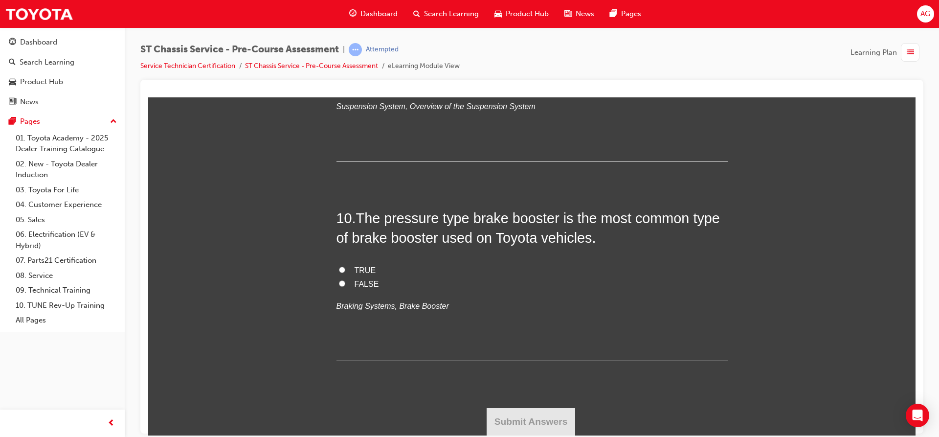
click at [446, 110] on em "Suspension System, Overview of the Suspension System" at bounding box center [436, 106] width 199 height 8
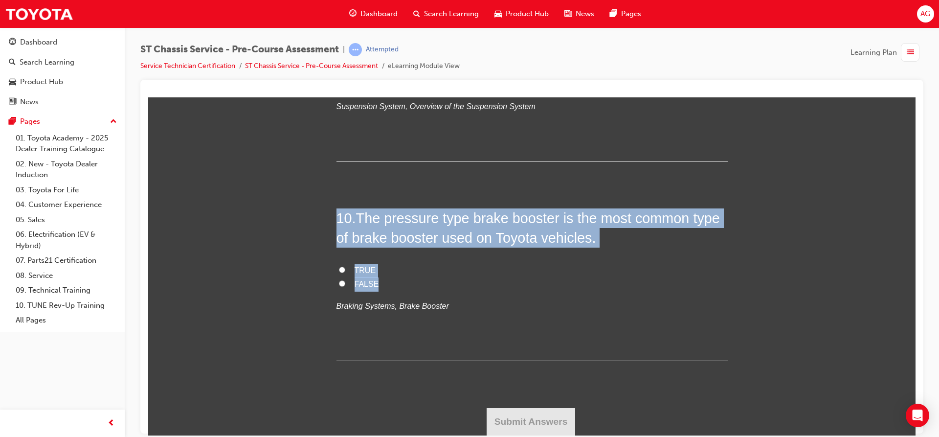
drag, startPoint x: 329, startPoint y: 214, endPoint x: 394, endPoint y: 282, distance: 93.8
click at [339, 266] on input "TRUE" at bounding box center [342, 269] width 6 height 6
radio input "true"
click at [516, 423] on button "Submit Answers" at bounding box center [531, 421] width 89 height 27
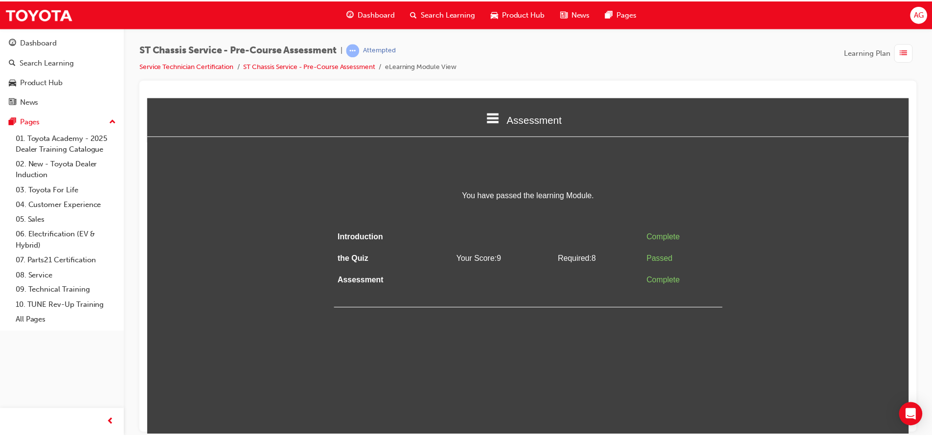
scroll to position [0, 0]
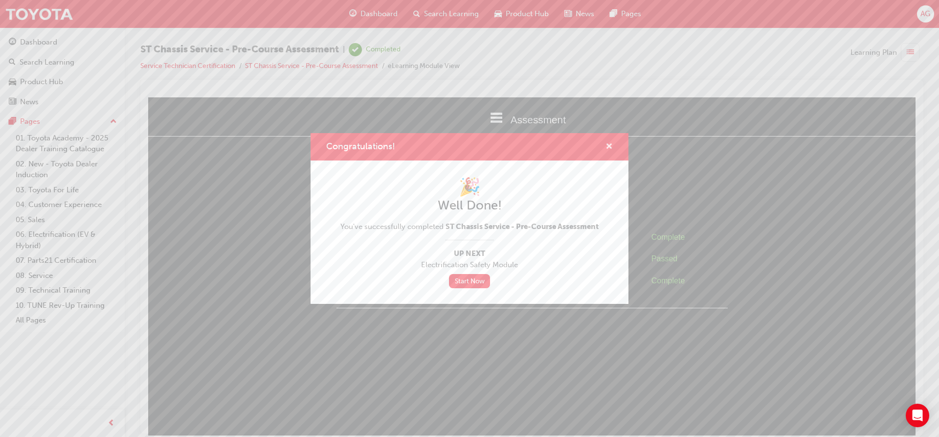
click at [609, 143] on span "cross-icon" at bounding box center [609, 147] width 7 height 9
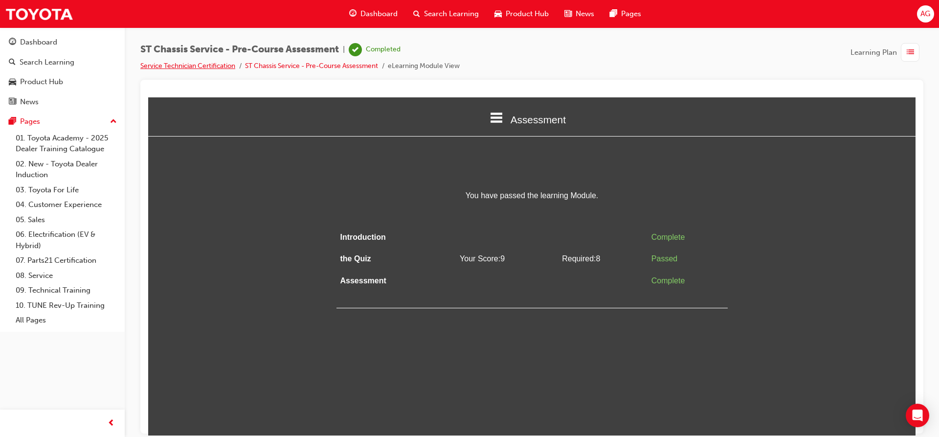
click at [228, 66] on link "Service Technician Certification" at bounding box center [187, 66] width 95 height 8
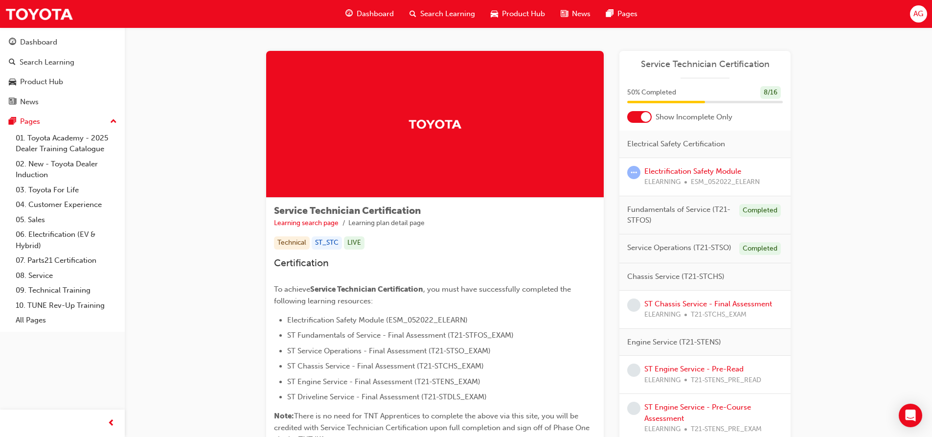
click at [648, 119] on div at bounding box center [646, 117] width 10 height 10
